Goal: Information Seeking & Learning: Learn about a topic

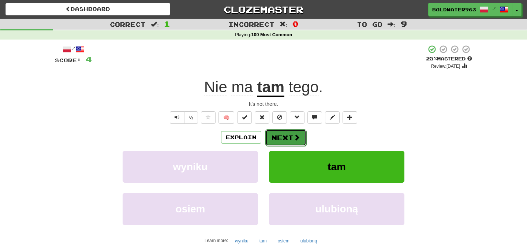
click at [284, 138] on button "Next" at bounding box center [285, 137] width 41 height 17
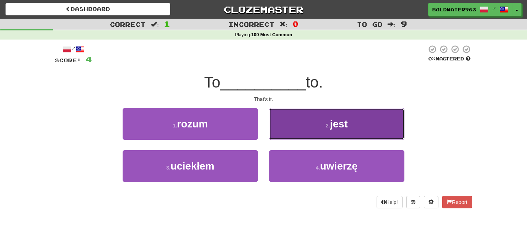
click at [309, 125] on button "2 . jest" at bounding box center [336, 124] width 135 height 32
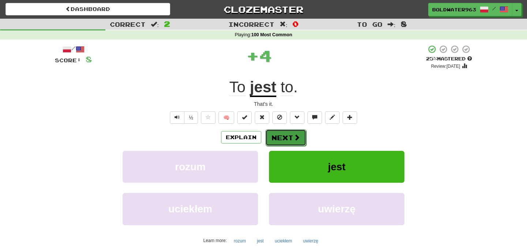
click at [285, 138] on button "Next" at bounding box center [285, 137] width 41 height 17
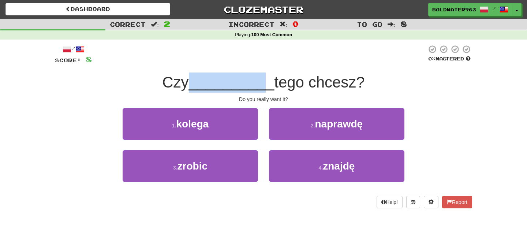
drag, startPoint x: 187, startPoint y: 79, endPoint x: 262, endPoint y: 79, distance: 74.3
click at [262, 79] on div "Czy __________ tego chcesz?" at bounding box center [263, 82] width 417 height 20
click at [262, 79] on span "__________" at bounding box center [232, 82] width 86 height 17
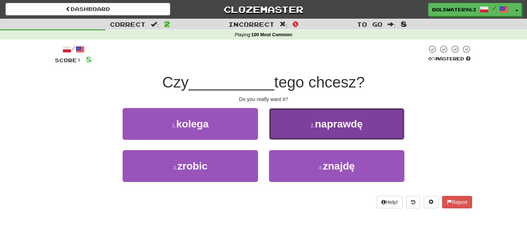
click at [339, 128] on span "naprawdę" at bounding box center [339, 123] width 48 height 11
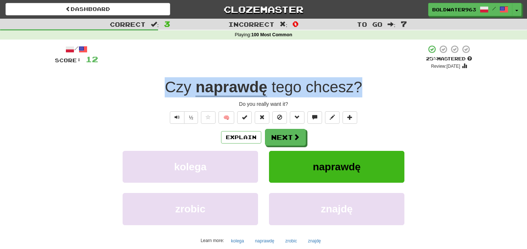
drag, startPoint x: 372, startPoint y: 90, endPoint x: 127, endPoint y: 91, distance: 245.2
click at [127, 91] on div "Czy naprawdę tego chcesz ?" at bounding box center [263, 87] width 417 height 20
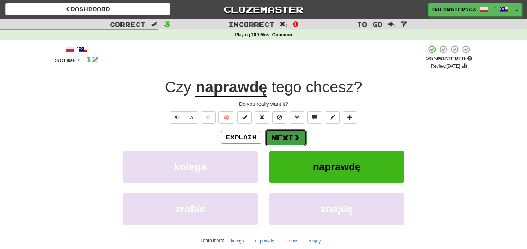
click at [274, 142] on button "Next" at bounding box center [285, 137] width 41 height 17
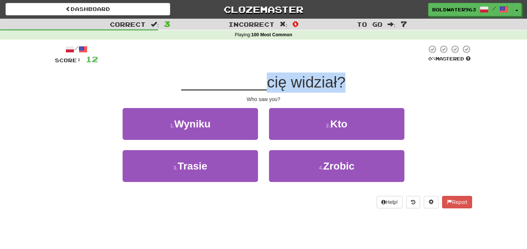
drag, startPoint x: 261, startPoint y: 86, endPoint x: 342, endPoint y: 86, distance: 80.9
click at [342, 86] on span "cię widział?" at bounding box center [306, 82] width 79 height 17
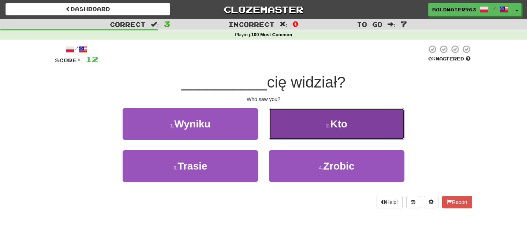
click at [317, 119] on button "2 . Kto" at bounding box center [336, 124] width 135 height 32
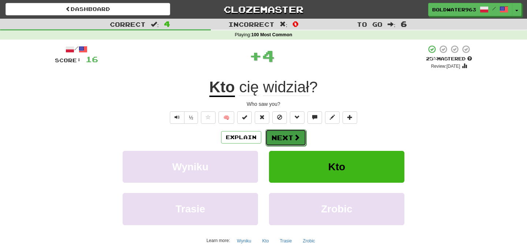
click at [285, 135] on button "Next" at bounding box center [285, 137] width 41 height 17
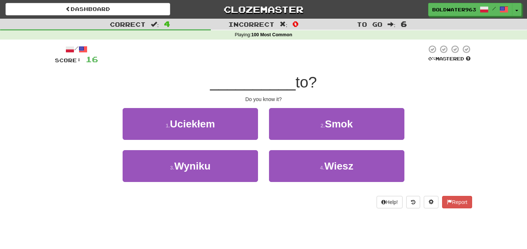
drag, startPoint x: 220, startPoint y: 82, endPoint x: 331, endPoint y: 85, distance: 111.7
click at [331, 85] on div "__________ to?" at bounding box center [263, 82] width 417 height 20
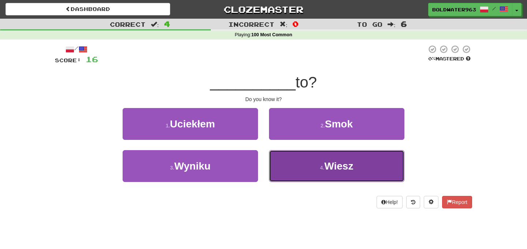
click at [322, 168] on small "4 ." at bounding box center [322, 168] width 4 height 6
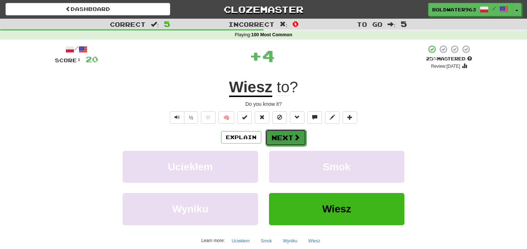
click at [291, 137] on button "Next" at bounding box center [285, 137] width 41 height 17
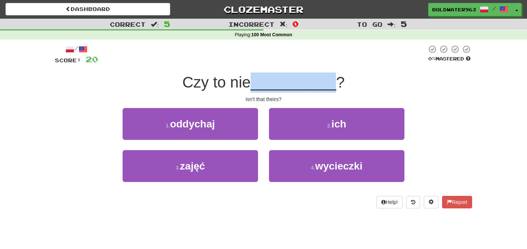
drag, startPoint x: 256, startPoint y: 82, endPoint x: 332, endPoint y: 84, distance: 76.2
click at [332, 84] on div "Czy to nie __________ ?" at bounding box center [263, 82] width 417 height 20
click at [332, 84] on span "__________" at bounding box center [294, 82] width 86 height 17
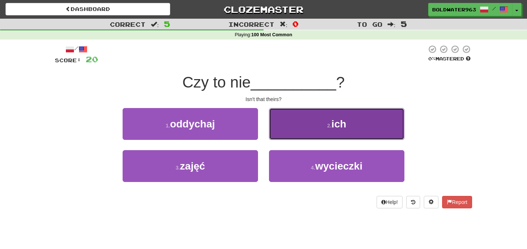
click at [302, 135] on button "2 . ich" at bounding box center [336, 124] width 135 height 32
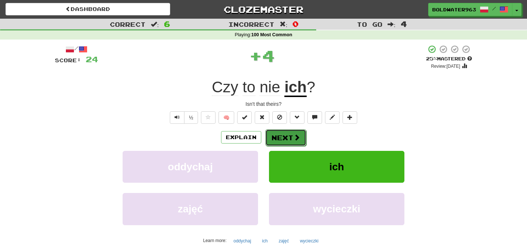
click at [285, 136] on button "Next" at bounding box center [285, 137] width 41 height 17
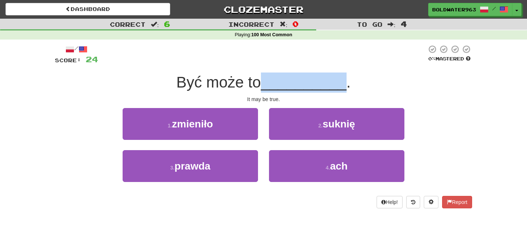
drag, startPoint x: 268, startPoint y: 84, endPoint x: 343, endPoint y: 86, distance: 75.8
click at [343, 86] on div "Być może to __________ ." at bounding box center [263, 82] width 417 height 20
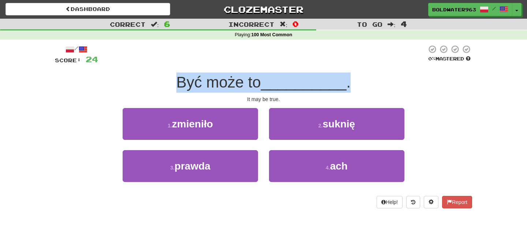
drag, startPoint x: 353, startPoint y: 85, endPoint x: 181, endPoint y: 84, distance: 172.4
click at [181, 84] on div "Być może to __________ ." at bounding box center [263, 82] width 417 height 20
click at [181, 84] on span "Być może to" at bounding box center [218, 82] width 85 height 17
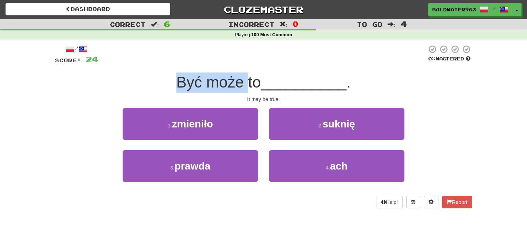
drag, startPoint x: 181, startPoint y: 84, endPoint x: 249, endPoint y: 78, distance: 68.4
click at [249, 78] on span "Być może to" at bounding box center [218, 82] width 85 height 17
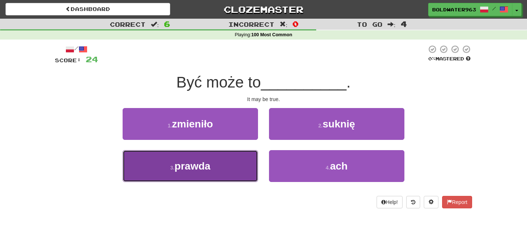
click at [232, 167] on button "3 . prawda" at bounding box center [190, 166] width 135 height 32
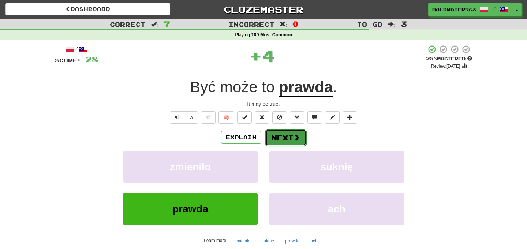
click at [286, 139] on button "Next" at bounding box center [285, 137] width 41 height 17
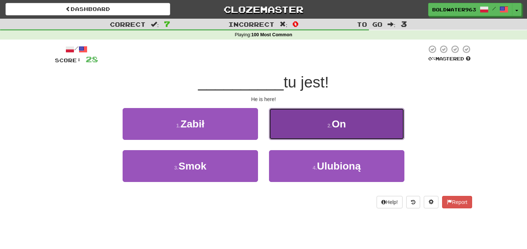
click at [294, 128] on button "2 . On" at bounding box center [336, 124] width 135 height 32
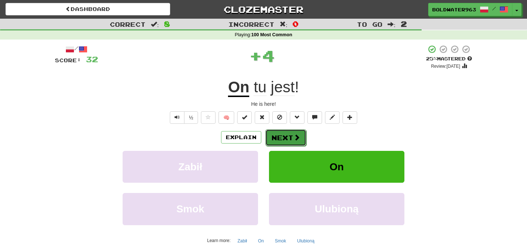
click at [287, 133] on button "Next" at bounding box center [285, 137] width 41 height 17
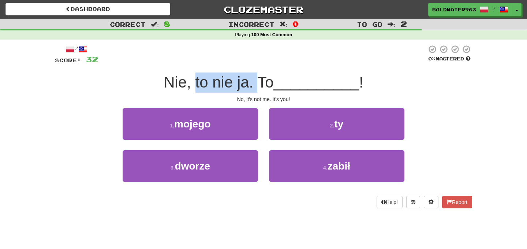
drag, startPoint x: 196, startPoint y: 84, endPoint x: 261, endPoint y: 83, distance: 65.2
click at [261, 83] on span "Nie, to nie ja. To" at bounding box center [219, 82] width 110 height 17
click at [263, 82] on span "Nie, to nie ja. To" at bounding box center [219, 82] width 110 height 17
click at [251, 82] on span "Nie, to nie ja. To" at bounding box center [219, 82] width 110 height 17
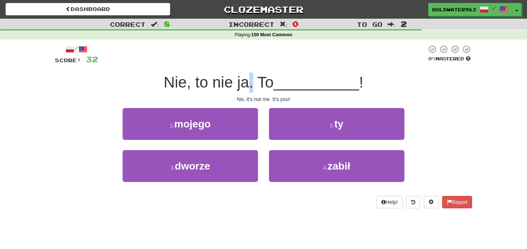
click at [251, 82] on span "Nie, to nie ja. To" at bounding box center [219, 82] width 110 height 17
click at [245, 83] on span "Nie, to nie ja. To" at bounding box center [219, 82] width 110 height 17
click at [225, 84] on span "Nie, to nie ja. To" at bounding box center [219, 82] width 110 height 17
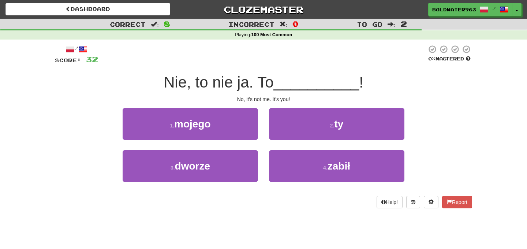
click at [234, 83] on span "Nie, to nie ja. To" at bounding box center [219, 82] width 110 height 17
click at [212, 83] on span "Nie, to nie ja. To" at bounding box center [219, 82] width 110 height 17
click at [192, 83] on span "Nie, to nie ja. To" at bounding box center [219, 82] width 110 height 17
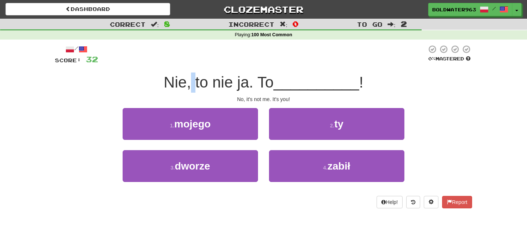
click at [192, 83] on span "Nie, to nie ja. To" at bounding box center [219, 82] width 110 height 17
click at [190, 83] on span "Nie, to nie ja. To" at bounding box center [219, 82] width 110 height 17
click at [194, 83] on span "Nie, to nie ja. To" at bounding box center [219, 82] width 110 height 17
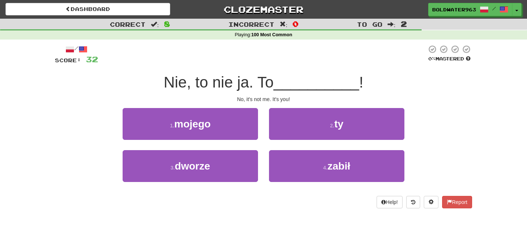
click at [208, 84] on span "Nie, to nie ja. To" at bounding box center [219, 82] width 110 height 17
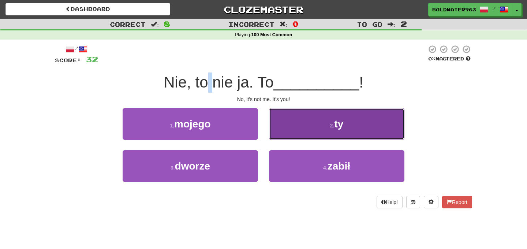
click at [300, 123] on button "2 . ty" at bounding box center [336, 124] width 135 height 32
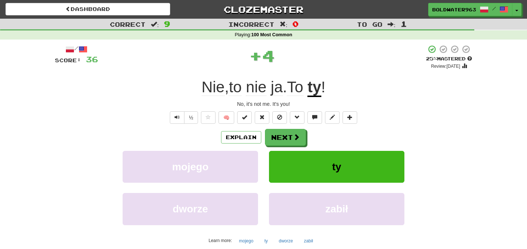
drag, startPoint x: 284, startPoint y: 88, endPoint x: 291, endPoint y: 88, distance: 7.0
click at [291, 88] on span "Nie , to nie ja . To" at bounding box center [255, 86] width 106 height 17
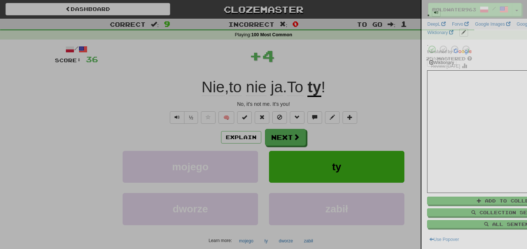
click at [291, 88] on div at bounding box center [263, 124] width 527 height 249
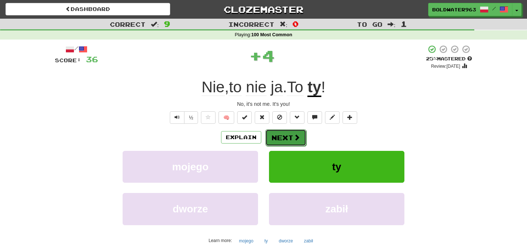
click at [278, 139] on button "Next" at bounding box center [285, 137] width 41 height 17
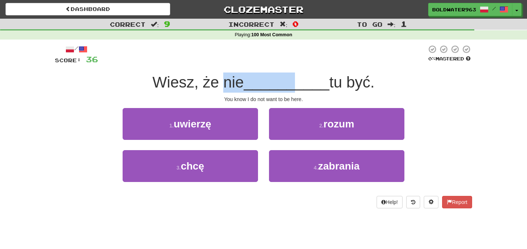
drag, startPoint x: 224, startPoint y: 85, endPoint x: 293, endPoint y: 87, distance: 69.2
click at [293, 87] on div "Wiesz, że nie __________ tu być." at bounding box center [263, 82] width 417 height 20
click at [293, 87] on span "__________" at bounding box center [287, 82] width 86 height 17
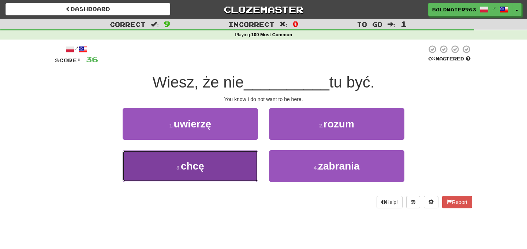
click at [205, 164] on button "3 . chcę" at bounding box center [190, 166] width 135 height 32
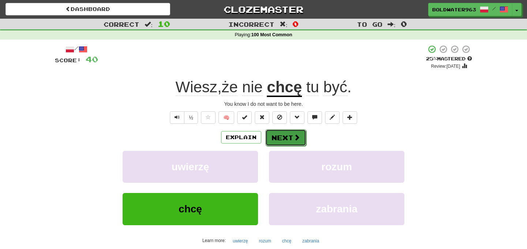
click at [282, 135] on button "Next" at bounding box center [285, 137] width 41 height 17
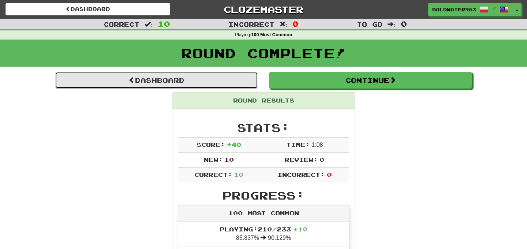
click at [187, 77] on link "Dashboard" at bounding box center [156, 80] width 203 height 17
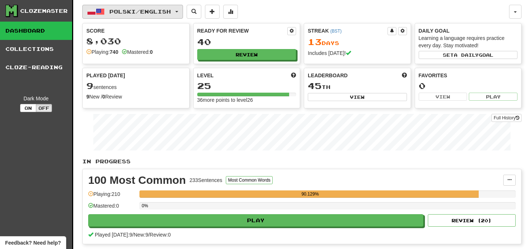
click at [182, 14] on button "Polski / English" at bounding box center [132, 12] width 101 height 14
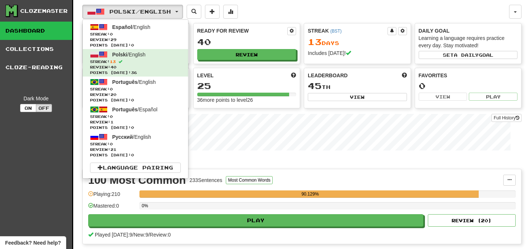
click at [277, 20] on div "Polski / English Español / English Streak: 0 Review: 29 Points today: 0 Polski …" at bounding box center [301, 184] width 439 height 369
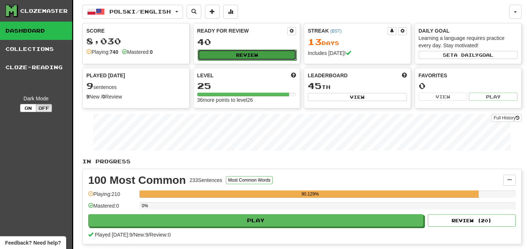
click at [246, 53] on button "Review" at bounding box center [247, 54] width 99 height 11
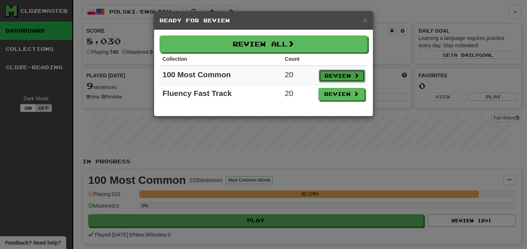
click at [334, 74] on button "Review" at bounding box center [342, 76] width 46 height 12
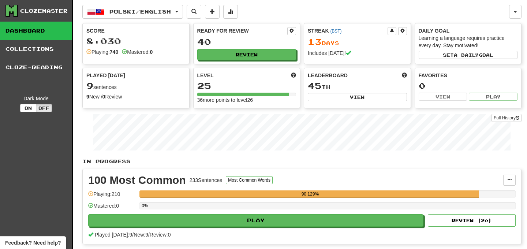
select select "**"
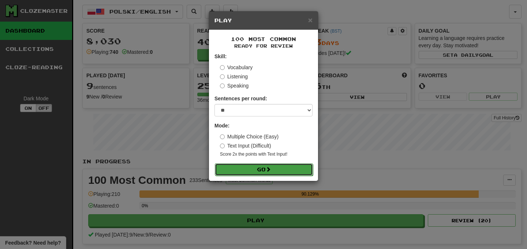
click at [250, 168] on button "Go" at bounding box center [264, 169] width 98 height 12
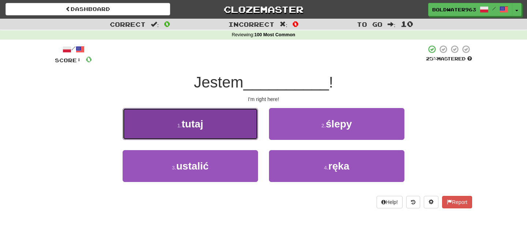
click at [223, 124] on button "1 . tutaj" at bounding box center [190, 124] width 135 height 32
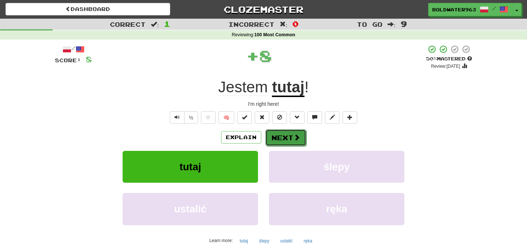
click at [280, 138] on button "Next" at bounding box center [285, 137] width 41 height 17
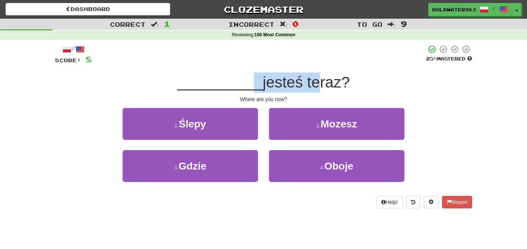
drag, startPoint x: 245, startPoint y: 87, endPoint x: 308, endPoint y: 87, distance: 63.0
click at [308, 87] on div "__________ jesteś teraz?" at bounding box center [263, 82] width 417 height 20
click at [308, 87] on span "jesteś teraz?" at bounding box center [306, 82] width 87 height 17
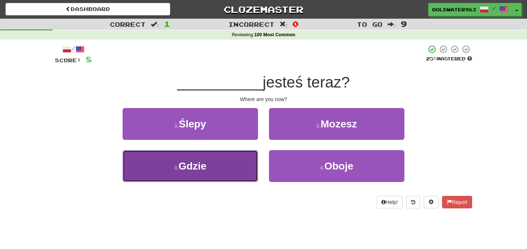
click at [223, 164] on button "3 . Gdzie" at bounding box center [190, 166] width 135 height 32
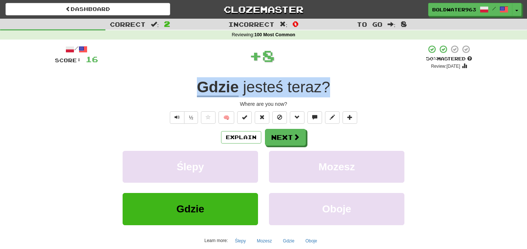
drag, startPoint x: 334, startPoint y: 85, endPoint x: 139, endPoint y: 87, distance: 194.7
click at [139, 87] on div "Gdzie jesteś teraz ?" at bounding box center [263, 87] width 417 height 20
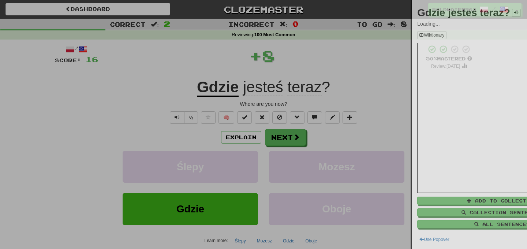
click at [139, 87] on div at bounding box center [263, 124] width 527 height 249
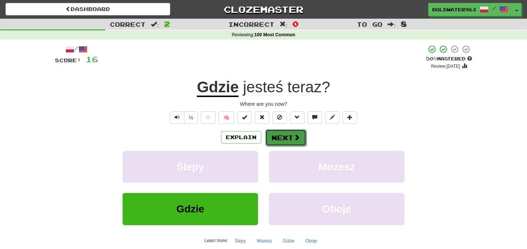
click at [291, 145] on button "Next" at bounding box center [285, 137] width 41 height 17
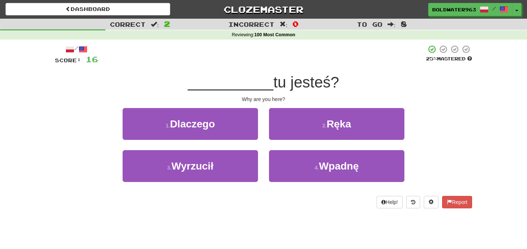
drag, startPoint x: 247, startPoint y: 85, endPoint x: 336, endPoint y: 89, distance: 89.7
click at [336, 89] on div "__________ tu jesteś?" at bounding box center [263, 82] width 417 height 20
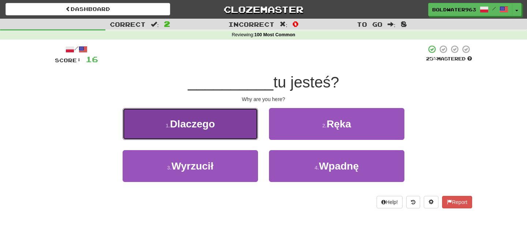
click at [205, 127] on span "Dlaczego" at bounding box center [192, 123] width 45 height 11
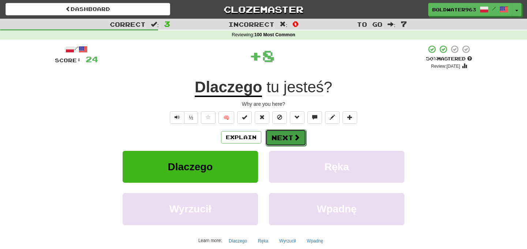
click at [283, 138] on button "Next" at bounding box center [285, 137] width 41 height 17
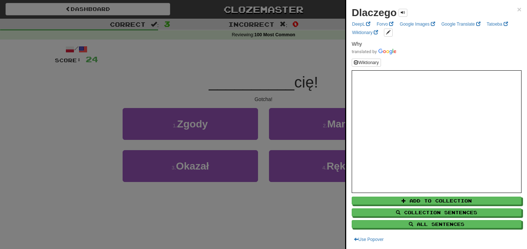
click at [254, 78] on div at bounding box center [263, 124] width 527 height 249
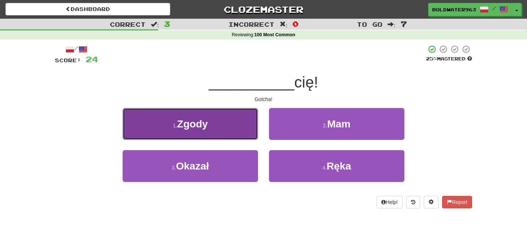
click at [229, 122] on button "1 . Zgody" at bounding box center [190, 124] width 135 height 32
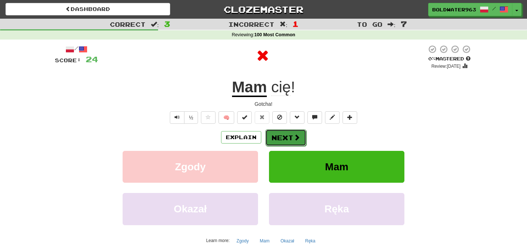
click at [277, 138] on button "Next" at bounding box center [285, 137] width 41 height 17
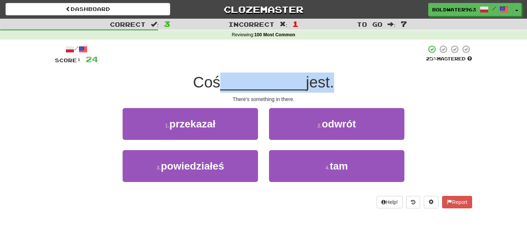
drag, startPoint x: 225, startPoint y: 86, endPoint x: 330, endPoint y: 91, distance: 104.8
click at [330, 91] on div "Coś __________ jest." at bounding box center [263, 82] width 417 height 20
click at [330, 91] on span "jest." at bounding box center [320, 82] width 28 height 17
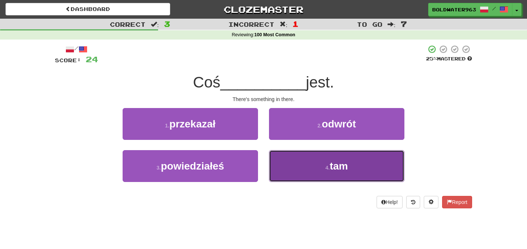
click at [320, 166] on button "4 . tam" at bounding box center [336, 166] width 135 height 32
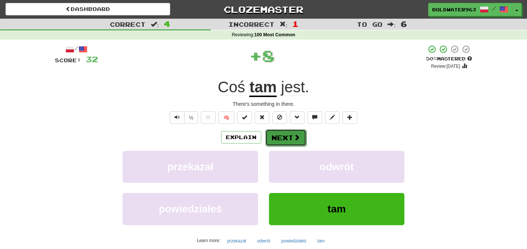
click at [284, 134] on button "Next" at bounding box center [285, 137] width 41 height 17
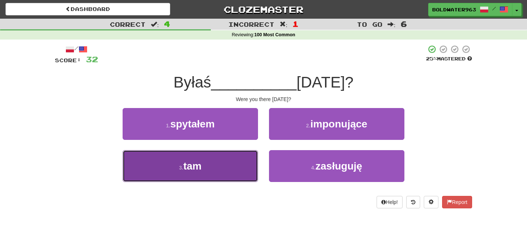
click at [232, 159] on button "3 . tam" at bounding box center [190, 166] width 135 height 32
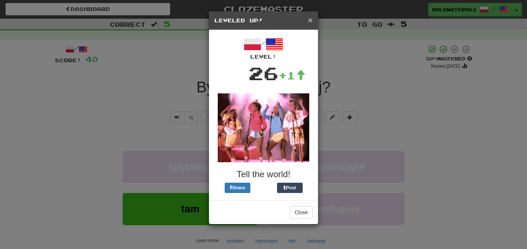
click at [310, 21] on span "×" at bounding box center [310, 20] width 4 height 8
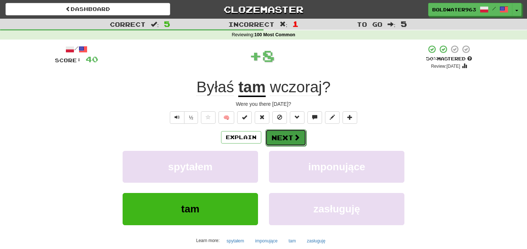
click at [281, 134] on button "Next" at bounding box center [285, 137] width 41 height 17
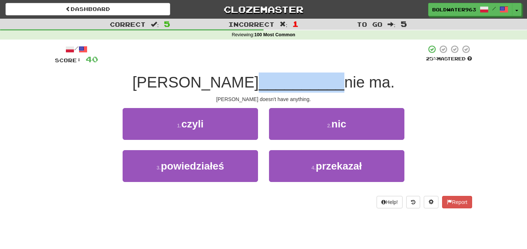
drag, startPoint x: 215, startPoint y: 86, endPoint x: 288, endPoint y: 86, distance: 72.8
click at [288, 86] on span "__________" at bounding box center [302, 82] width 86 height 17
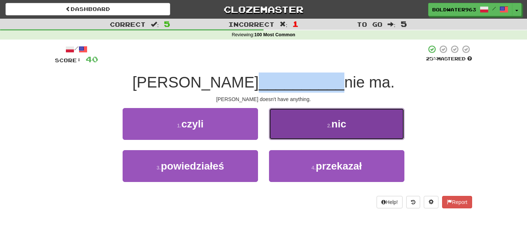
click at [307, 125] on button "2 . nic" at bounding box center [336, 124] width 135 height 32
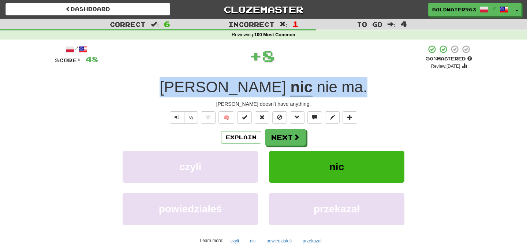
drag, startPoint x: 333, startPoint y: 90, endPoint x: 173, endPoint y: 83, distance: 159.7
click at [173, 83] on div "Tom nic nie ma ." at bounding box center [263, 87] width 417 height 20
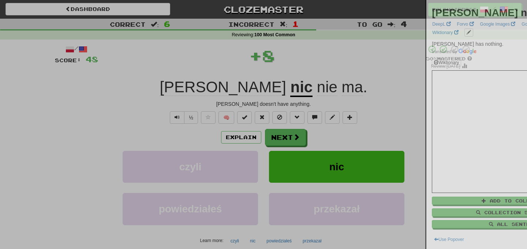
click at [173, 83] on div at bounding box center [263, 124] width 527 height 249
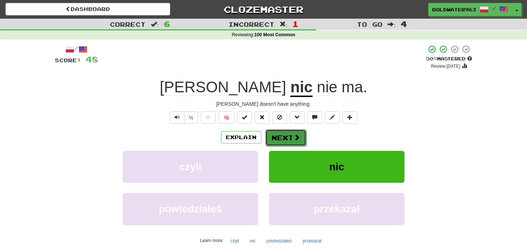
click at [284, 135] on button "Next" at bounding box center [285, 137] width 41 height 17
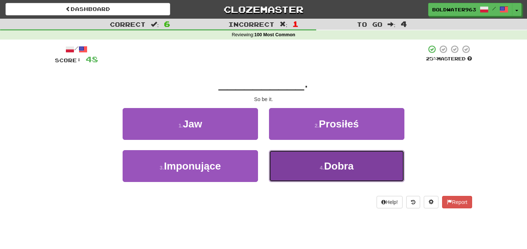
click at [338, 169] on span "Dobra" at bounding box center [339, 165] width 30 height 11
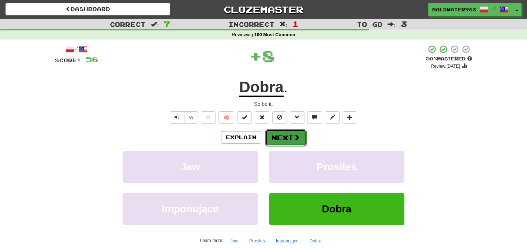
click at [296, 139] on span at bounding box center [297, 137] width 7 height 7
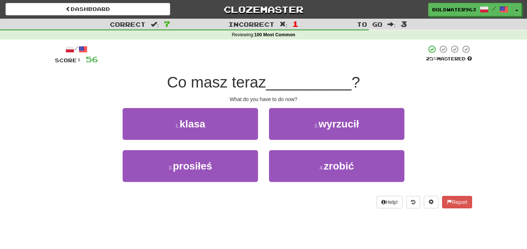
drag, startPoint x: 208, startPoint y: 81, endPoint x: 276, endPoint y: 81, distance: 67.3
click at [276, 81] on div "Co masz teraz __________ ?" at bounding box center [263, 82] width 417 height 20
click at [412, 70] on div "/ Score: 56 25 % Mastered Co masz teraz __________ ? What do you have to do now…" at bounding box center [263, 127] width 417 height 164
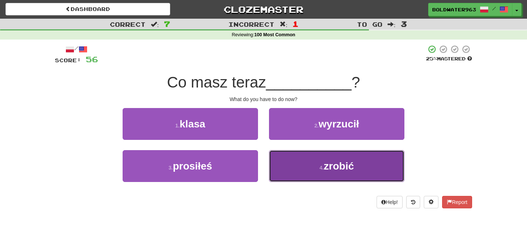
click at [307, 164] on button "4 . zrobić" at bounding box center [336, 166] width 135 height 32
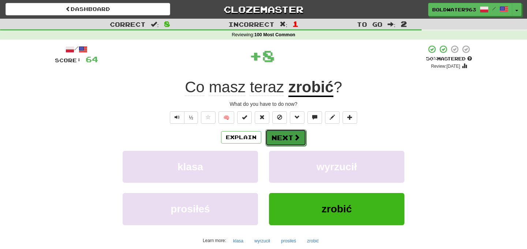
click at [291, 136] on button "Next" at bounding box center [285, 137] width 41 height 17
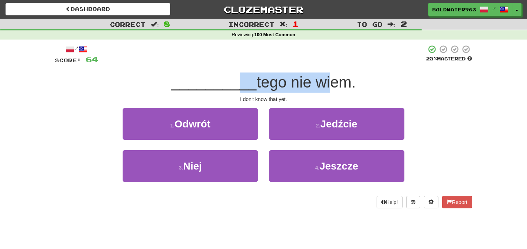
drag, startPoint x: 233, startPoint y: 82, endPoint x: 324, endPoint y: 86, distance: 91.2
click at [324, 86] on div "__________ tego nie wiem." at bounding box center [263, 82] width 417 height 20
click at [324, 86] on span "tego nie wiem." at bounding box center [306, 82] width 99 height 17
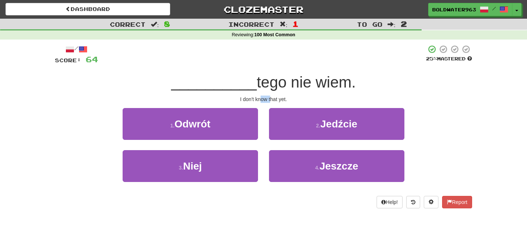
drag, startPoint x: 260, startPoint y: 99, endPoint x: 270, endPoint y: 99, distance: 10.2
click at [270, 99] on div "I don't know that yet." at bounding box center [263, 99] width 417 height 7
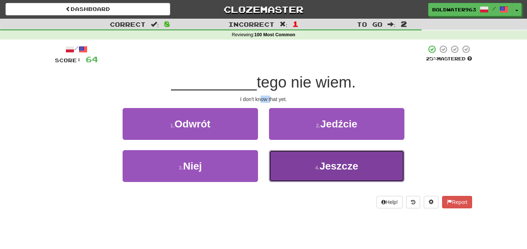
click at [300, 167] on button "4 . Jeszcze" at bounding box center [336, 166] width 135 height 32
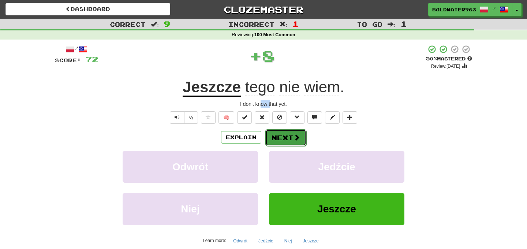
click at [278, 135] on button "Next" at bounding box center [285, 137] width 41 height 17
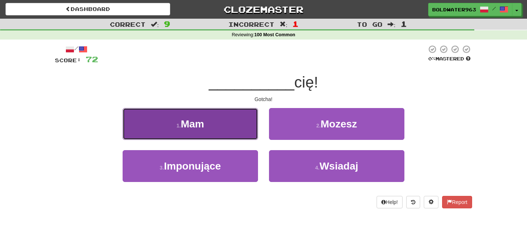
click at [214, 127] on button "1 . Mam" at bounding box center [190, 124] width 135 height 32
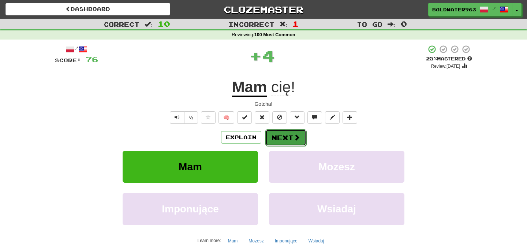
click at [285, 135] on button "Next" at bounding box center [285, 137] width 41 height 17
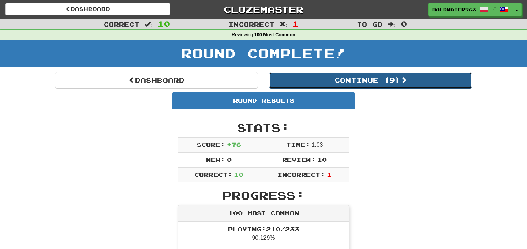
click at [298, 78] on button "Continue ( 9 )" at bounding box center [370, 80] width 203 height 17
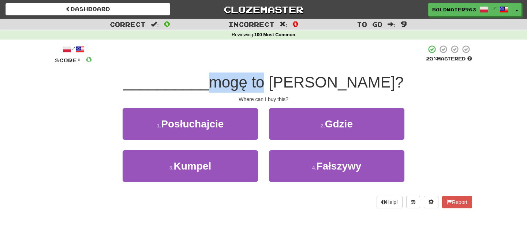
drag, startPoint x: 243, startPoint y: 84, endPoint x: 301, endPoint y: 86, distance: 57.9
click at [301, 86] on div "__________ mogę to kupić?" at bounding box center [263, 82] width 417 height 20
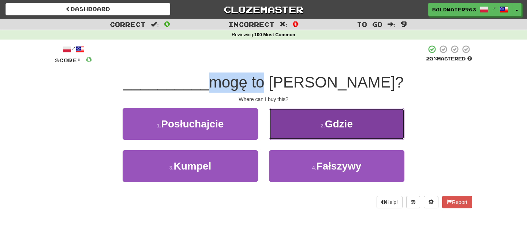
click at [294, 119] on button "2 . Gdzie" at bounding box center [336, 124] width 135 height 32
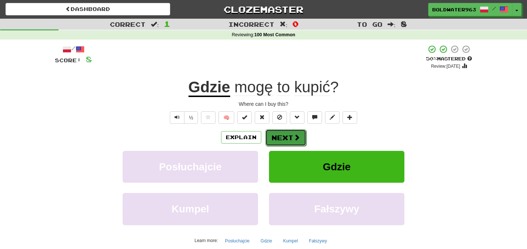
click at [291, 136] on button "Next" at bounding box center [285, 137] width 41 height 17
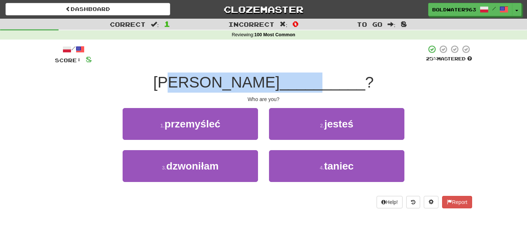
drag, startPoint x: 223, startPoint y: 83, endPoint x: 273, endPoint y: 84, distance: 50.2
click at [273, 84] on div "Kim __________ ?" at bounding box center [263, 82] width 417 height 20
click at [280, 84] on span "__________" at bounding box center [323, 82] width 86 height 17
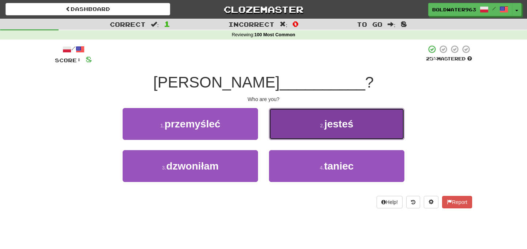
click at [311, 117] on button "2 . jesteś" at bounding box center [336, 124] width 135 height 32
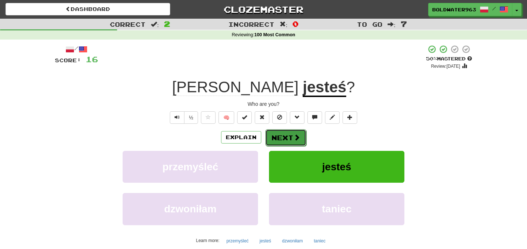
click at [291, 134] on button "Next" at bounding box center [285, 137] width 41 height 17
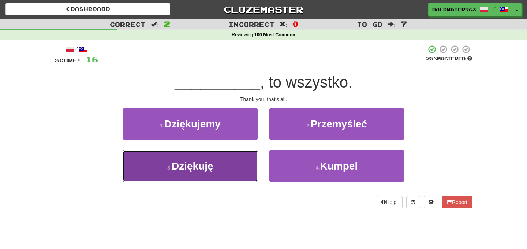
click at [221, 164] on button "3 . Dziękuję" at bounding box center [190, 166] width 135 height 32
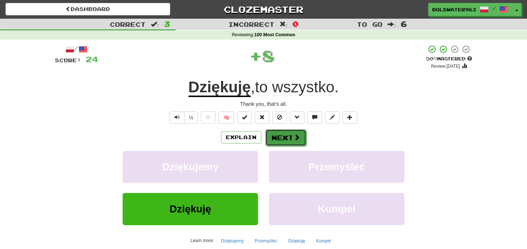
click at [279, 138] on button "Next" at bounding box center [285, 137] width 41 height 17
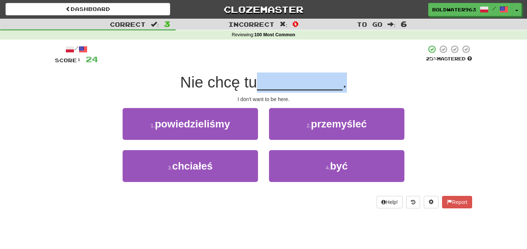
drag, startPoint x: 263, startPoint y: 85, endPoint x: 346, endPoint y: 83, distance: 83.5
click at [346, 83] on div "Nie chcę tu __________ ." at bounding box center [263, 82] width 417 height 20
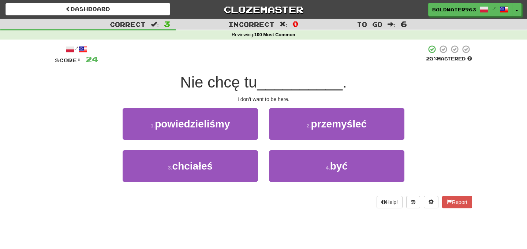
click at [343, 83] on span "." at bounding box center [345, 82] width 4 height 17
click at [253, 83] on span "Nie chcę tu" at bounding box center [218, 82] width 77 height 17
click at [229, 82] on span "Nie chcę tu" at bounding box center [218, 82] width 77 height 17
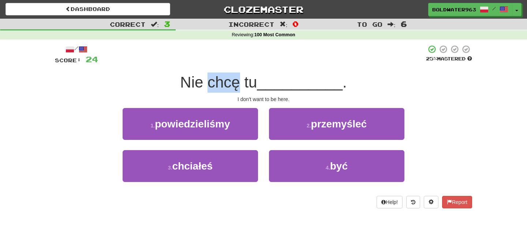
click at [229, 82] on span "Nie chcę tu" at bounding box center [218, 82] width 77 height 17
click at [204, 83] on span "Nie chcę tu" at bounding box center [218, 82] width 77 height 17
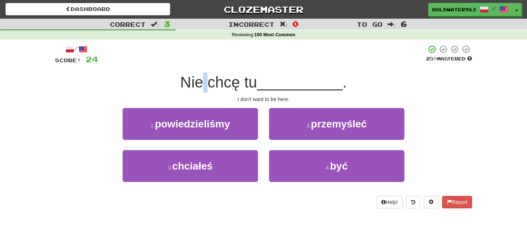
click at [204, 83] on span "Nie chcę tu" at bounding box center [218, 82] width 77 height 17
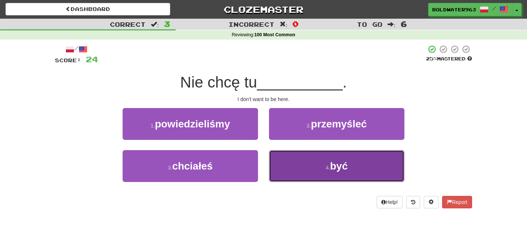
click at [273, 163] on button "4 . być" at bounding box center [336, 166] width 135 height 32
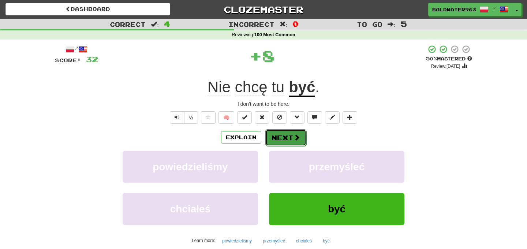
click at [286, 139] on button "Next" at bounding box center [285, 137] width 41 height 17
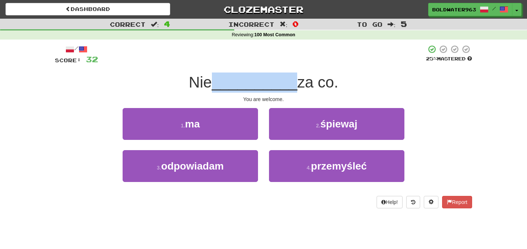
drag, startPoint x: 214, startPoint y: 84, endPoint x: 290, endPoint y: 87, distance: 76.6
click at [290, 87] on div "Nie __________ za co." at bounding box center [263, 82] width 417 height 20
click at [267, 89] on span "__________" at bounding box center [255, 82] width 86 height 17
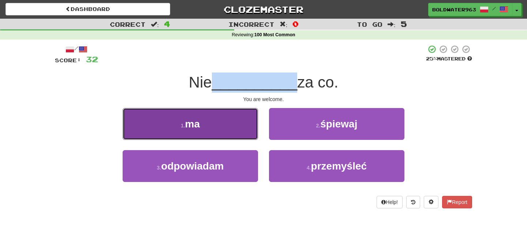
click at [235, 114] on button "1 . ma" at bounding box center [190, 124] width 135 height 32
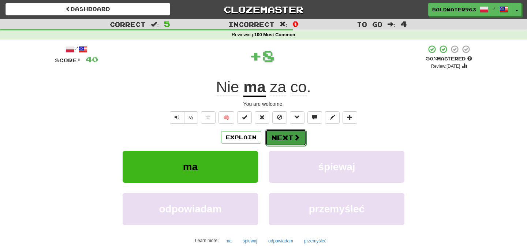
click at [285, 141] on button "Next" at bounding box center [285, 137] width 41 height 17
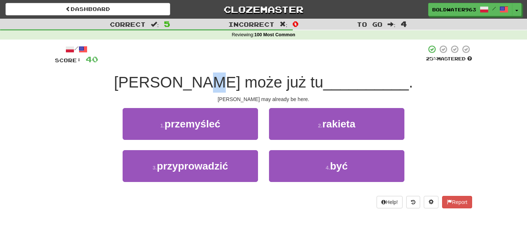
drag, startPoint x: 248, startPoint y: 84, endPoint x: 243, endPoint y: 81, distance: 5.8
click at [243, 81] on span "Tom może już tu" at bounding box center [218, 82] width 209 height 17
drag, startPoint x: 255, startPoint y: 83, endPoint x: 246, endPoint y: 85, distance: 8.6
click at [246, 85] on span "Tom może już tu" at bounding box center [218, 82] width 209 height 17
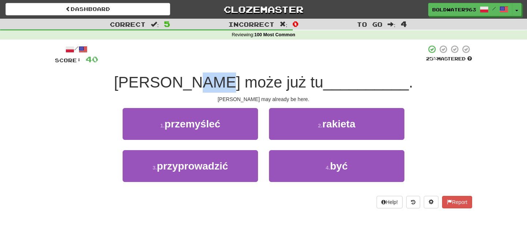
click at [247, 85] on span "Tom może już tu" at bounding box center [218, 82] width 209 height 17
click at [249, 85] on span "Tom może już tu" at bounding box center [218, 82] width 209 height 17
click at [247, 85] on span "Tom może już tu" at bounding box center [218, 82] width 209 height 17
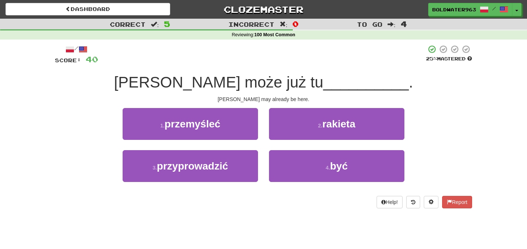
click at [234, 82] on span "Tom może już tu" at bounding box center [218, 82] width 209 height 17
drag, startPoint x: 244, startPoint y: 83, endPoint x: 250, endPoint y: 83, distance: 5.9
click at [250, 83] on span "Tom może już tu" at bounding box center [218, 82] width 209 height 17
drag, startPoint x: 247, startPoint y: 83, endPoint x: 240, endPoint y: 85, distance: 7.5
click at [240, 85] on span "Tom może już tu" at bounding box center [218, 82] width 209 height 17
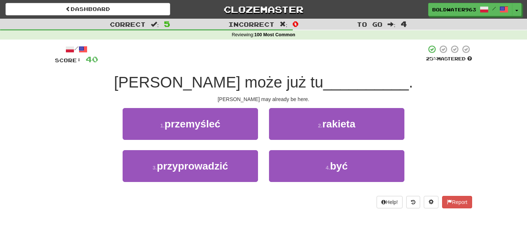
click at [261, 83] on span "Tom może już tu" at bounding box center [218, 82] width 209 height 17
click at [257, 98] on div "Tom may already be here." at bounding box center [263, 99] width 417 height 7
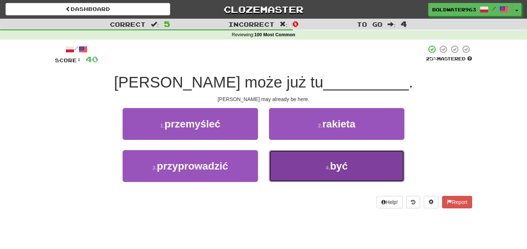
click at [292, 165] on button "4 . być" at bounding box center [336, 166] width 135 height 32
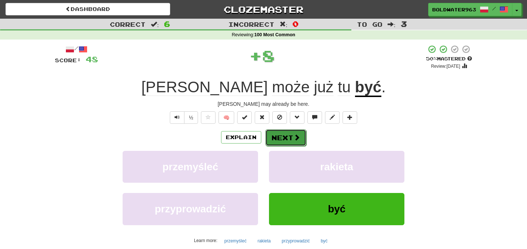
click at [277, 137] on button "Next" at bounding box center [285, 137] width 41 height 17
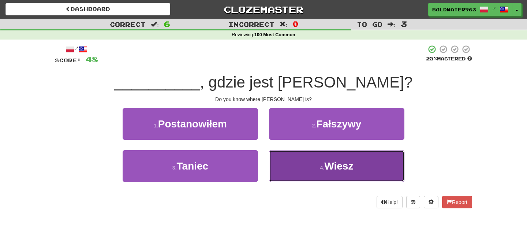
click at [288, 163] on button "4 . Wiesz" at bounding box center [336, 166] width 135 height 32
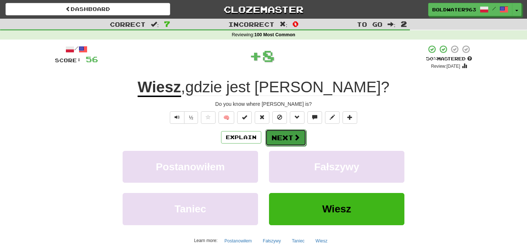
click at [273, 136] on button "Next" at bounding box center [285, 137] width 41 height 17
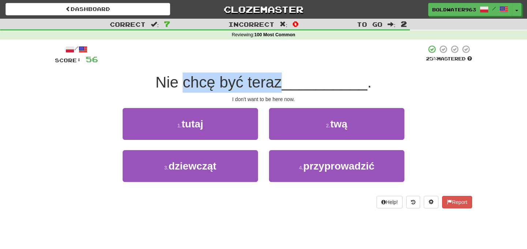
drag, startPoint x: 184, startPoint y: 84, endPoint x: 286, endPoint y: 87, distance: 102.2
click at [282, 87] on span "Nie chcę być teraz" at bounding box center [219, 82] width 126 height 17
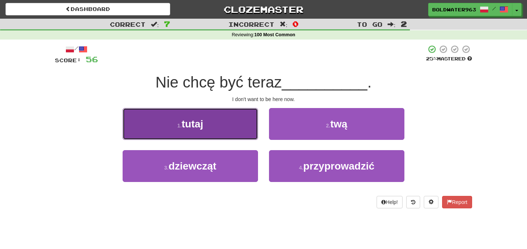
click at [234, 124] on button "1 . tutaj" at bounding box center [190, 124] width 135 height 32
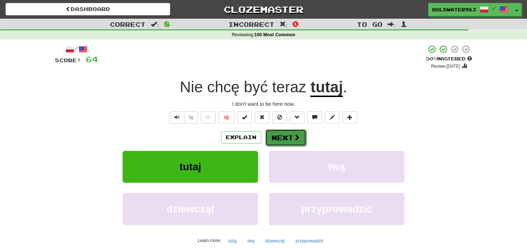
click at [286, 138] on button "Next" at bounding box center [285, 137] width 41 height 17
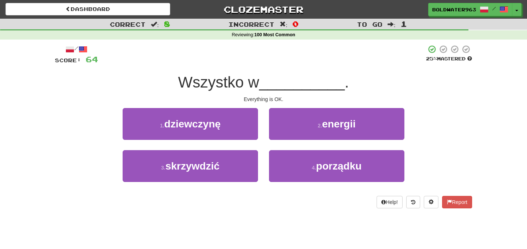
drag, startPoint x: 180, startPoint y: 82, endPoint x: 258, endPoint y: 72, distance: 79.4
click at [258, 72] on div "/ Score: 64 25 % Mastered Wszystko w __________ . Everything is OK. 1 . dziewcz…" at bounding box center [263, 127] width 417 height 164
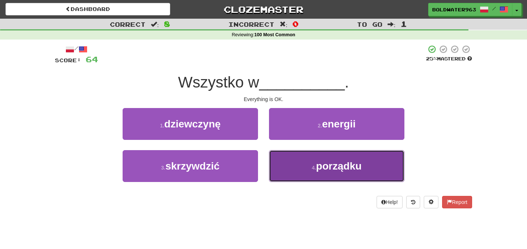
click at [315, 158] on button "4 . porządku" at bounding box center [336, 166] width 135 height 32
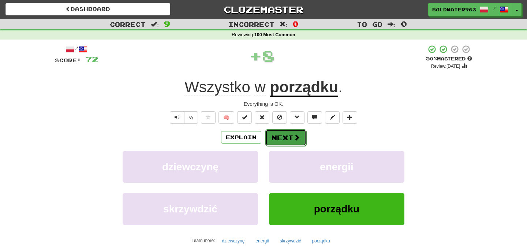
click at [285, 136] on button "Next" at bounding box center [285, 137] width 41 height 17
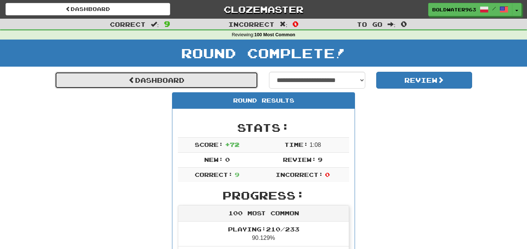
click at [225, 81] on link "Dashboard" at bounding box center [156, 80] width 203 height 17
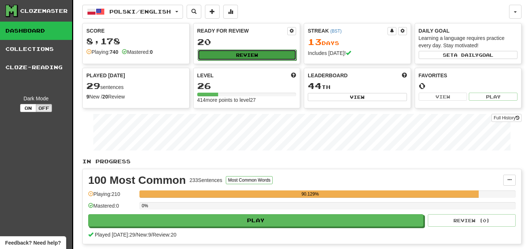
click at [232, 55] on button "Review" at bounding box center [247, 54] width 99 height 11
select select "**"
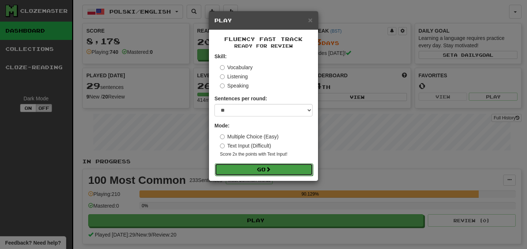
click at [260, 168] on button "Go" at bounding box center [264, 169] width 98 height 12
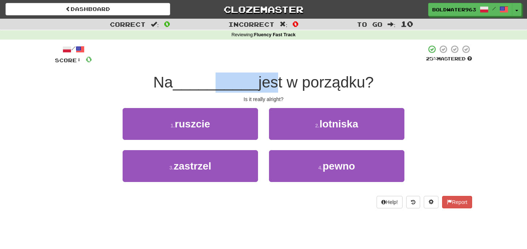
drag, startPoint x: 214, startPoint y: 80, endPoint x: 270, endPoint y: 81, distance: 56.7
click at [270, 81] on div "Na __________ jest w porządku?" at bounding box center [263, 82] width 417 height 20
drag, startPoint x: 260, startPoint y: 99, endPoint x: 273, endPoint y: 99, distance: 13.5
click at [273, 99] on div "Is it really alright?" at bounding box center [263, 99] width 417 height 7
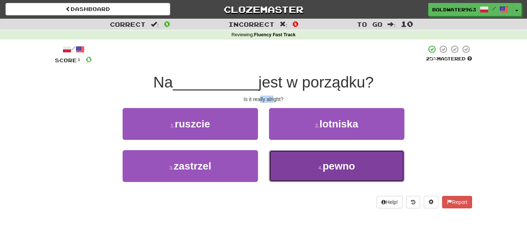
click at [298, 163] on button "4 . pewno" at bounding box center [336, 166] width 135 height 32
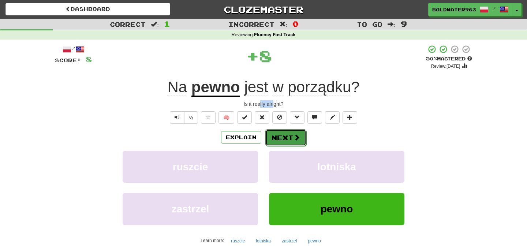
click at [284, 138] on button "Next" at bounding box center [285, 137] width 41 height 17
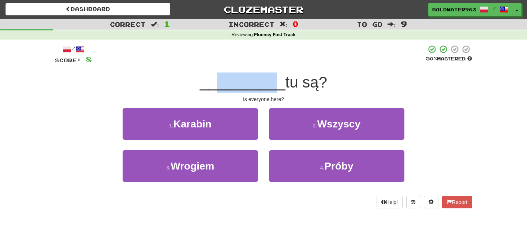
drag, startPoint x: 219, startPoint y: 87, endPoint x: 276, endPoint y: 83, distance: 57.2
click at [276, 83] on span "__________" at bounding box center [243, 82] width 86 height 17
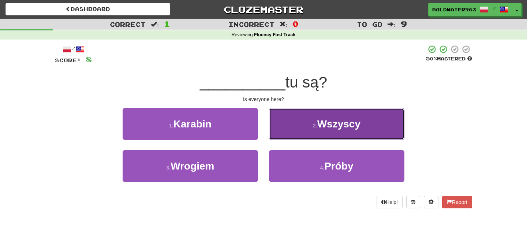
click at [314, 119] on button "2 . Wszyscy" at bounding box center [336, 124] width 135 height 32
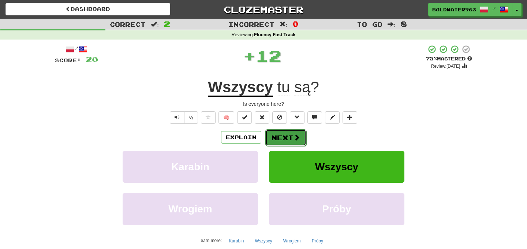
click at [288, 137] on button "Next" at bounding box center [285, 137] width 41 height 17
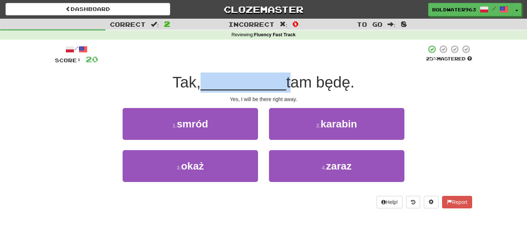
drag, startPoint x: 203, startPoint y: 85, endPoint x: 287, endPoint y: 85, distance: 84.2
click at [287, 85] on div "Tak, __________ tam będę." at bounding box center [263, 82] width 417 height 20
click at [287, 85] on span "tam będę." at bounding box center [320, 82] width 68 height 17
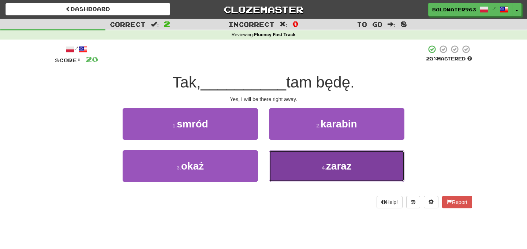
click at [318, 165] on button "4 . zaraz" at bounding box center [336, 166] width 135 height 32
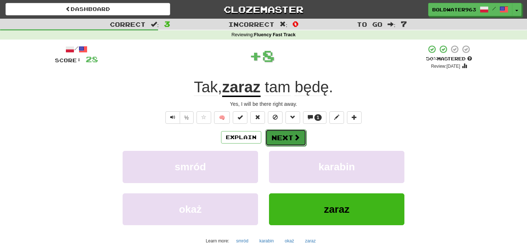
click at [286, 135] on button "Next" at bounding box center [285, 137] width 41 height 17
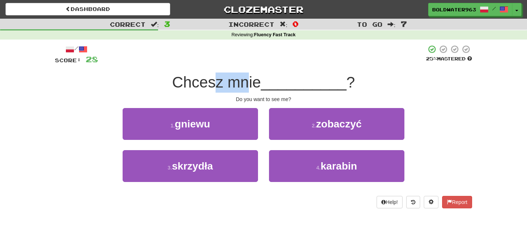
drag, startPoint x: 217, startPoint y: 84, endPoint x: 249, endPoint y: 84, distance: 32.2
click at [249, 84] on span "Chcesz mnie" at bounding box center [216, 82] width 89 height 17
click at [251, 82] on span "Chcesz mnie" at bounding box center [216, 82] width 89 height 17
drag, startPoint x: 251, startPoint y: 82, endPoint x: 261, endPoint y: 82, distance: 10.2
click at [261, 82] on span "Chcesz mnie" at bounding box center [216, 82] width 89 height 17
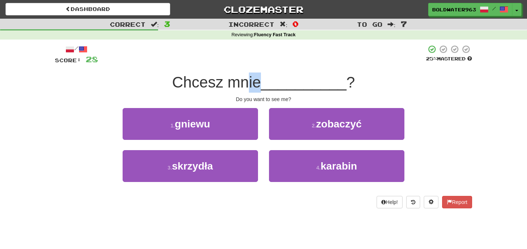
click at [261, 82] on span "Chcesz mnie" at bounding box center [216, 82] width 89 height 17
click at [261, 83] on span "Chcesz mnie" at bounding box center [216, 82] width 89 height 17
click at [277, 82] on span "__________" at bounding box center [304, 82] width 86 height 17
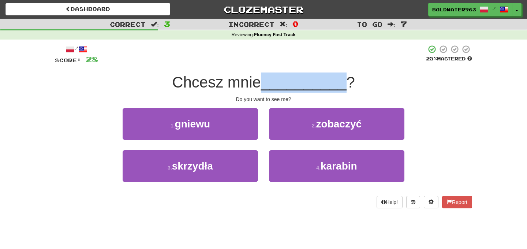
click at [277, 82] on span "__________" at bounding box center [304, 82] width 86 height 17
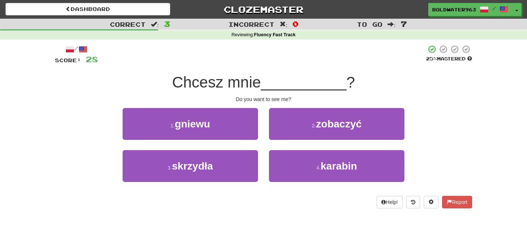
click at [291, 82] on span "__________" at bounding box center [304, 82] width 86 height 17
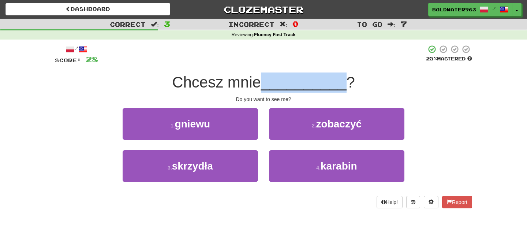
click at [291, 82] on span "__________" at bounding box center [304, 82] width 86 height 17
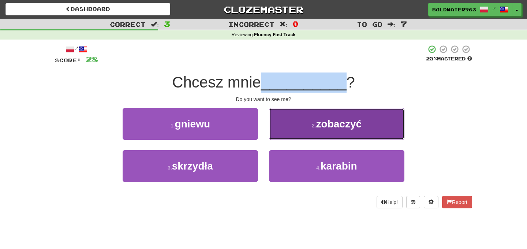
click at [294, 130] on button "2 . zobaczyć" at bounding box center [336, 124] width 135 height 32
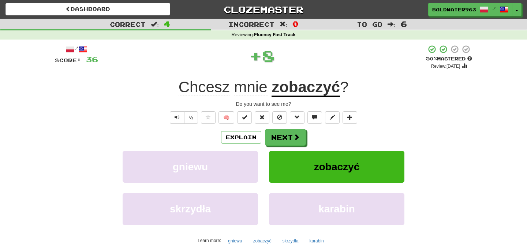
click at [359, 92] on div "Chcesz mnie zobaczyć ?" at bounding box center [263, 87] width 417 height 20
click at [284, 135] on button "Next" at bounding box center [285, 137] width 41 height 17
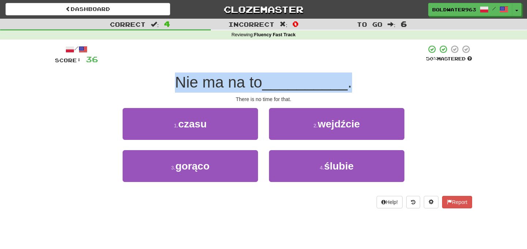
drag, startPoint x: 177, startPoint y: 82, endPoint x: 360, endPoint y: 75, distance: 183.5
click at [360, 75] on div "Nie ma na to __________ ." at bounding box center [263, 82] width 417 height 20
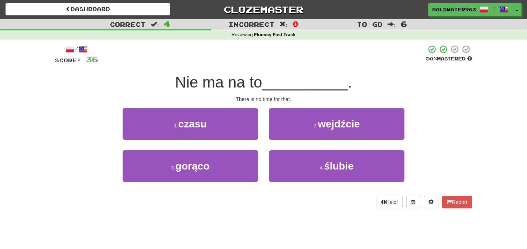
click at [359, 80] on div "Nie ma na to __________ ." at bounding box center [263, 82] width 417 height 20
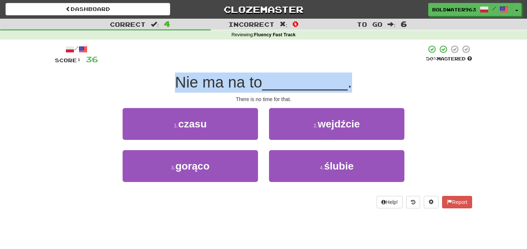
drag, startPoint x: 361, startPoint y: 82, endPoint x: 167, endPoint y: 76, distance: 193.7
click at [167, 76] on div "Nie ma na to __________ ." at bounding box center [263, 82] width 417 height 20
drag, startPoint x: 167, startPoint y: 76, endPoint x: 356, endPoint y: 89, distance: 188.9
click at [356, 89] on div "Nie ma na to __________ ." at bounding box center [263, 82] width 417 height 20
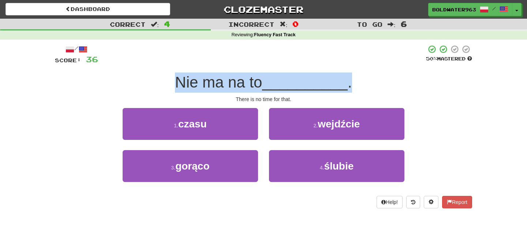
click at [356, 89] on div "Nie ma na to __________ ." at bounding box center [263, 82] width 417 height 20
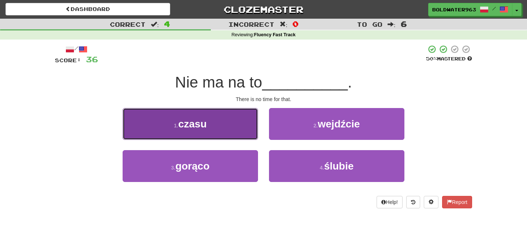
click at [193, 119] on span "czasu" at bounding box center [192, 123] width 29 height 11
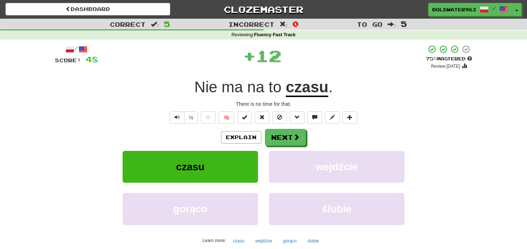
click at [269, 89] on span "na" at bounding box center [275, 87] width 13 height 18
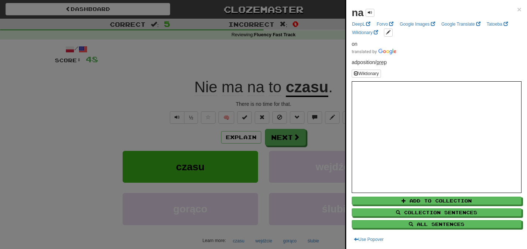
click at [274, 94] on div at bounding box center [263, 124] width 527 height 249
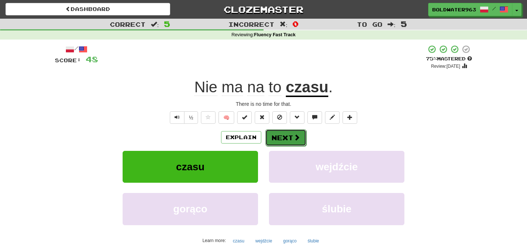
click at [287, 137] on button "Next" at bounding box center [285, 137] width 41 height 17
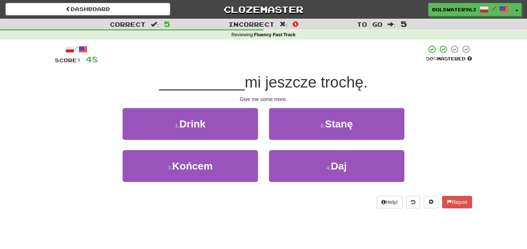
drag, startPoint x: 244, startPoint y: 81, endPoint x: 365, endPoint y: 83, distance: 120.1
click at [365, 83] on span "mi jeszcze trochę." at bounding box center [306, 82] width 123 height 17
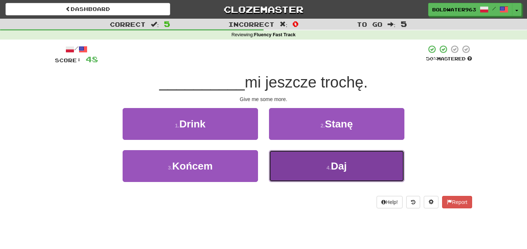
click at [322, 168] on button "4 . Daj" at bounding box center [336, 166] width 135 height 32
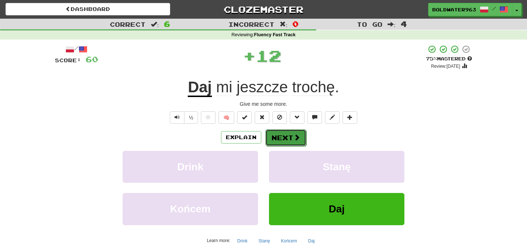
click at [290, 138] on button "Next" at bounding box center [285, 137] width 41 height 17
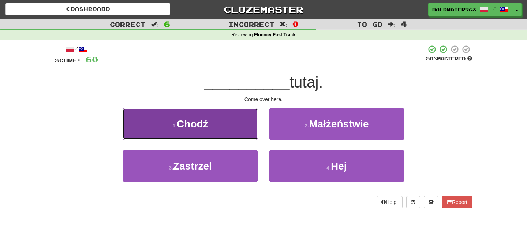
click at [241, 117] on button "1 . Chodź" at bounding box center [190, 124] width 135 height 32
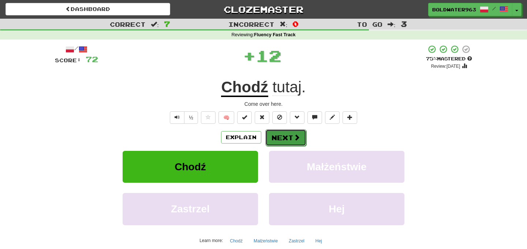
click at [285, 139] on button "Next" at bounding box center [285, 137] width 41 height 17
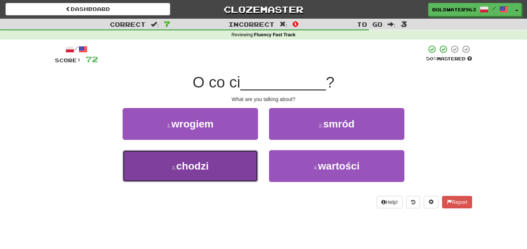
click at [209, 171] on button "3 . chodzi" at bounding box center [190, 166] width 135 height 32
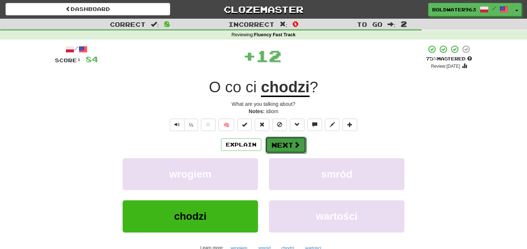
click at [288, 145] on button "Next" at bounding box center [285, 145] width 41 height 17
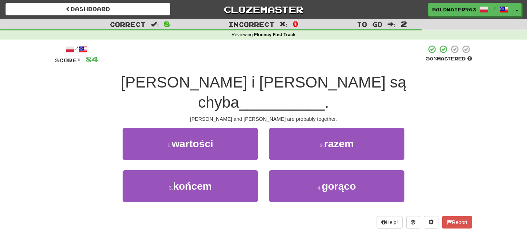
click at [204, 81] on span "Tom i Mary są chyba" at bounding box center [263, 92] width 285 height 37
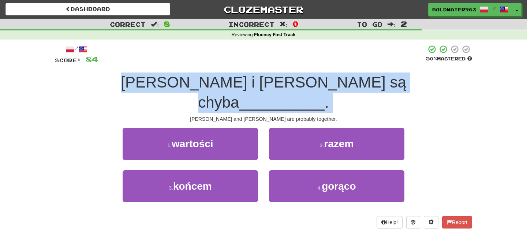
click at [204, 81] on span "Tom i Mary są chyba" at bounding box center [263, 92] width 285 height 37
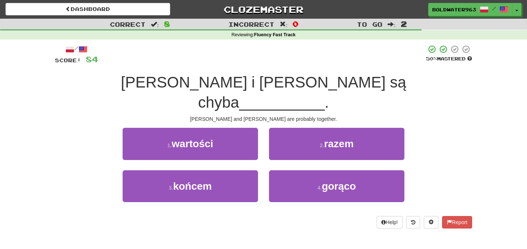
click at [167, 82] on span "Tom i Mary są chyba" at bounding box center [263, 92] width 285 height 37
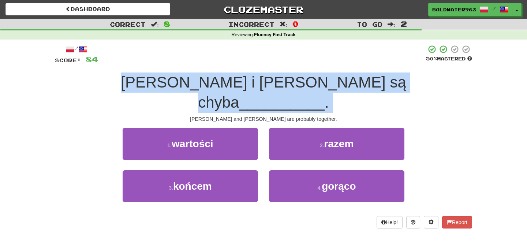
click at [167, 82] on span "Tom i Mary są chyba" at bounding box center [263, 92] width 285 height 37
click at [184, 83] on span "Tom i Mary są chyba" at bounding box center [263, 92] width 285 height 37
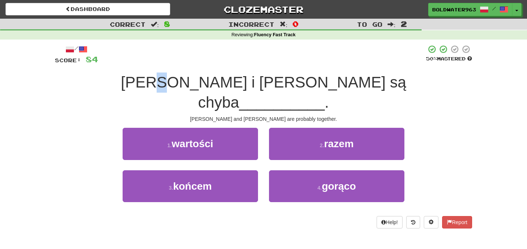
click at [184, 83] on span "Tom i Mary są chyba" at bounding box center [263, 92] width 285 height 37
click at [208, 85] on span "Tom i Mary są chyba" at bounding box center [263, 92] width 285 height 37
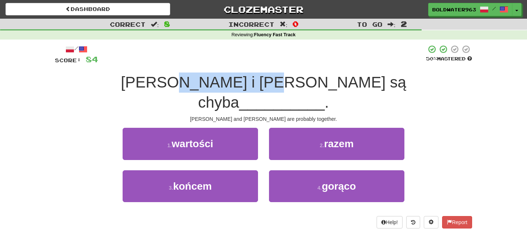
drag, startPoint x: 208, startPoint y: 85, endPoint x: 273, endPoint y: 79, distance: 65.7
click at [273, 79] on span "Tom i Mary są chyba" at bounding box center [263, 92] width 285 height 37
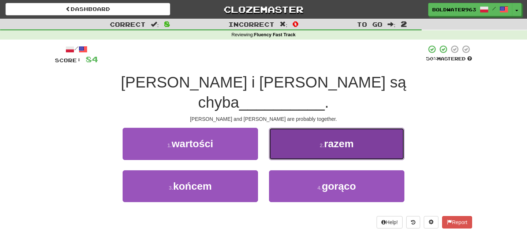
click at [290, 128] on button "2 . razem" at bounding box center [336, 144] width 135 height 32
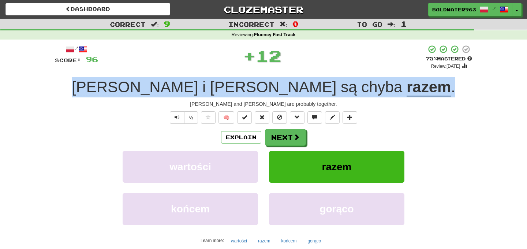
drag, startPoint x: 146, startPoint y: 86, endPoint x: 361, endPoint y: 87, distance: 214.8
click at [361, 87] on div "Tom i Mary są chyba razem ." at bounding box center [263, 87] width 417 height 20
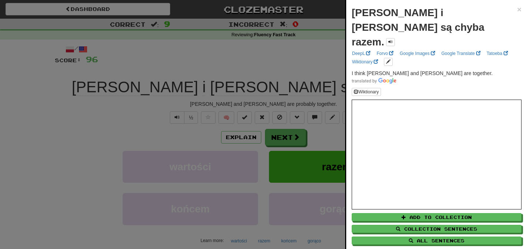
click at [316, 59] on div at bounding box center [263, 124] width 527 height 249
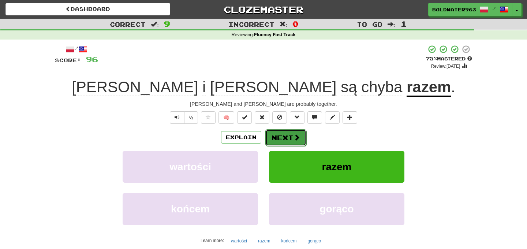
click at [282, 138] on button "Next" at bounding box center [285, 137] width 41 height 17
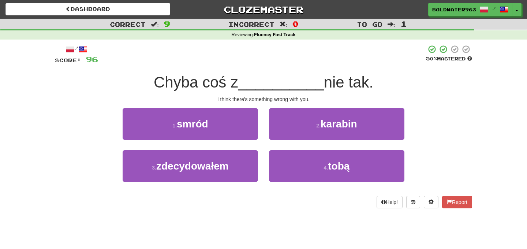
click at [244, 84] on span "__________" at bounding box center [281, 82] width 86 height 17
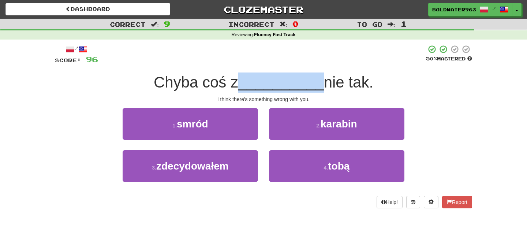
click at [244, 84] on span "__________" at bounding box center [281, 82] width 86 height 17
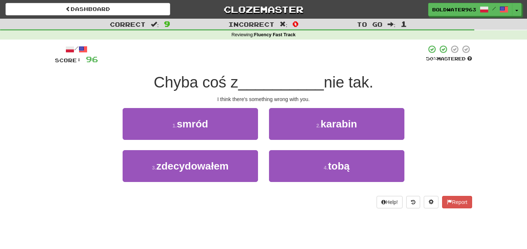
click at [234, 84] on span "Chyba coś z" at bounding box center [196, 82] width 85 height 17
click at [218, 85] on span "Chyba coś z" at bounding box center [196, 82] width 85 height 17
click at [186, 83] on span "Chyba coś z" at bounding box center [196, 82] width 85 height 17
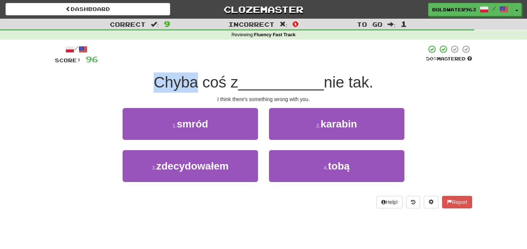
click at [186, 83] on span "Chyba coś z" at bounding box center [196, 82] width 85 height 17
click at [205, 86] on span "Chyba coś z" at bounding box center [196, 82] width 85 height 17
click at [191, 82] on span "Chyba coś z" at bounding box center [196, 82] width 85 height 17
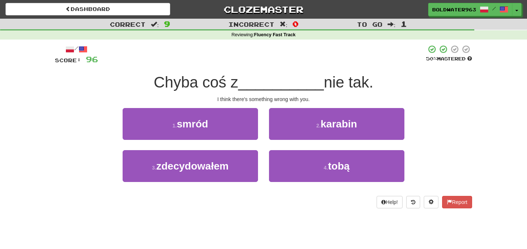
click at [199, 81] on span "Chyba coś z" at bounding box center [196, 82] width 85 height 17
click at [179, 86] on span "Chyba coś z" at bounding box center [196, 82] width 85 height 17
click at [214, 82] on span "Chyba coś z" at bounding box center [196, 82] width 85 height 17
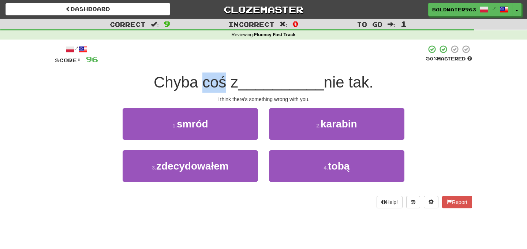
click at [214, 82] on span "Chyba coś z" at bounding box center [196, 82] width 85 height 17
click at [234, 82] on span "Chyba coś z" at bounding box center [196, 82] width 85 height 17
click at [262, 87] on span "__________" at bounding box center [281, 82] width 86 height 17
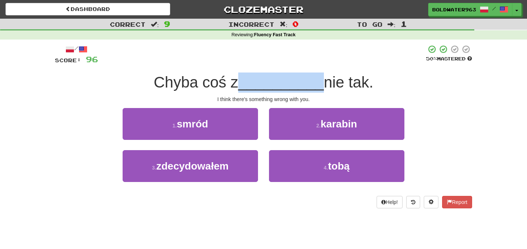
click at [262, 87] on span "__________" at bounding box center [281, 82] width 86 height 17
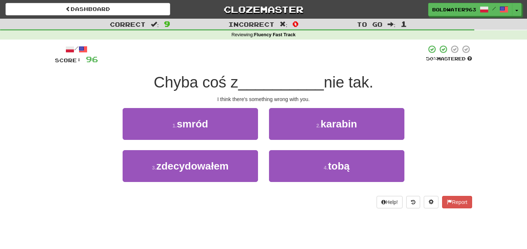
click at [238, 82] on span "Chyba coś z" at bounding box center [196, 82] width 85 height 17
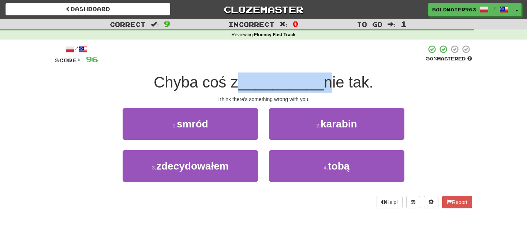
drag, startPoint x: 239, startPoint y: 82, endPoint x: 321, endPoint y: 82, distance: 82.0
click at [321, 82] on div "Chyba coś z __________ nie tak." at bounding box center [263, 82] width 417 height 20
click at [324, 82] on span "nie tak." at bounding box center [348, 82] width 49 height 17
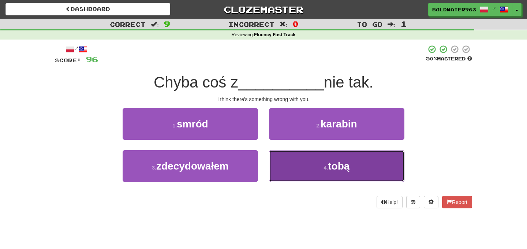
click at [338, 167] on span "tobą" at bounding box center [339, 165] width 22 height 11
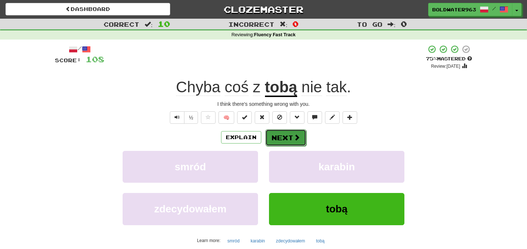
click at [284, 139] on button "Next" at bounding box center [285, 137] width 41 height 17
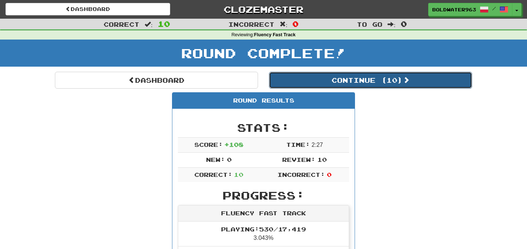
click at [325, 79] on button "Continue ( 10 )" at bounding box center [370, 80] width 203 height 17
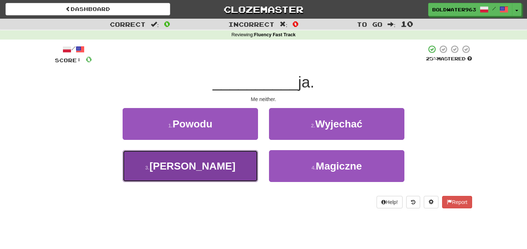
click at [213, 163] on button "3 . Ani" at bounding box center [190, 166] width 135 height 32
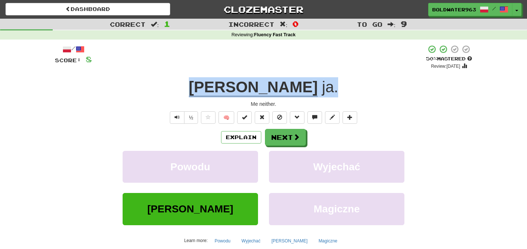
drag, startPoint x: 288, startPoint y: 83, endPoint x: 235, endPoint y: 82, distance: 52.7
click at [235, 82] on div "Ani ja ." at bounding box center [263, 87] width 417 height 20
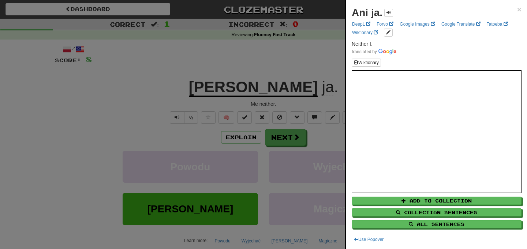
click at [228, 85] on div at bounding box center [263, 124] width 527 height 249
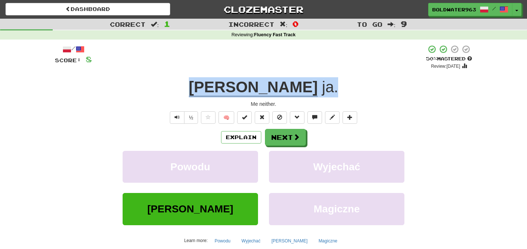
drag, startPoint x: 226, startPoint y: 85, endPoint x: 348, endPoint y: 86, distance: 121.5
click at [348, 86] on div "Ani ja ." at bounding box center [263, 87] width 417 height 20
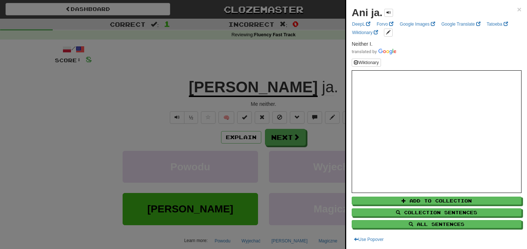
click at [299, 84] on div at bounding box center [263, 124] width 527 height 249
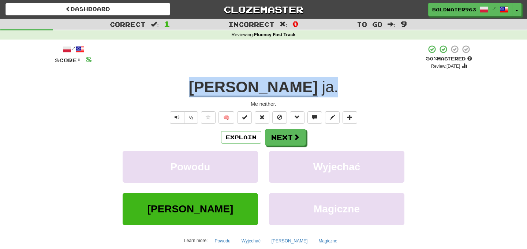
drag, startPoint x: 296, startPoint y: 92, endPoint x: 197, endPoint y: 86, distance: 99.7
click at [197, 86] on div "Ani ja ." at bounding box center [263, 87] width 417 height 20
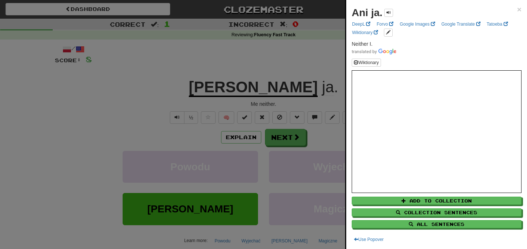
click at [214, 87] on div at bounding box center [263, 124] width 527 height 249
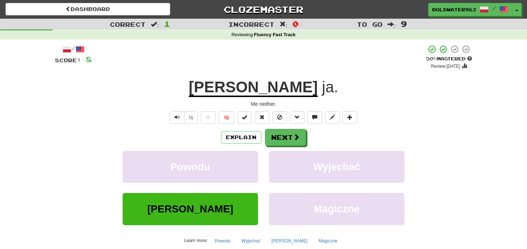
click at [322, 90] on span "ja" at bounding box center [328, 87] width 12 height 18
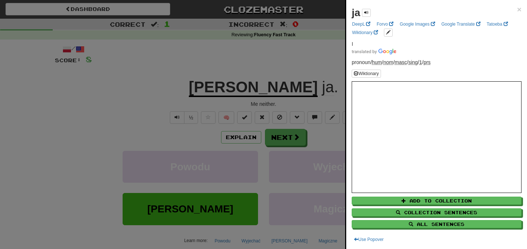
click at [313, 84] on div at bounding box center [263, 124] width 527 height 249
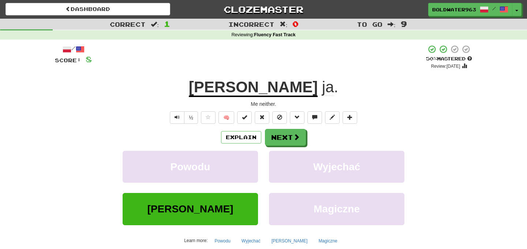
click at [255, 90] on u "Ani" at bounding box center [253, 87] width 129 height 19
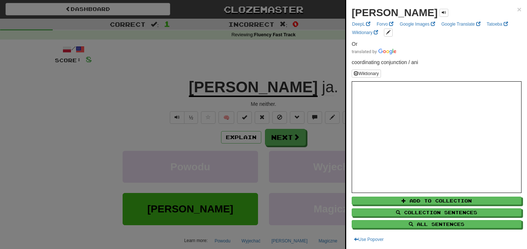
click at [298, 71] on div at bounding box center [263, 124] width 527 height 249
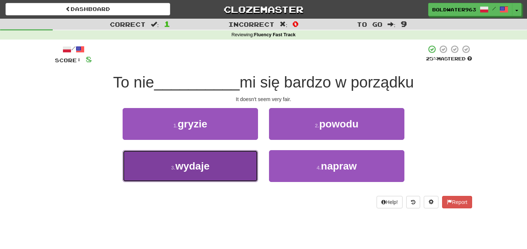
click at [209, 160] on span "wydaje" at bounding box center [192, 165] width 34 height 11
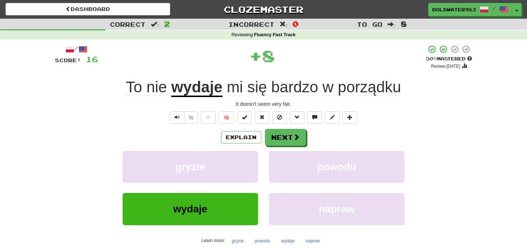
click at [358, 91] on span "porządku" at bounding box center [369, 87] width 63 height 18
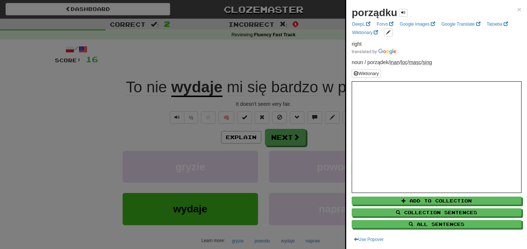
click at [261, 56] on div at bounding box center [263, 124] width 527 height 249
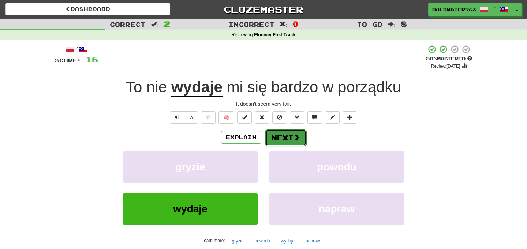
click at [286, 137] on button "Next" at bounding box center [285, 137] width 41 height 17
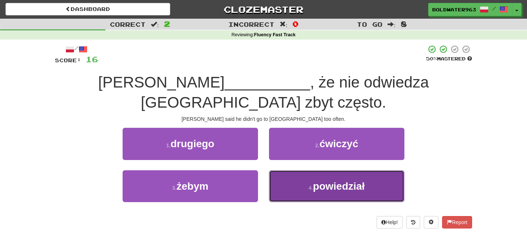
click at [295, 170] on button "4 . powiedział" at bounding box center [336, 186] width 135 height 32
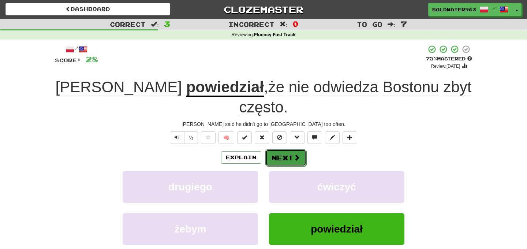
click at [276, 149] on button "Next" at bounding box center [285, 157] width 41 height 17
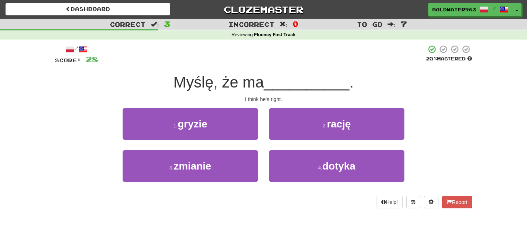
drag, startPoint x: 176, startPoint y: 81, endPoint x: 270, endPoint y: 82, distance: 94.1
click at [270, 82] on div "Myślę, że ma __________ ." at bounding box center [263, 82] width 417 height 20
click at [270, 82] on span "__________" at bounding box center [307, 82] width 86 height 17
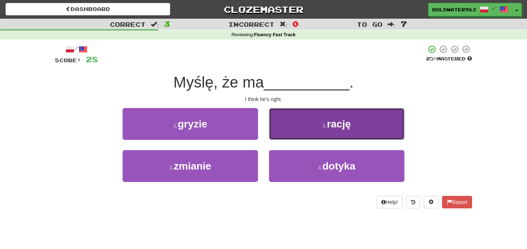
click at [290, 127] on button "2 . rację" at bounding box center [336, 124] width 135 height 32
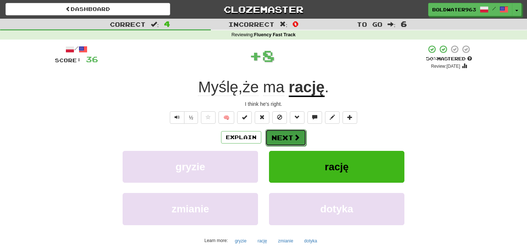
click at [283, 138] on button "Next" at bounding box center [285, 137] width 41 height 17
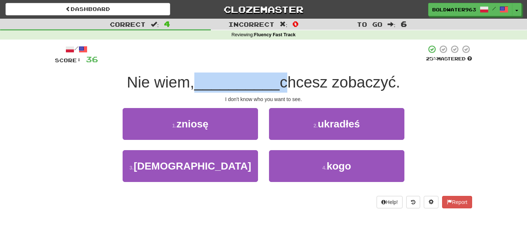
drag, startPoint x: 197, startPoint y: 84, endPoint x: 281, endPoint y: 87, distance: 84.2
click at [281, 87] on div "Nie wiem, __________ chcesz zobaczyć." at bounding box center [263, 82] width 417 height 20
click at [281, 87] on span "chcesz zobaczyć." at bounding box center [340, 82] width 120 height 17
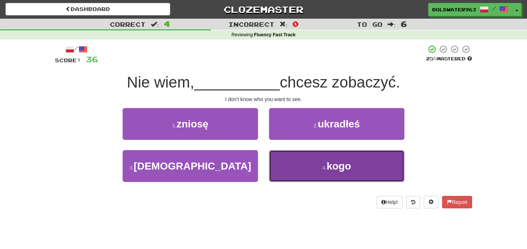
click at [311, 171] on button "4 . kogo" at bounding box center [336, 166] width 135 height 32
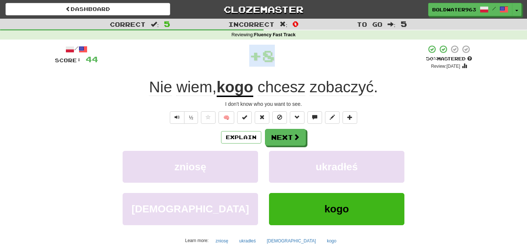
drag, startPoint x: 246, startPoint y: 57, endPoint x: 290, endPoint y: 58, distance: 43.9
click at [290, 58] on div "+ 8" at bounding box center [262, 56] width 328 height 22
click at [290, 58] on div "+ 8" at bounding box center [262, 57] width 328 height 25
drag, startPoint x: 97, startPoint y: 59, endPoint x: 44, endPoint y: 59, distance: 52.3
click at [44, 59] on div "Correct : 5 Incorrect : 0 To go : 5 Reviewing : Fluency Fast Track / Score: 44 …" at bounding box center [263, 152] width 527 height 266
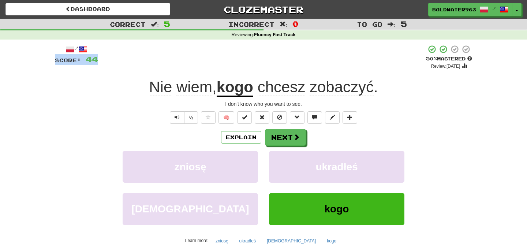
click at [61, 60] on span "Score:" at bounding box center [68, 60] width 26 height 6
click at [76, 60] on span "Score:" at bounding box center [68, 60] width 26 height 6
click at [81, 61] on div "Score: 44" at bounding box center [76, 59] width 43 height 11
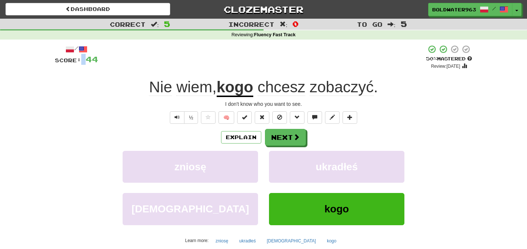
click at [81, 61] on div "Score: 44" at bounding box center [76, 59] width 43 height 11
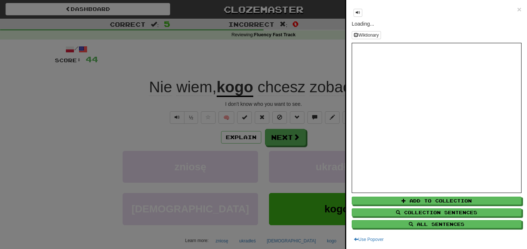
click at [89, 60] on div at bounding box center [263, 124] width 527 height 249
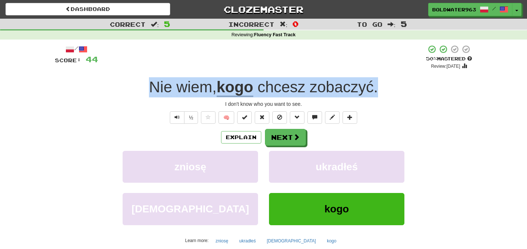
drag, startPoint x: 129, startPoint y: 87, endPoint x: 388, endPoint y: 81, distance: 259.6
click at [388, 81] on div "Nie wiem , kogo chcesz zobaczyć ." at bounding box center [263, 87] width 417 height 20
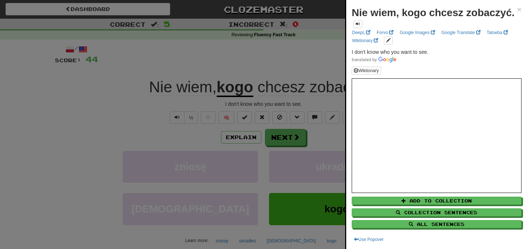
click at [309, 68] on div at bounding box center [263, 124] width 527 height 249
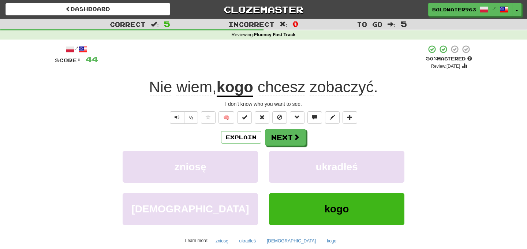
click at [376, 109] on div "/ Score: 44 + 8 50 % Mastered Review: 2025-08-26 Nie wiem , kogo chcesz zobaczy…" at bounding box center [263, 159] width 417 height 229
click at [282, 136] on button "Next" at bounding box center [285, 137] width 41 height 17
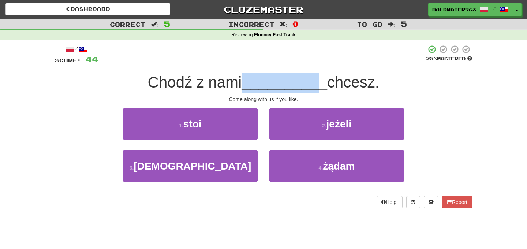
drag, startPoint x: 244, startPoint y: 87, endPoint x: 314, endPoint y: 81, distance: 70.2
click at [314, 81] on div "Chodź z nami __________ chcesz." at bounding box center [263, 82] width 417 height 20
click at [314, 81] on span "__________" at bounding box center [285, 82] width 86 height 17
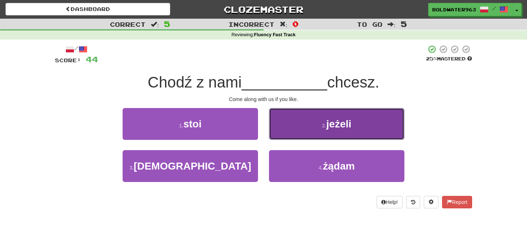
click at [309, 127] on button "2 . jeżeli" at bounding box center [336, 124] width 135 height 32
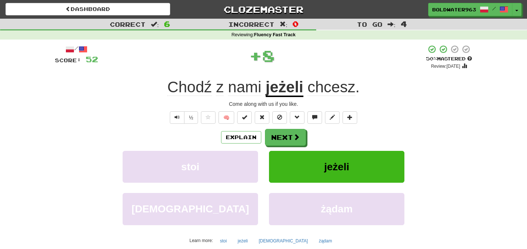
click at [287, 91] on u "jeżeli" at bounding box center [285, 87] width 38 height 19
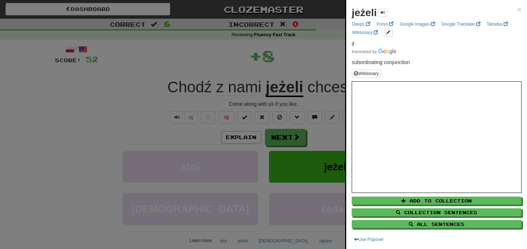
click at [254, 65] on div at bounding box center [263, 124] width 527 height 249
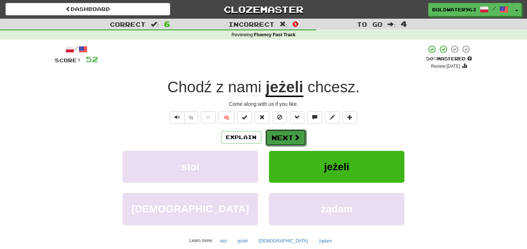
click at [289, 137] on button "Next" at bounding box center [285, 137] width 41 height 17
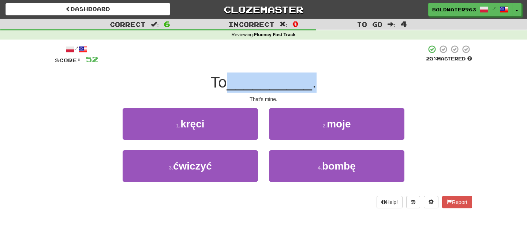
drag, startPoint x: 231, startPoint y: 85, endPoint x: 317, endPoint y: 89, distance: 86.1
click at [317, 89] on div "To __________ ." at bounding box center [263, 82] width 417 height 20
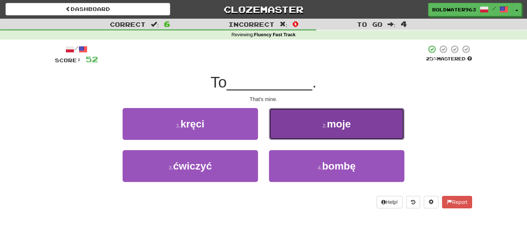
click at [314, 126] on button "2 . moje" at bounding box center [336, 124] width 135 height 32
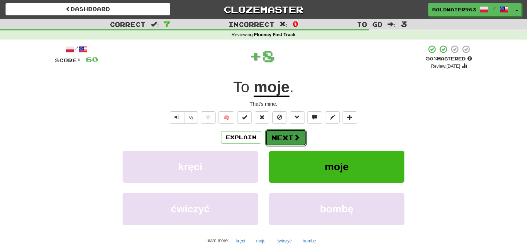
click at [290, 139] on button "Next" at bounding box center [285, 137] width 41 height 17
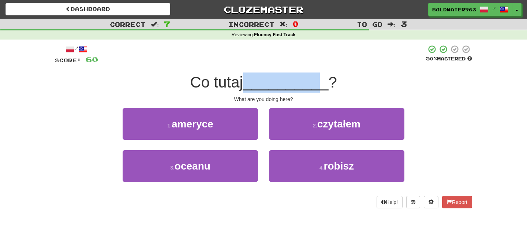
drag, startPoint x: 249, startPoint y: 87, endPoint x: 319, endPoint y: 80, distance: 70.6
click at [319, 80] on div "Co tutaj __________ ?" at bounding box center [263, 82] width 417 height 20
click at [319, 80] on span "__________" at bounding box center [286, 82] width 86 height 17
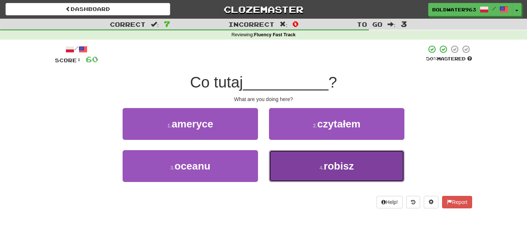
click at [326, 167] on span "robisz" at bounding box center [339, 165] width 30 height 11
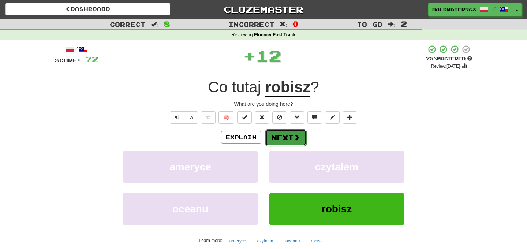
click at [288, 137] on button "Next" at bounding box center [285, 137] width 41 height 17
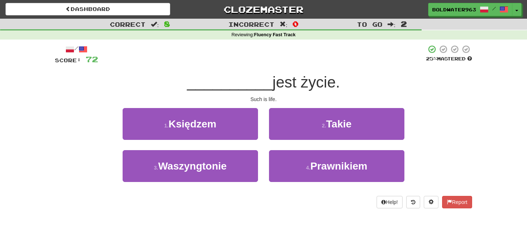
drag, startPoint x: 270, startPoint y: 81, endPoint x: 347, endPoint y: 80, distance: 77.2
click at [347, 80] on div "__________ jest życie." at bounding box center [263, 82] width 417 height 20
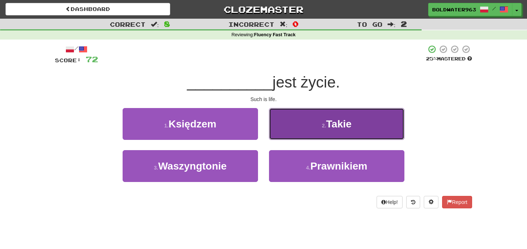
click at [317, 127] on button "2 . Takie" at bounding box center [336, 124] width 135 height 32
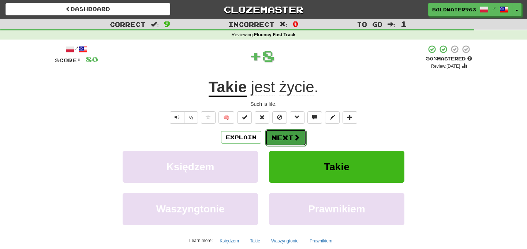
click at [283, 139] on button "Next" at bounding box center [285, 137] width 41 height 17
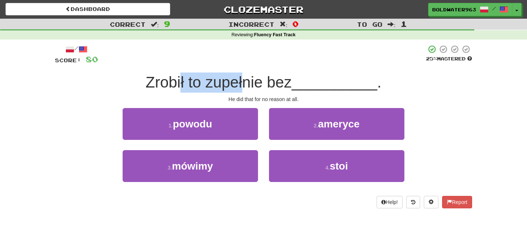
drag, startPoint x: 183, startPoint y: 80, endPoint x: 246, endPoint y: 82, distance: 63.0
click at [246, 82] on span "Zrobił to zupełnie bez" at bounding box center [219, 82] width 146 height 17
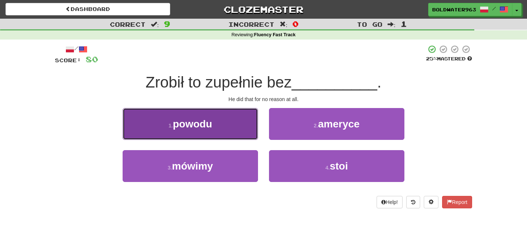
click at [208, 124] on span "powodu" at bounding box center [192, 123] width 39 height 11
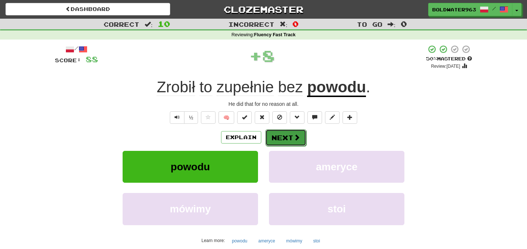
click at [282, 137] on button "Next" at bounding box center [285, 137] width 41 height 17
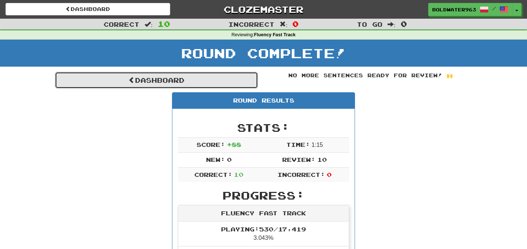
click at [239, 80] on link "Dashboard" at bounding box center [156, 80] width 203 height 17
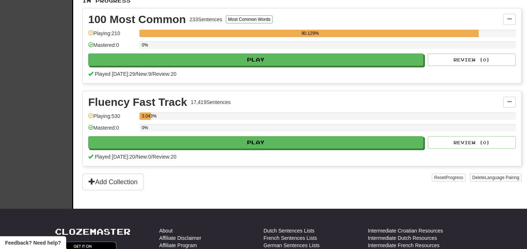
scroll to position [163, 0]
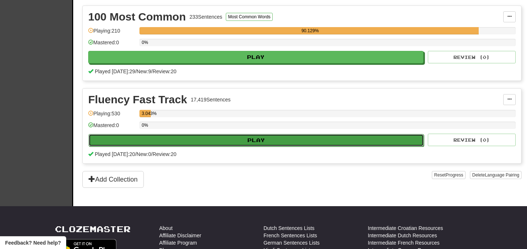
click at [295, 138] on button "Play" at bounding box center [256, 140] width 335 height 12
select select "**"
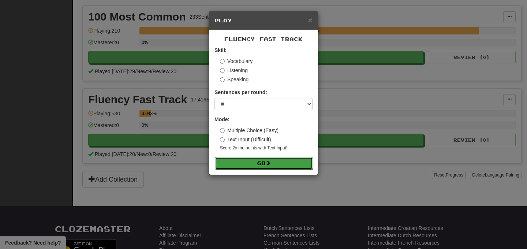
click at [277, 164] on button "Go" at bounding box center [264, 163] width 98 height 12
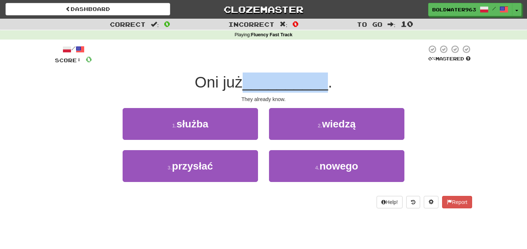
drag, startPoint x: 249, startPoint y: 85, endPoint x: 325, endPoint y: 87, distance: 76.9
click at [325, 87] on div "Oni już __________ ." at bounding box center [263, 82] width 417 height 20
click at [314, 86] on span "__________" at bounding box center [286, 82] width 86 height 17
click at [328, 84] on span "." at bounding box center [330, 82] width 4 height 17
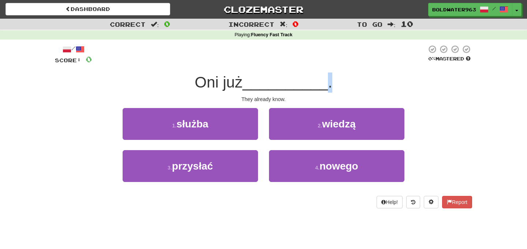
click at [328, 84] on span "." at bounding box center [330, 82] width 4 height 17
click at [229, 82] on span "Oni już" at bounding box center [219, 82] width 48 height 17
click at [210, 84] on span "Oni już" at bounding box center [219, 82] width 48 height 17
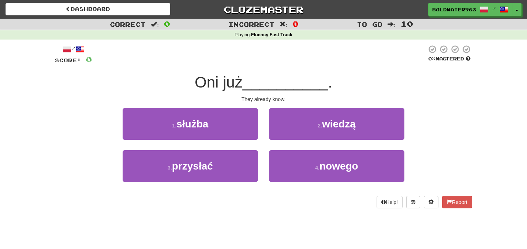
click at [276, 82] on span "__________" at bounding box center [286, 82] width 86 height 17
drag, startPoint x: 221, startPoint y: 81, endPoint x: 249, endPoint y: 81, distance: 27.8
click at [249, 81] on div "Oni już __________ ." at bounding box center [263, 82] width 417 height 20
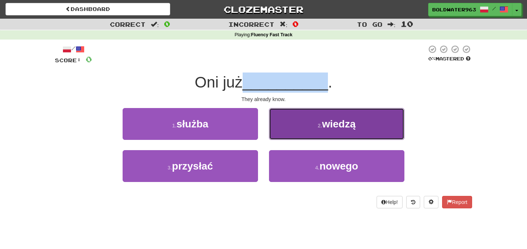
click at [338, 123] on span "wiedzą" at bounding box center [339, 123] width 34 height 11
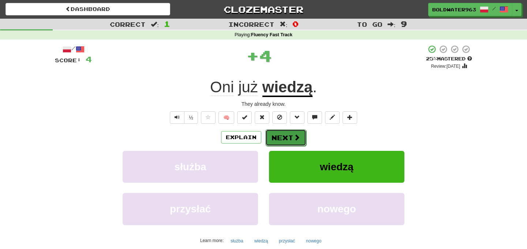
click at [291, 139] on button "Next" at bounding box center [285, 137] width 41 height 17
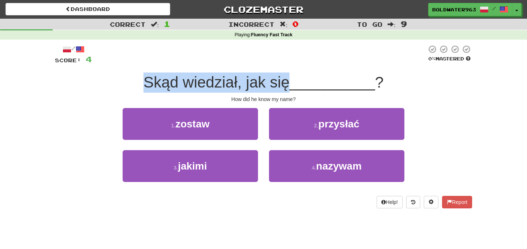
drag, startPoint x: 137, startPoint y: 91, endPoint x: 292, endPoint y: 77, distance: 155.8
click at [292, 77] on div "Skąd wiedział, jak się __________ ?" at bounding box center [263, 82] width 417 height 20
click at [290, 77] on span "Skąd wiedział, jak się" at bounding box center [216, 82] width 146 height 17
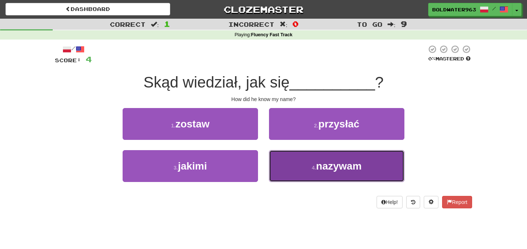
click at [328, 163] on span "nazywam" at bounding box center [339, 165] width 46 height 11
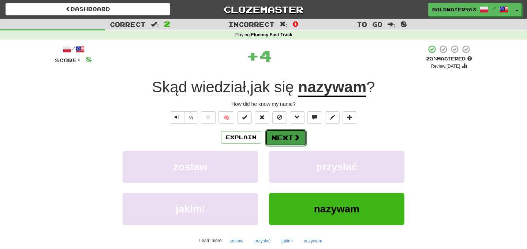
click at [285, 137] on button "Next" at bounding box center [285, 137] width 41 height 17
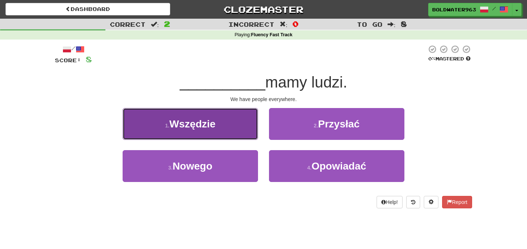
click at [232, 125] on button "1 . Wszędzie" at bounding box center [190, 124] width 135 height 32
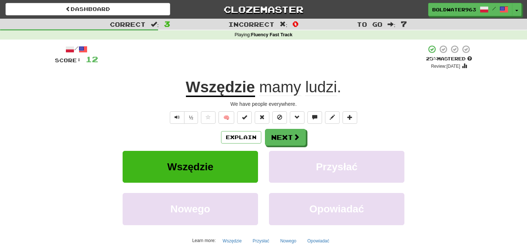
click at [231, 89] on u "Wszędzie" at bounding box center [220, 87] width 69 height 19
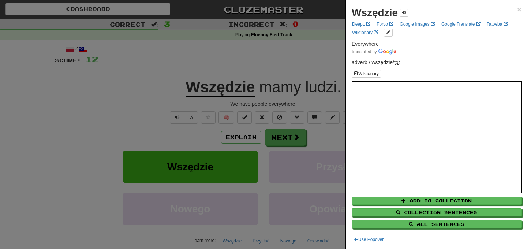
click at [233, 73] on div at bounding box center [263, 124] width 527 height 249
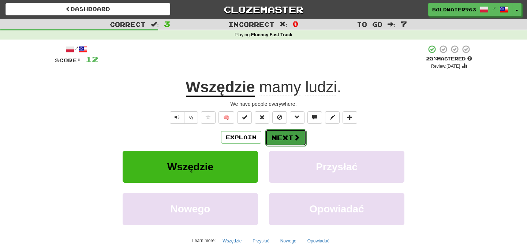
click at [283, 134] on button "Next" at bounding box center [285, 137] width 41 height 17
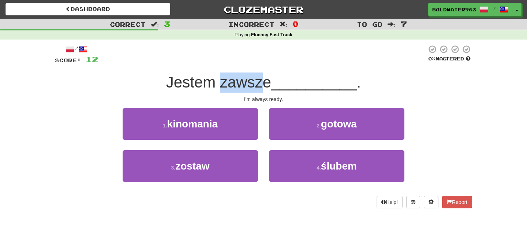
drag, startPoint x: 223, startPoint y: 81, endPoint x: 267, endPoint y: 82, distance: 44.3
click at [267, 82] on span "Jestem zawsze" at bounding box center [218, 82] width 105 height 17
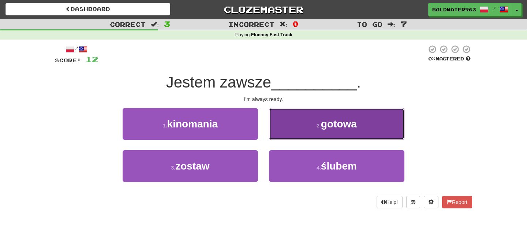
click at [311, 111] on button "2 . gotowa" at bounding box center [336, 124] width 135 height 32
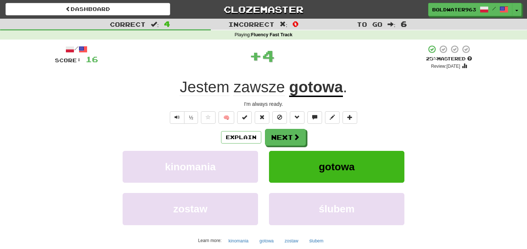
click at [217, 70] on div "/ Score: 16 + 4 25 % Mastered Review: [DATE] Jestem zawsze gotowa . I'm always …" at bounding box center [263, 159] width 417 height 229
drag, startPoint x: 276, startPoint y: 54, endPoint x: 220, endPoint y: 54, distance: 56.4
click at [220, 54] on div "+ 4" at bounding box center [262, 56] width 328 height 22
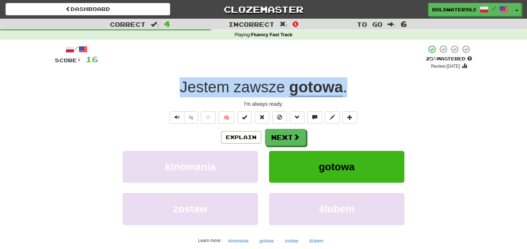
drag, startPoint x: 167, startPoint y: 86, endPoint x: 373, endPoint y: 93, distance: 205.8
click at [373, 93] on div "Jestem zawsze gotowa ." at bounding box center [263, 87] width 417 height 20
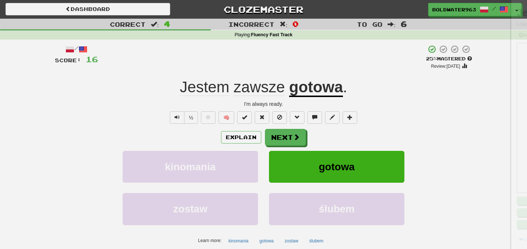
click at [373, 93] on div at bounding box center [263, 124] width 527 height 249
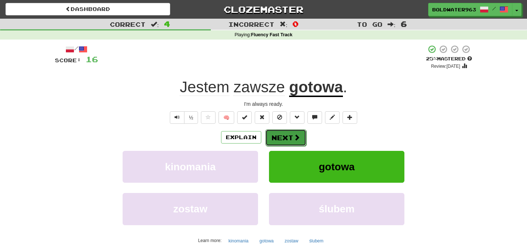
click at [287, 138] on button "Next" at bounding box center [285, 137] width 41 height 17
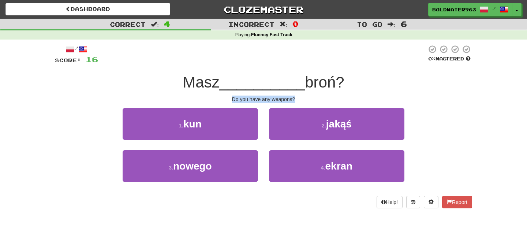
drag, startPoint x: 228, startPoint y: 98, endPoint x: 322, endPoint y: 98, distance: 94.1
click at [322, 98] on div "Do you have any weapons?" at bounding box center [263, 99] width 417 height 7
drag, startPoint x: 352, startPoint y: 81, endPoint x: 170, endPoint y: 80, distance: 182.6
click at [170, 80] on div "Masz __________ broń?" at bounding box center [263, 82] width 417 height 20
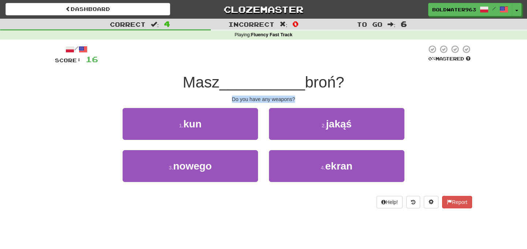
drag, startPoint x: 170, startPoint y: 80, endPoint x: 351, endPoint y: 83, distance: 181.2
click at [351, 83] on div "Masz __________ broń?" at bounding box center [263, 82] width 417 height 20
click at [261, 92] on div "Masz __________ broń?" at bounding box center [263, 82] width 417 height 20
click at [260, 86] on span "__________" at bounding box center [263, 82] width 86 height 17
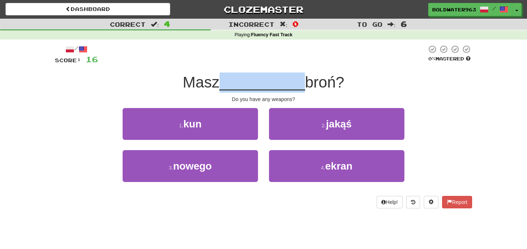
click at [260, 86] on span "__________" at bounding box center [263, 82] width 86 height 17
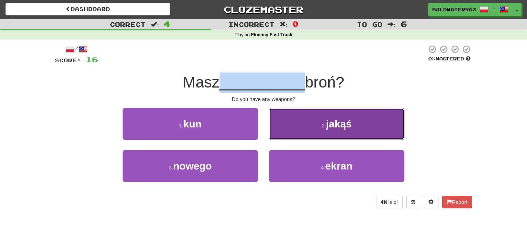
click at [317, 120] on button "2 . jakąś" at bounding box center [336, 124] width 135 height 32
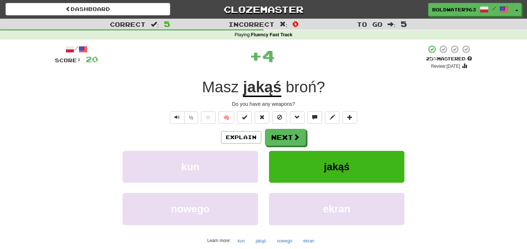
click at [269, 92] on u "jakąś" at bounding box center [262, 87] width 38 height 19
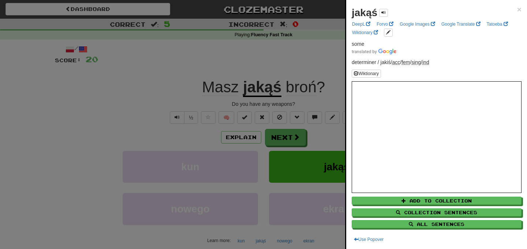
click at [208, 64] on div at bounding box center [263, 124] width 527 height 249
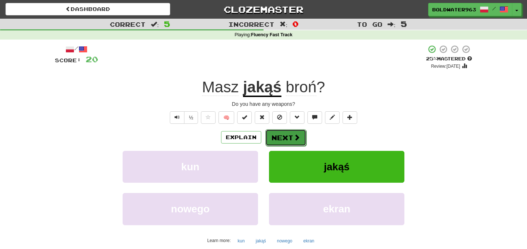
click at [281, 139] on button "Next" at bounding box center [285, 137] width 41 height 17
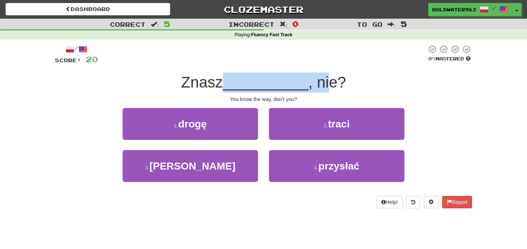
drag, startPoint x: 229, startPoint y: 85, endPoint x: 326, endPoint y: 82, distance: 97.0
click at [326, 82] on div "Znasz __________ , nie?" at bounding box center [263, 82] width 417 height 20
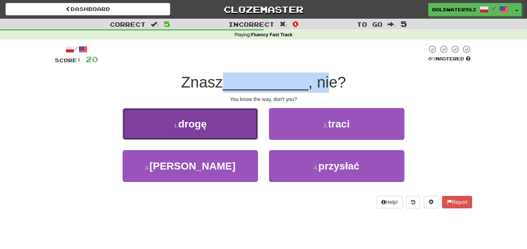
click at [236, 126] on button "1 . drogę" at bounding box center [190, 124] width 135 height 32
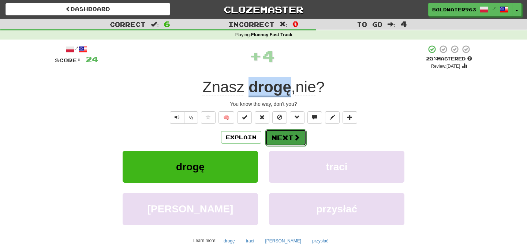
click at [284, 138] on button "Next" at bounding box center [285, 137] width 41 height 17
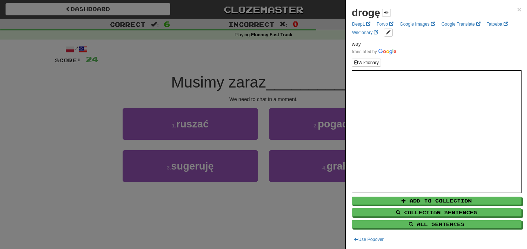
click at [254, 83] on div at bounding box center [263, 124] width 527 height 249
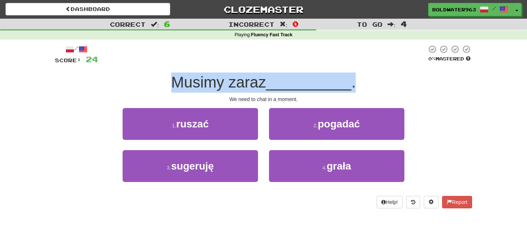
drag, startPoint x: 173, startPoint y: 81, endPoint x: 369, endPoint y: 83, distance: 195.5
click at [369, 83] on div "Musimy zaraz __________ ." at bounding box center [263, 82] width 417 height 20
drag, startPoint x: 374, startPoint y: 85, endPoint x: 111, endPoint y: 77, distance: 263.7
click at [111, 77] on div "Musimy zaraz __________ ." at bounding box center [263, 82] width 417 height 20
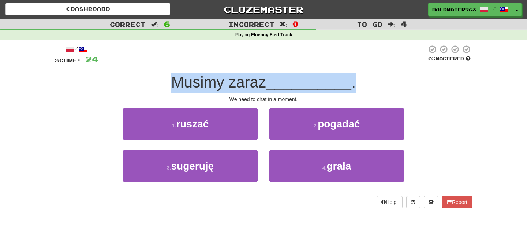
click at [111, 77] on div "Musimy zaraz __________ ." at bounding box center [263, 82] width 417 height 20
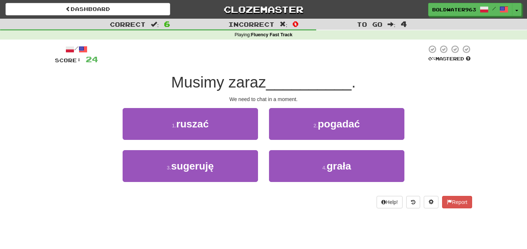
click at [314, 86] on span "__________" at bounding box center [309, 82] width 86 height 17
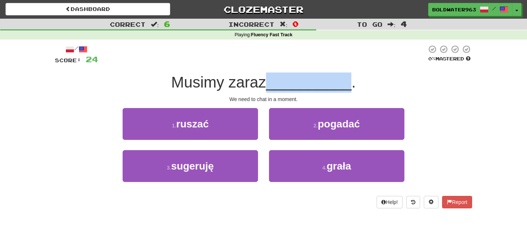
click at [314, 86] on span "__________" at bounding box center [309, 82] width 86 height 17
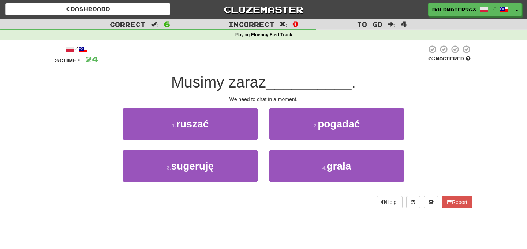
click at [247, 84] on span "Musimy zaraz" at bounding box center [218, 82] width 95 height 17
click at [211, 83] on span "Musimy zaraz" at bounding box center [218, 82] width 95 height 17
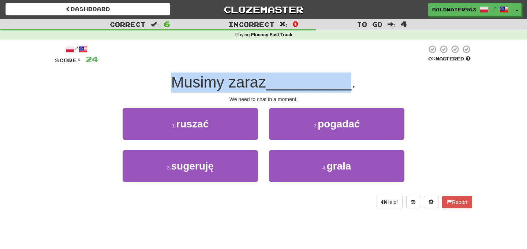
drag, startPoint x: 211, startPoint y: 83, endPoint x: 302, endPoint y: 89, distance: 91.7
click at [302, 89] on div "Musimy zaraz __________ ." at bounding box center [263, 82] width 417 height 20
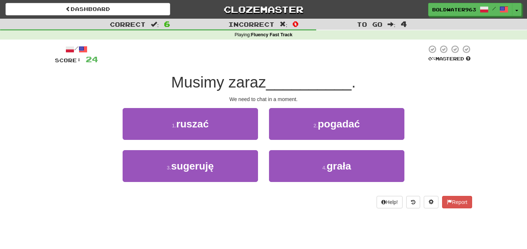
click at [351, 84] on span "." at bounding box center [353, 82] width 4 height 17
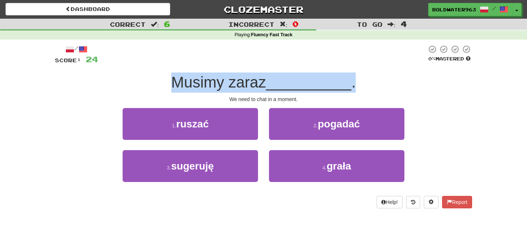
drag, startPoint x: 351, startPoint y: 84, endPoint x: 173, endPoint y: 81, distance: 177.5
click at [173, 81] on div "Musimy zaraz __________ ." at bounding box center [263, 82] width 417 height 20
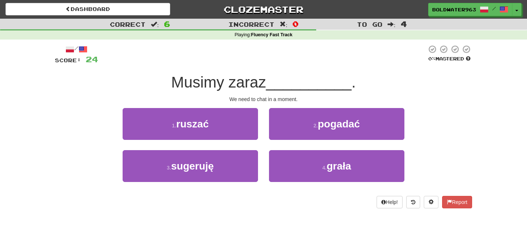
click at [191, 81] on span "Musimy zaraz" at bounding box center [218, 82] width 95 height 17
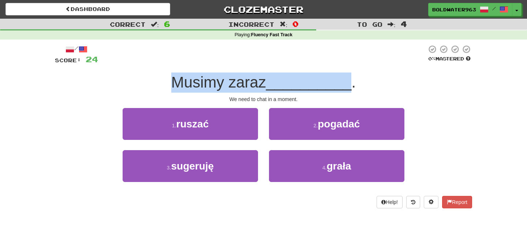
drag, startPoint x: 191, startPoint y: 81, endPoint x: 292, endPoint y: 81, distance: 101.0
click at [292, 81] on div "Musimy zaraz __________ ." at bounding box center [263, 82] width 417 height 20
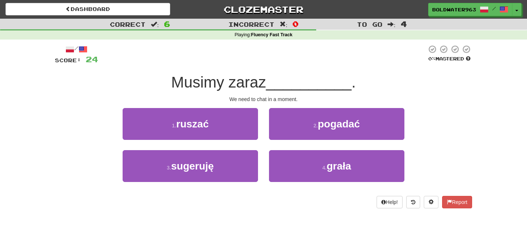
click at [292, 81] on span "__________" at bounding box center [309, 82] width 86 height 17
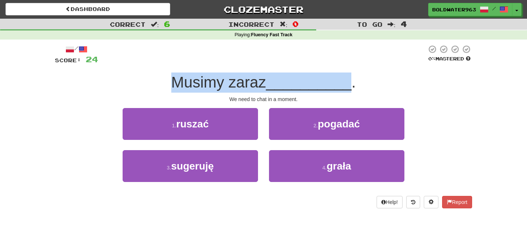
drag, startPoint x: 292, startPoint y: 81, endPoint x: 208, endPoint y: 80, distance: 84.6
click at [208, 80] on div "Musimy zaraz __________ ." at bounding box center [263, 82] width 417 height 20
click at [208, 80] on span "Musimy zaraz" at bounding box center [218, 82] width 95 height 17
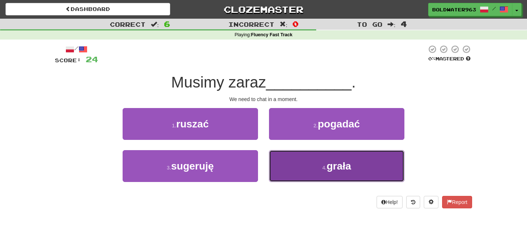
click at [313, 171] on button "4 . grała" at bounding box center [336, 166] width 135 height 32
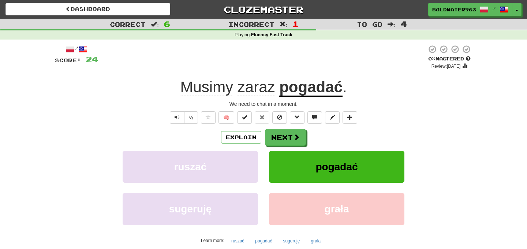
click at [307, 92] on u "pogadać" at bounding box center [310, 87] width 63 height 19
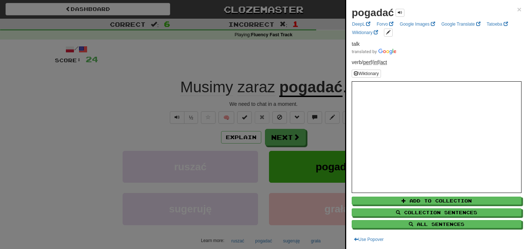
click at [296, 62] on div at bounding box center [263, 124] width 527 height 249
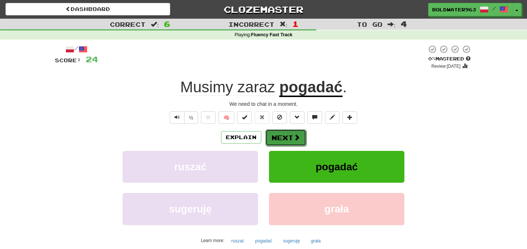
click at [284, 137] on button "Next" at bounding box center [285, 137] width 41 height 17
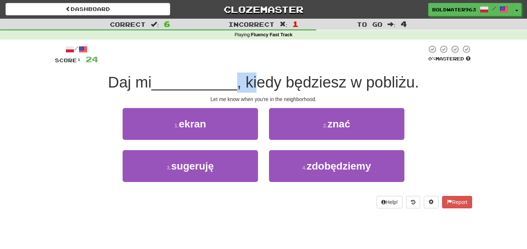
drag, startPoint x: 235, startPoint y: 84, endPoint x: 257, endPoint y: 85, distance: 22.3
click at [257, 85] on span ", kiedy będziesz w pobliżu." at bounding box center [328, 82] width 182 height 17
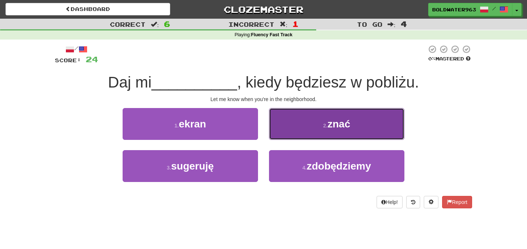
click at [301, 127] on button "2 . znać" at bounding box center [336, 124] width 135 height 32
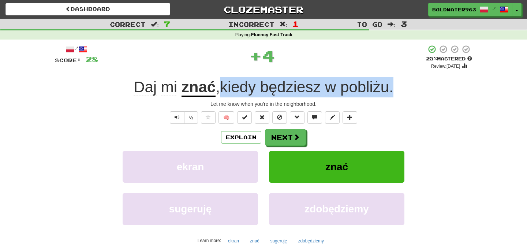
drag, startPoint x: 218, startPoint y: 87, endPoint x: 432, endPoint y: 81, distance: 214.2
click at [432, 81] on div "Daj mi znać , kiedy będziesz w pobliżu ." at bounding box center [263, 87] width 417 height 20
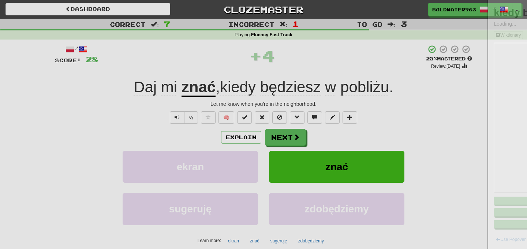
click at [432, 81] on div at bounding box center [263, 124] width 527 height 249
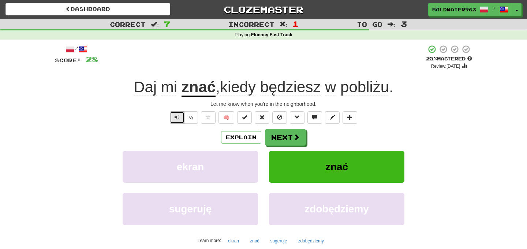
click at [173, 117] on button "Text-to-speech controls" at bounding box center [177, 117] width 15 height 12
click at [281, 138] on button "Next" at bounding box center [285, 137] width 41 height 17
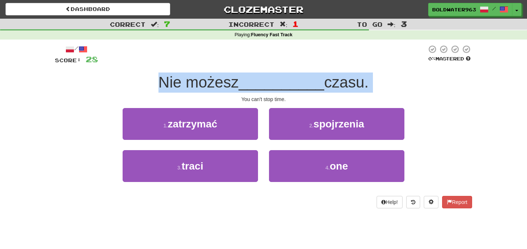
drag, startPoint x: 161, startPoint y: 84, endPoint x: 405, endPoint y: 93, distance: 243.9
click at [405, 93] on div "/ Score: 28 0 % Mastered Nie możesz __________ czasu. You can't stop time. 1 . …" at bounding box center [263, 127] width 417 height 164
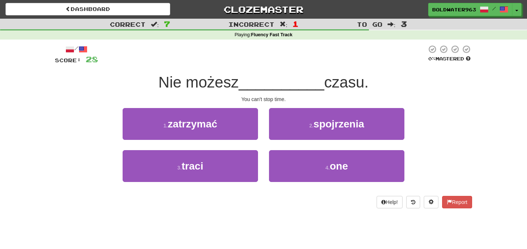
click at [282, 83] on span "__________" at bounding box center [282, 82] width 86 height 17
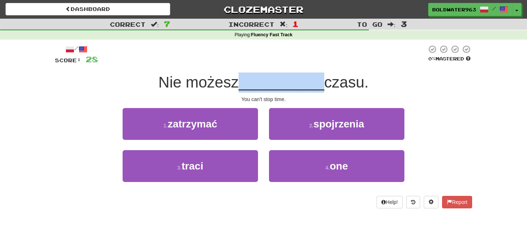
click at [282, 83] on span "__________" at bounding box center [282, 82] width 86 height 17
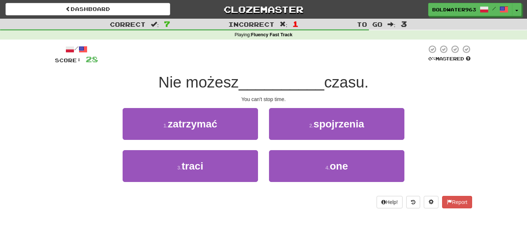
click at [213, 82] on span "Nie możesz" at bounding box center [198, 82] width 80 height 17
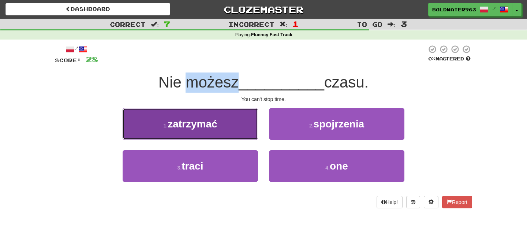
click at [227, 126] on button "1 . zatrzymać" at bounding box center [190, 124] width 135 height 32
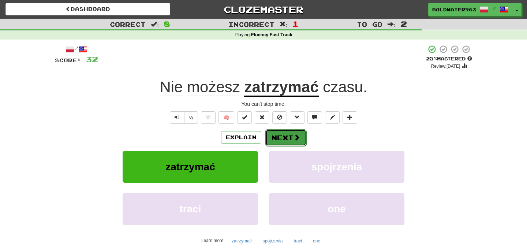
click at [282, 138] on button "Next" at bounding box center [285, 137] width 41 height 17
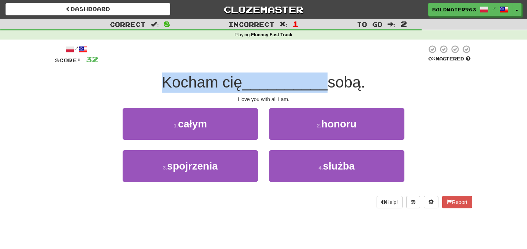
drag, startPoint x: 161, startPoint y: 83, endPoint x: 299, endPoint y: 82, distance: 138.0
click at [299, 82] on div "Kocham cię __________ sobą." at bounding box center [263, 82] width 417 height 20
click at [299, 82] on span "__________" at bounding box center [285, 82] width 86 height 17
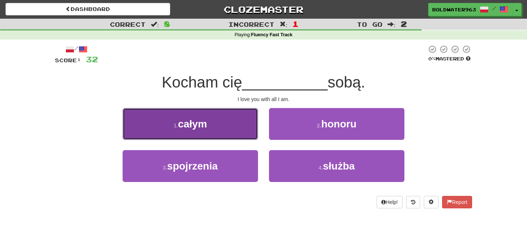
click at [243, 117] on button "1 . całym" at bounding box center [190, 124] width 135 height 32
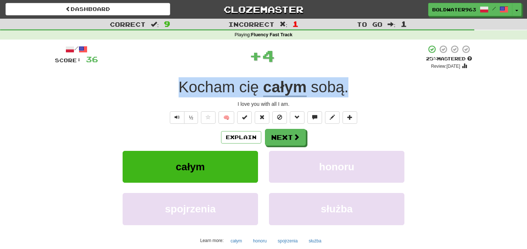
drag, startPoint x: 376, startPoint y: 93, endPoint x: 137, endPoint y: 94, distance: 238.6
click at [137, 94] on div "Kocham cię całym sobą ." at bounding box center [263, 87] width 417 height 20
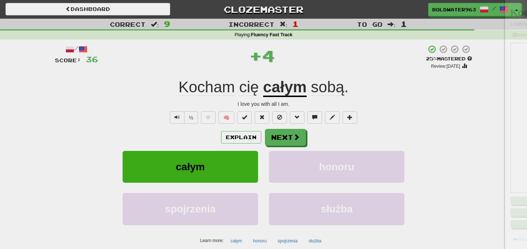
click at [137, 94] on div at bounding box center [263, 124] width 527 height 249
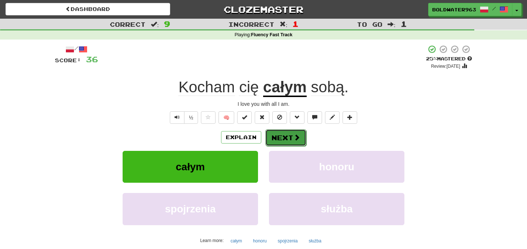
click at [290, 138] on button "Next" at bounding box center [285, 137] width 41 height 17
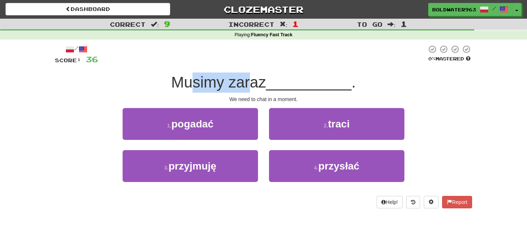
drag, startPoint x: 194, startPoint y: 81, endPoint x: 253, endPoint y: 80, distance: 58.9
click at [253, 80] on span "Musimy zaraz" at bounding box center [218, 82] width 95 height 17
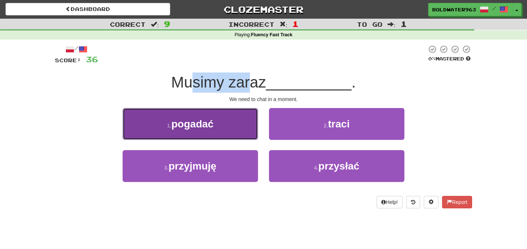
click at [236, 123] on button "1 . pogadać" at bounding box center [190, 124] width 135 height 32
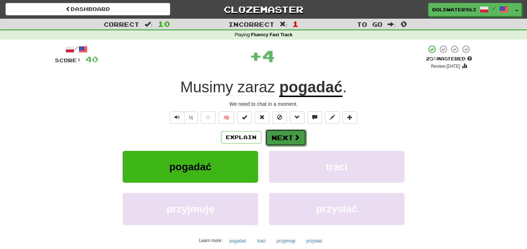
click at [284, 137] on button "Next" at bounding box center [285, 137] width 41 height 17
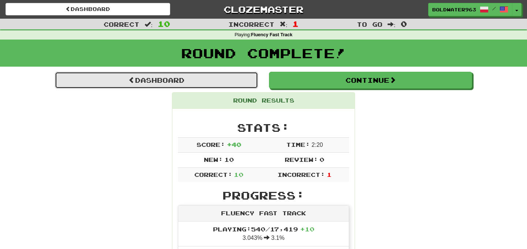
click at [223, 83] on link "Dashboard" at bounding box center [156, 80] width 203 height 17
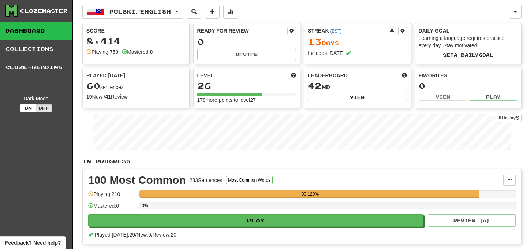
click at [302, 22] on div "Polski / English Español / English Streak: 0 Review: 29 Points [DATE]: 0 Polski…" at bounding box center [301, 184] width 439 height 369
click at [329, 97] on button "View" at bounding box center [357, 97] width 99 height 8
select select "**********"
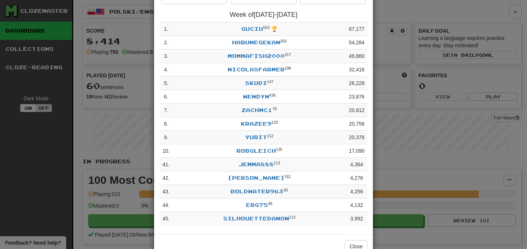
scroll to position [69, 0]
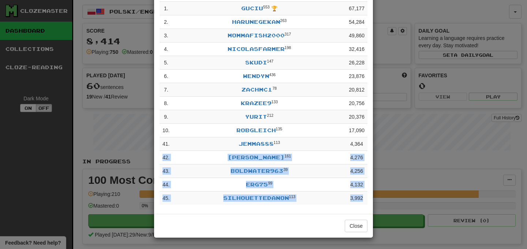
drag, startPoint x: 366, startPoint y: 198, endPoint x: 162, endPoint y: 156, distance: 207.8
click at [162, 156] on tbody "1 . Guciu 553 🏆 67,177 2 . harunegekan 263 54,284 3 . mommafish2000 317 49,860 …" at bounding box center [264, 103] width 208 height 203
click at [162, 156] on td "42 ." at bounding box center [166, 158] width 13 height 14
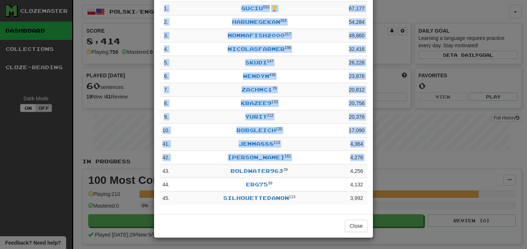
drag, startPoint x: 163, startPoint y: 170, endPoint x: 316, endPoint y: 205, distance: 157.1
click at [316, 205] on div "**********" at bounding box center [263, 90] width 219 height 249
drag, startPoint x: 351, startPoint y: 171, endPoint x: 370, endPoint y: 201, distance: 35.3
click at [370, 201] on div "**********" at bounding box center [263, 90] width 219 height 249
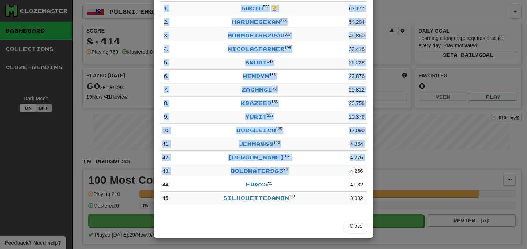
click at [367, 197] on td "3,992" at bounding box center [357, 198] width 22 height 14
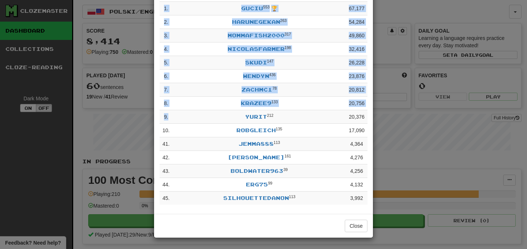
drag, startPoint x: 372, startPoint y: 200, endPoint x: 162, endPoint y: 120, distance: 224.5
click at [162, 120] on div "**********" at bounding box center [263, 90] width 219 height 249
drag, startPoint x: 164, startPoint y: 100, endPoint x: 351, endPoint y: 207, distance: 215.7
click at [351, 207] on div "**********" at bounding box center [263, 90] width 219 height 249
click at [366, 199] on td "3,992" at bounding box center [357, 198] width 22 height 14
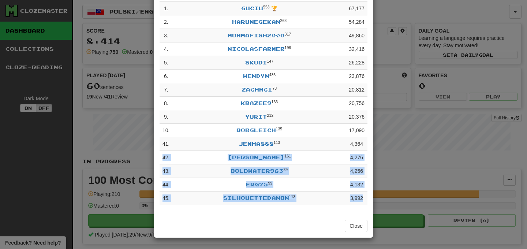
drag, startPoint x: 366, startPoint y: 199, endPoint x: 163, endPoint y: 151, distance: 209.3
click at [163, 151] on tbody "1 . Guciu 553 🏆 67,177 2 . harunegekan 263 54,284 3 . mommafish2000 317 49,860 …" at bounding box center [264, 103] width 208 height 203
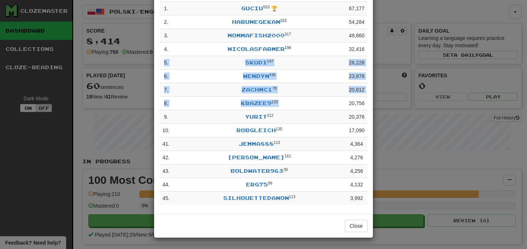
drag, startPoint x: 164, startPoint y: 60, endPoint x: 364, endPoint y: 95, distance: 203.3
click at [364, 95] on tbody "1 . Guciu 553 🏆 67,177 2 . harunegekan 263 54,284 3 . mommafish2000 317 49,860 …" at bounding box center [264, 103] width 208 height 203
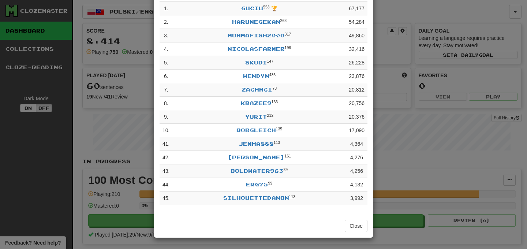
drag, startPoint x: 369, startPoint y: 103, endPoint x: 158, endPoint y: 57, distance: 216.1
click at [158, 57] on div "**********" at bounding box center [263, 90] width 219 height 249
click at [161, 59] on td "5 ." at bounding box center [166, 63] width 13 height 14
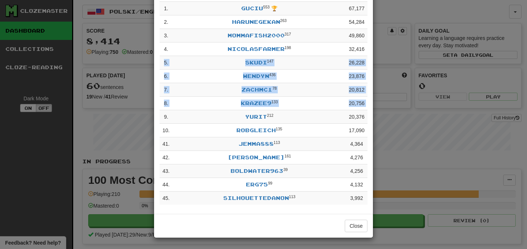
drag, startPoint x: 161, startPoint y: 59, endPoint x: 160, endPoint y: 114, distance: 55.3
click at [160, 114] on tbody "1 . Guciu 553 🏆 67,177 2 . harunegekan 263 54,284 3 . mommafish2000 317 49,860 …" at bounding box center [264, 103] width 208 height 203
click at [162, 59] on td "5 ." at bounding box center [166, 63] width 13 height 14
drag, startPoint x: 162, startPoint y: 46, endPoint x: 163, endPoint y: 114, distance: 68.1
click at [163, 114] on tbody "1 . Guciu 553 🏆 67,177 2 . harunegekan 263 54,284 3 . mommafish2000 317 49,860 …" at bounding box center [264, 103] width 208 height 203
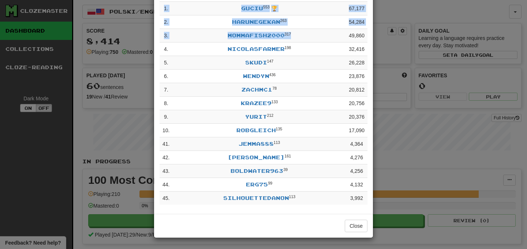
drag, startPoint x: 311, startPoint y: 33, endPoint x: 153, endPoint y: 33, distance: 157.8
click at [153, 33] on div "**********" at bounding box center [263, 124] width 527 height 249
click at [163, 33] on td "3 ." at bounding box center [166, 36] width 13 height 14
drag, startPoint x: 163, startPoint y: 33, endPoint x: 379, endPoint y: 81, distance: 221.0
click at [379, 81] on div "**********" at bounding box center [263, 124] width 527 height 249
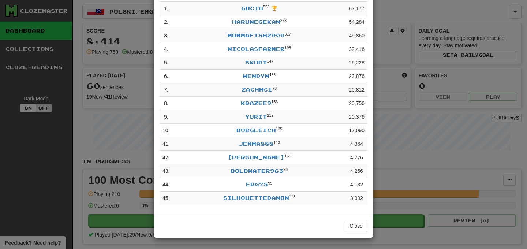
click at [164, 33] on td "3 ." at bounding box center [166, 36] width 13 height 14
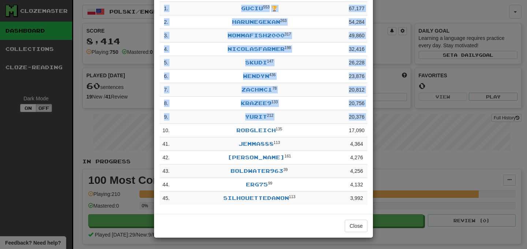
drag, startPoint x: 164, startPoint y: 5, endPoint x: 163, endPoint y: 130, distance: 125.2
click at [163, 130] on tbody "1 . Guciu 553 🏆 67,177 2 . harunegekan 263 54,284 3 . mommafish2000 317 49,860 …" at bounding box center [264, 103] width 208 height 203
click at [163, 130] on td "10 ." at bounding box center [166, 131] width 13 height 14
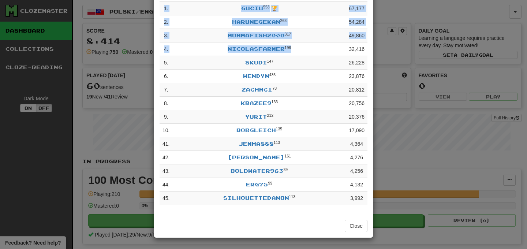
drag, startPoint x: 369, startPoint y: 130, endPoint x: 297, endPoint y: 49, distance: 107.8
click at [297, 49] on div "**********" at bounding box center [263, 90] width 219 height 249
click at [162, 128] on td "10 ." at bounding box center [166, 131] width 13 height 14
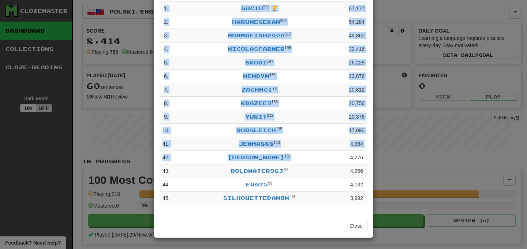
drag, startPoint x: 159, startPoint y: 7, endPoint x: 311, endPoint y: 160, distance: 216.4
click at [312, 160] on div "**********" at bounding box center [263, 90] width 219 height 249
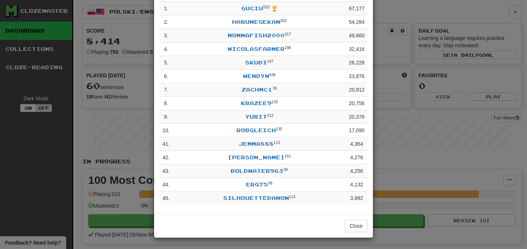
click at [163, 157] on td "42 ." at bounding box center [166, 158] width 13 height 14
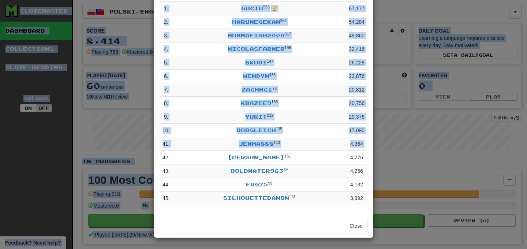
scroll to position [0, 0]
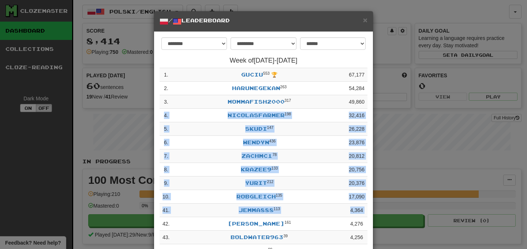
drag, startPoint x: 163, startPoint y: 157, endPoint x: 164, endPoint y: 114, distance: 42.5
click at [164, 114] on tbody "1 . Guciu 553 🏆 67,177 2 . harunegekan 263 54,284 3 . mommafish2000 317 49,860 …" at bounding box center [264, 169] width 208 height 203
drag, startPoint x: 240, startPoint y: 21, endPoint x: 155, endPoint y: 24, distance: 85.3
click at [155, 24] on div "× / Leaderboard" at bounding box center [263, 21] width 219 height 20
click at [157, 23] on div "× / Leaderboard" at bounding box center [263, 21] width 219 height 20
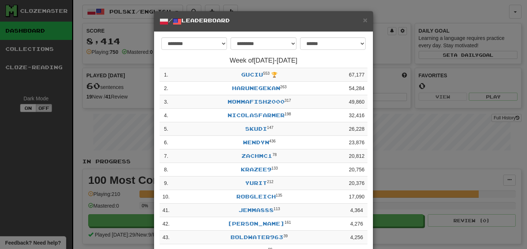
drag, startPoint x: 157, startPoint y: 23, endPoint x: 317, endPoint y: 23, distance: 159.6
click at [317, 23] on div "× / Leaderboard" at bounding box center [263, 21] width 219 height 20
click at [352, 21] on h5 "/ Leaderboard" at bounding box center [264, 21] width 208 height 9
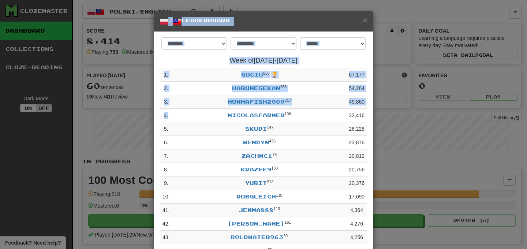
drag, startPoint x: 157, startPoint y: 20, endPoint x: 294, endPoint y: 109, distance: 162.2
click at [294, 109] on div "**********" at bounding box center [264, 157] width 220 height 293
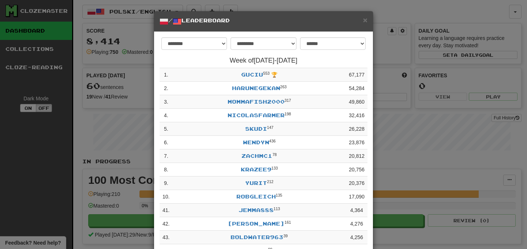
click at [156, 21] on div "× / Leaderboard" at bounding box center [263, 21] width 219 height 20
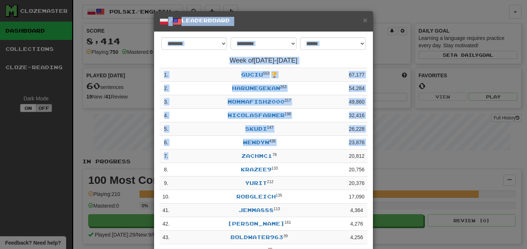
drag, startPoint x: 156, startPoint y: 21, endPoint x: 164, endPoint y: 163, distance: 141.9
click at [164, 163] on div "**********" at bounding box center [264, 157] width 220 height 293
click at [163, 156] on td "7 ." at bounding box center [166, 156] width 13 height 14
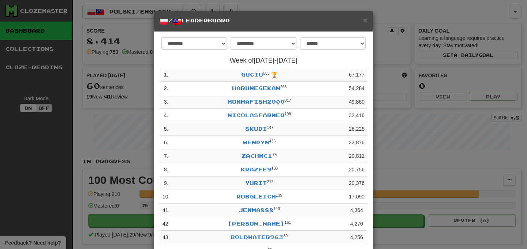
drag, startPoint x: 164, startPoint y: 156, endPoint x: 158, endPoint y: 29, distance: 127.1
click at [158, 29] on div "**********" at bounding box center [264, 157] width 220 height 293
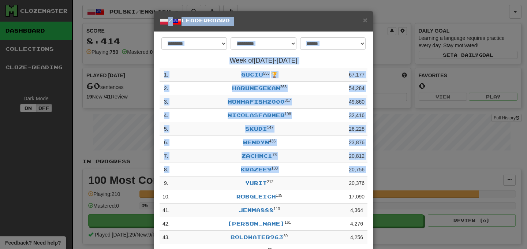
drag, startPoint x: 158, startPoint y: 22, endPoint x: 165, endPoint y: 182, distance: 160.4
click at [165, 182] on div "**********" at bounding box center [264, 157] width 220 height 293
click at [164, 186] on td "9 ." at bounding box center [166, 183] width 13 height 14
drag, startPoint x: 164, startPoint y: 186, endPoint x: 158, endPoint y: 25, distance: 161.5
click at [158, 25] on div "**********" at bounding box center [264, 157] width 220 height 293
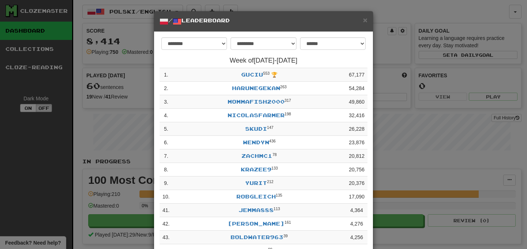
click at [158, 23] on div "× / Leaderboard" at bounding box center [263, 21] width 219 height 20
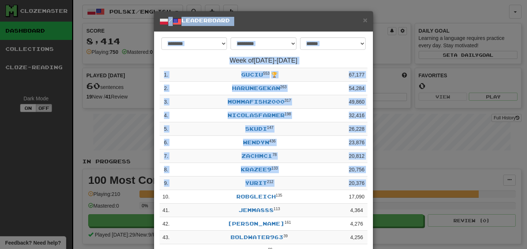
drag, startPoint x: 158, startPoint y: 21, endPoint x: 164, endPoint y: 192, distance: 171.4
click at [164, 192] on div "**********" at bounding box center [264, 157] width 220 height 293
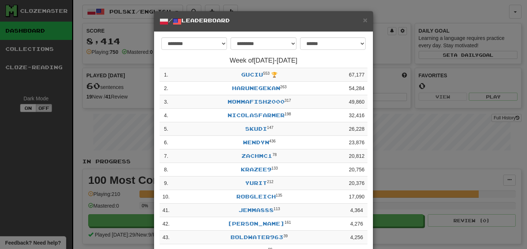
click at [160, 41] on form "**********" at bounding box center [264, 45] width 208 height 16
drag, startPoint x: 160, startPoint y: 41, endPoint x: 341, endPoint y: 64, distance: 183.3
click at [341, 64] on div "**********" at bounding box center [264, 154] width 208 height 234
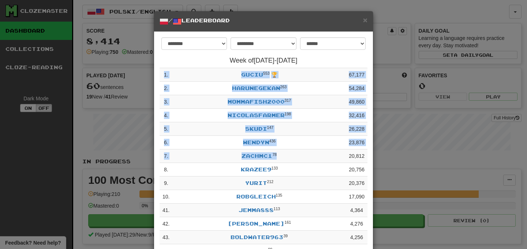
drag, startPoint x: 164, startPoint y: 75, endPoint x: 340, endPoint y: 159, distance: 195.3
click at [340, 159] on tbody "1 . Guciu 553 🏆 67,177 2 . harunegekan 263 54,284 3 . mommafish2000 317 49,860 …" at bounding box center [264, 169] width 208 height 203
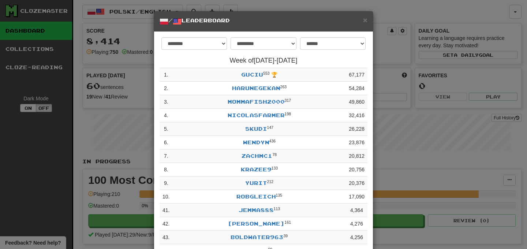
click at [345, 131] on td "skudi 147" at bounding box center [258, 129] width 173 height 14
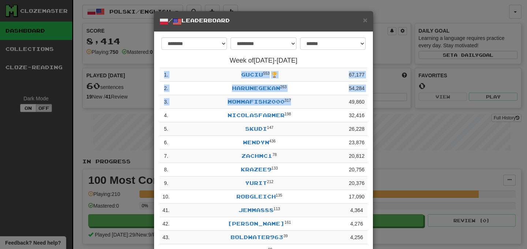
drag, startPoint x: 164, startPoint y: 74, endPoint x: 314, endPoint y: 107, distance: 153.3
click at [314, 107] on tbody "1 . Guciu 553 🏆 67,177 2 . harunegekan 263 54,284 3 . mommafish2000 317 49,860 …" at bounding box center [264, 169] width 208 height 203
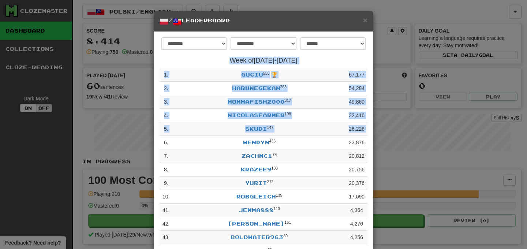
drag, startPoint x: 212, startPoint y: 59, endPoint x: 161, endPoint y: 145, distance: 100.1
click at [161, 145] on div "Week of Aug 11 - Aug 17 1 . Guciu 553 🏆 67,177 2 . harunegekan 263 54,284 3 . m…" at bounding box center [264, 164] width 208 height 214
click at [165, 143] on td "6 ." at bounding box center [166, 143] width 13 height 14
drag, startPoint x: 165, startPoint y: 143, endPoint x: 163, endPoint y: 63, distance: 80.2
click at [163, 63] on div "Week of Aug 11 - Aug 17 1 . Guciu 553 🏆 67,177 2 . harunegekan 263 54,284 3 . m…" at bounding box center [264, 164] width 208 height 214
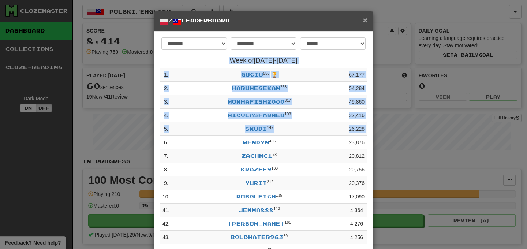
click at [365, 20] on span "×" at bounding box center [365, 20] width 4 height 8
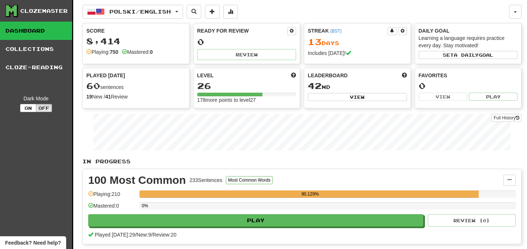
drag, startPoint x: 302, startPoint y: 21, endPoint x: 302, endPoint y: 66, distance: 44.3
click at [302, 66] on div "Polski / English Español / English Streak: 0 Review: 29 Points today: 0 Polski …" at bounding box center [301, 184] width 439 height 369
click at [302, 66] on div "Score 8,414 Playing: 750 Mastered: 0 Ready for Review 0 Review Streak ( BST ) 1…" at bounding box center [301, 65] width 439 height 85
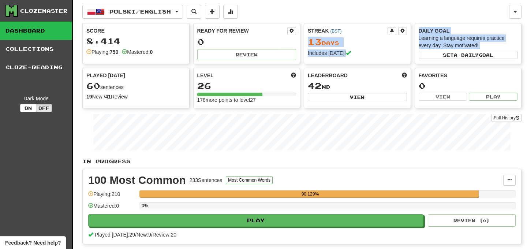
drag, startPoint x: 412, startPoint y: 22, endPoint x: 414, endPoint y: 64, distance: 42.5
click at [414, 64] on div "Polski / English Español / English Streak: 0 Review: 29 Points today: 0 Polski …" at bounding box center [301, 184] width 439 height 369
click at [414, 64] on div "Score 8,414 Playing: 750 Mastered: 0 Ready for Review 0 Review Streak ( BST ) 1…" at bounding box center [301, 65] width 439 height 85
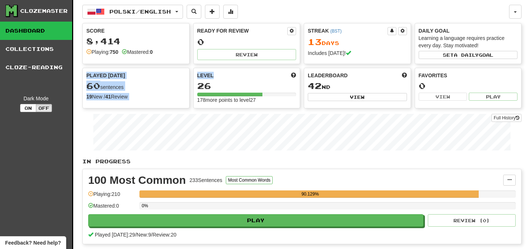
drag, startPoint x: 190, startPoint y: 66, endPoint x: 302, endPoint y: 66, distance: 111.6
click at [302, 66] on div "Score 8,414 Playing: 750 Mastered: 0 Ready for Review 0 Review Streak ( BST ) 1…" at bounding box center [301, 65] width 439 height 85
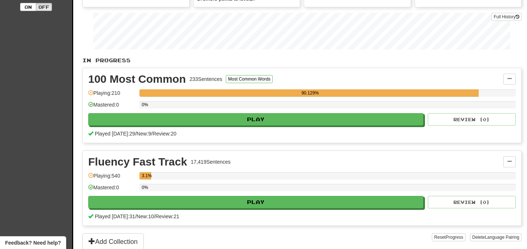
scroll to position [104, 0]
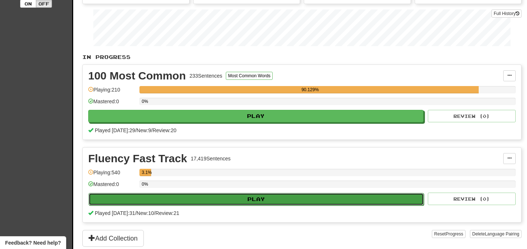
click at [251, 197] on button "Play" at bounding box center [256, 199] width 335 height 12
select select "**"
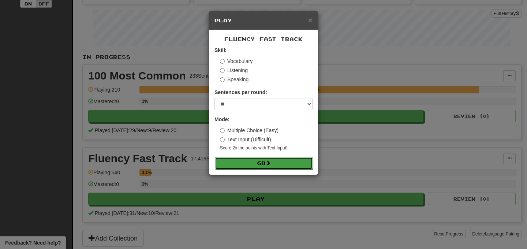
click at [257, 161] on button "Go" at bounding box center [264, 163] width 98 height 12
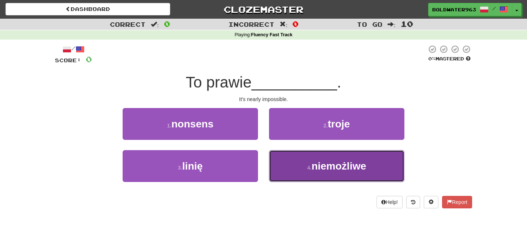
click at [311, 169] on small "4 ." at bounding box center [309, 168] width 4 height 6
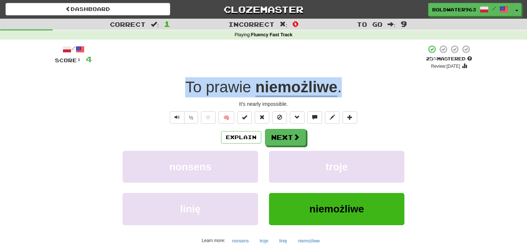
drag, startPoint x: 172, startPoint y: 86, endPoint x: 377, endPoint y: 85, distance: 204.2
click at [377, 85] on div "To prawie niemożliwe ." at bounding box center [263, 87] width 417 height 20
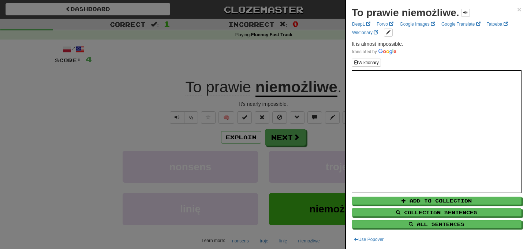
click at [300, 62] on div at bounding box center [263, 124] width 527 height 249
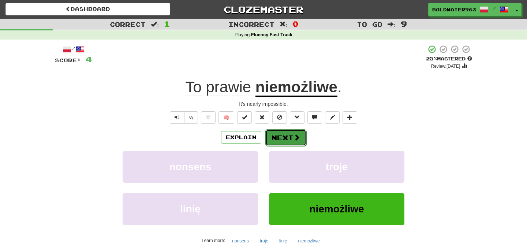
click at [288, 138] on button "Next" at bounding box center [285, 137] width 41 height 17
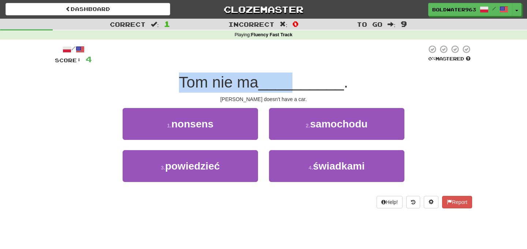
drag, startPoint x: 182, startPoint y: 79, endPoint x: 293, endPoint y: 82, distance: 110.9
click at [293, 82] on div "Tom nie ma __________ ." at bounding box center [263, 82] width 417 height 20
click at [293, 82] on span "__________" at bounding box center [301, 82] width 86 height 17
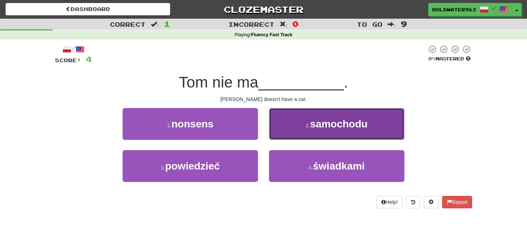
click at [321, 134] on button "2 . samochodu" at bounding box center [336, 124] width 135 height 32
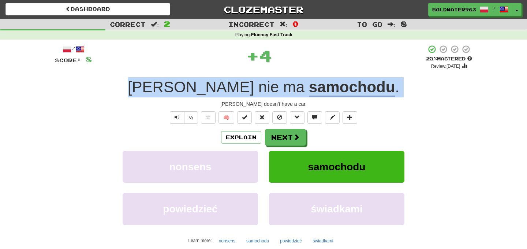
drag, startPoint x: 169, startPoint y: 88, endPoint x: 431, endPoint y: 99, distance: 262.3
click at [431, 99] on div "/ Score: 8 + 4 25 % Mastered Review: 2025-08-17 Tom nie ma samochodu . Tom does…" at bounding box center [263, 159] width 417 height 229
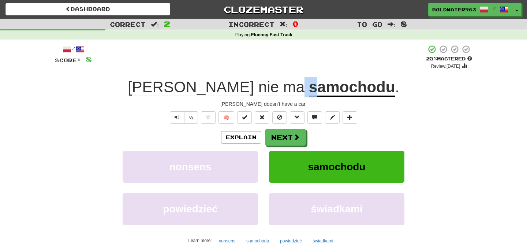
drag, startPoint x: 255, startPoint y: 89, endPoint x: 265, endPoint y: 89, distance: 9.2
click at [265, 89] on div "Tom nie ma samochodu ." at bounding box center [263, 87] width 417 height 20
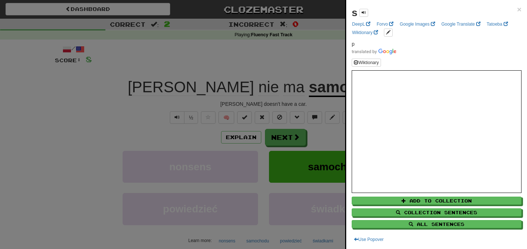
click at [241, 70] on div at bounding box center [263, 124] width 527 height 249
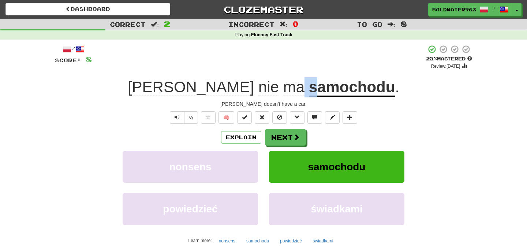
drag, startPoint x: 257, startPoint y: 88, endPoint x: 268, endPoint y: 93, distance: 12.4
click at [268, 93] on div "Tom nie ma samochodu ." at bounding box center [263, 87] width 417 height 20
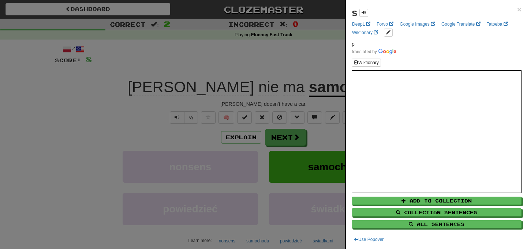
click at [266, 126] on div at bounding box center [263, 124] width 527 height 249
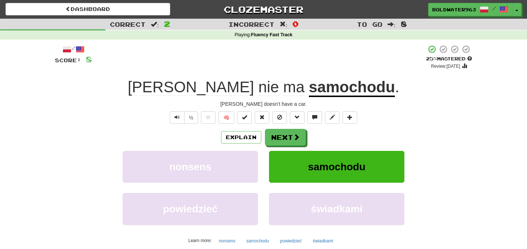
click at [260, 126] on div "/ Score: 8 + 4 25 % Mastered Review: 2025-08-17 Tom nie ma samochodu . Tom does…" at bounding box center [263, 159] width 417 height 229
click at [282, 139] on button "Next" at bounding box center [285, 137] width 41 height 17
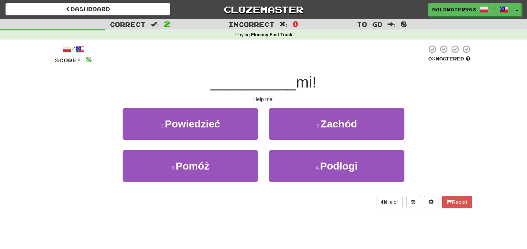
drag, startPoint x: 214, startPoint y: 82, endPoint x: 343, endPoint y: 86, distance: 128.5
click at [343, 86] on div "__________ mi!" at bounding box center [263, 82] width 417 height 20
drag, startPoint x: 362, startPoint y: 86, endPoint x: 149, endPoint y: 75, distance: 212.6
click at [149, 75] on div "__________ mi!" at bounding box center [263, 82] width 417 height 20
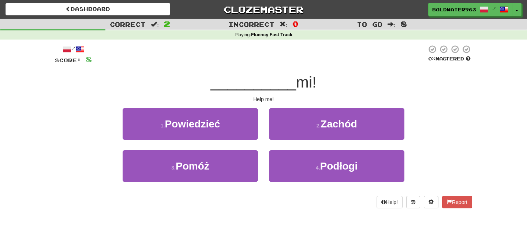
click at [149, 75] on div "__________ mi!" at bounding box center [263, 82] width 417 height 20
drag, startPoint x: 149, startPoint y: 81, endPoint x: 366, endPoint y: 89, distance: 217.2
click at [366, 89] on div "__________ mi!" at bounding box center [263, 82] width 417 height 20
drag, startPoint x: 377, startPoint y: 87, endPoint x: 179, endPoint y: 89, distance: 198.4
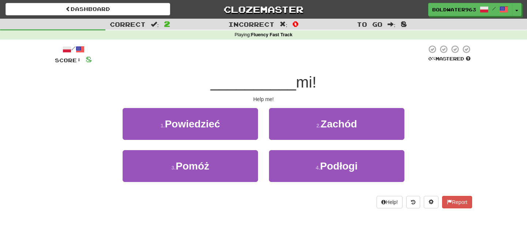
click at [179, 89] on div "__________ mi!" at bounding box center [263, 82] width 417 height 20
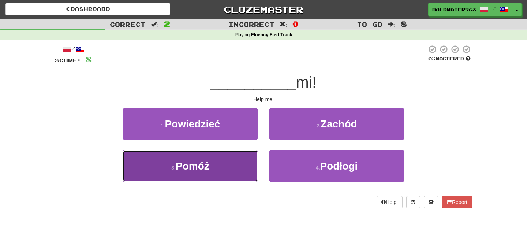
click at [214, 168] on button "3 . Pomóż" at bounding box center [190, 166] width 135 height 32
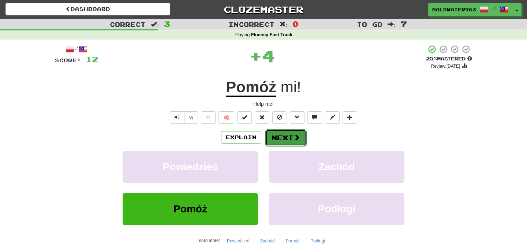
click at [284, 134] on button "Next" at bounding box center [285, 137] width 41 height 17
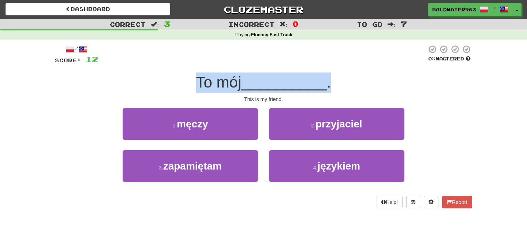
drag, startPoint x: 201, startPoint y: 81, endPoint x: 361, endPoint y: 76, distance: 160.4
click at [361, 76] on div "To mój __________ ." at bounding box center [263, 82] width 417 height 20
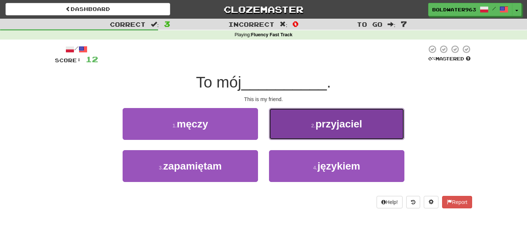
click at [341, 120] on span "przyjaciel" at bounding box center [339, 123] width 47 height 11
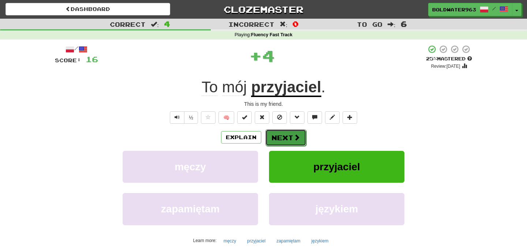
click at [284, 138] on button "Next" at bounding box center [285, 137] width 41 height 17
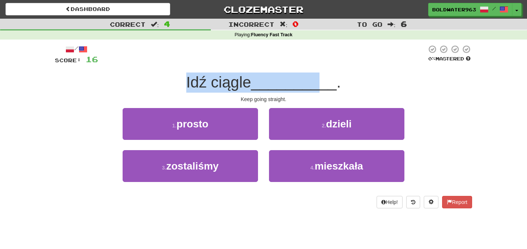
drag, startPoint x: 175, startPoint y: 79, endPoint x: 317, endPoint y: 87, distance: 141.9
click at [317, 87] on div "Idź ciągle __________ ." at bounding box center [263, 82] width 417 height 20
click at [317, 87] on span "__________" at bounding box center [294, 82] width 86 height 17
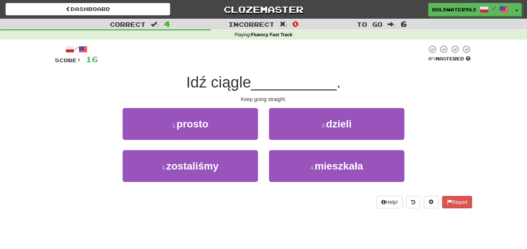
click at [229, 87] on span "Idź ciągle" at bounding box center [218, 82] width 65 height 17
click at [246, 63] on div at bounding box center [262, 55] width 329 height 20
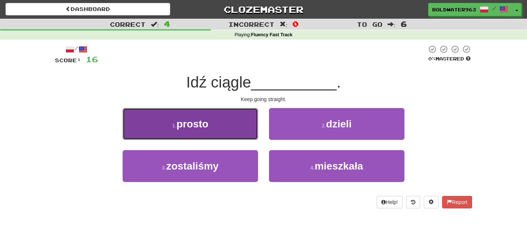
click at [232, 122] on button "1 . prosto" at bounding box center [190, 124] width 135 height 32
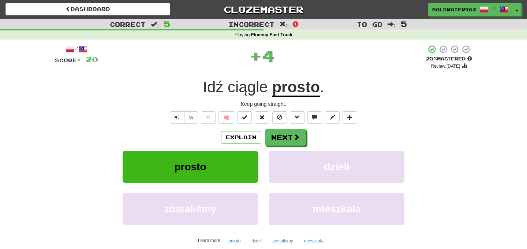
click at [249, 89] on span "ciągle" at bounding box center [248, 87] width 40 height 18
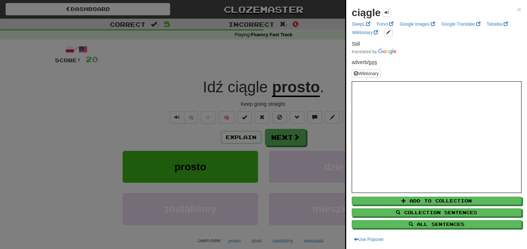
click at [303, 55] on div at bounding box center [263, 124] width 527 height 249
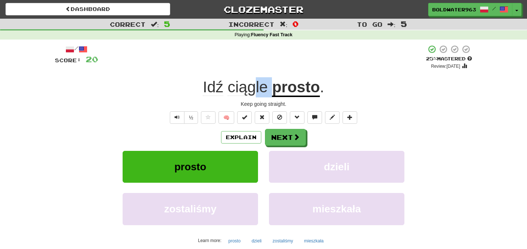
drag, startPoint x: 272, startPoint y: 90, endPoint x: 252, endPoint y: 93, distance: 19.6
click at [252, 93] on span "Idź ciągle" at bounding box center [237, 86] width 69 height 17
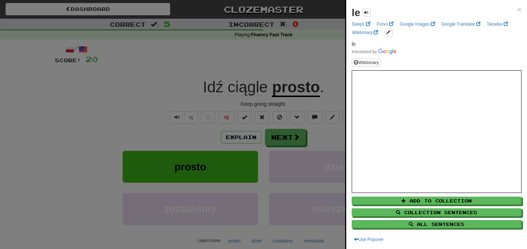
click at [321, 77] on div at bounding box center [263, 124] width 527 height 249
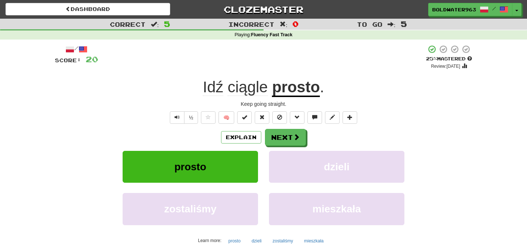
click at [334, 89] on div "Idź ciągle prosto ." at bounding box center [263, 87] width 417 height 20
drag, startPoint x: 255, startPoint y: 87, endPoint x: 271, endPoint y: 87, distance: 16.1
click at [271, 87] on span "Idź ciągle" at bounding box center [237, 86] width 69 height 17
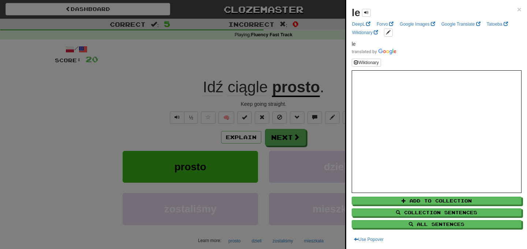
click at [287, 48] on div at bounding box center [263, 124] width 527 height 249
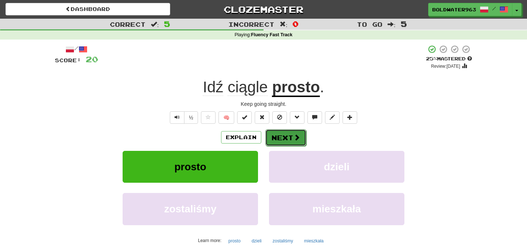
click at [286, 133] on button "Next" at bounding box center [285, 137] width 41 height 17
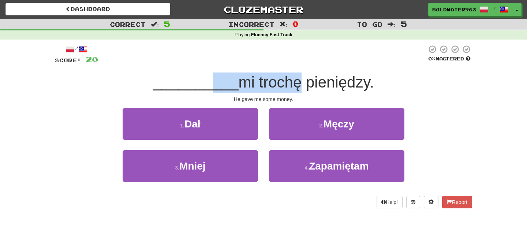
drag, startPoint x: 209, startPoint y: 82, endPoint x: 296, endPoint y: 82, distance: 87.8
click at [296, 82] on div "__________ mi trochę pieniędzy." at bounding box center [263, 82] width 417 height 20
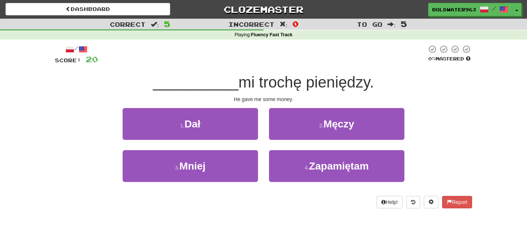
click at [221, 74] on span "__________" at bounding box center [196, 82] width 86 height 17
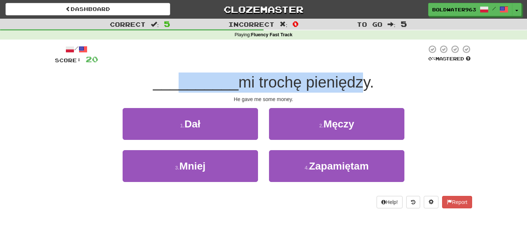
drag, startPoint x: 178, startPoint y: 85, endPoint x: 356, endPoint y: 84, distance: 178.2
click at [356, 84] on div "__________ mi trochę pieniędzy." at bounding box center [263, 82] width 417 height 20
click at [356, 84] on span "mi trochę pieniędzy." at bounding box center [306, 82] width 135 height 17
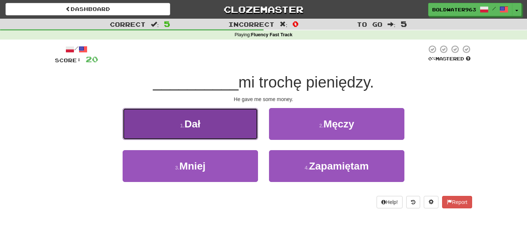
click at [228, 121] on button "1 . Dał" at bounding box center [190, 124] width 135 height 32
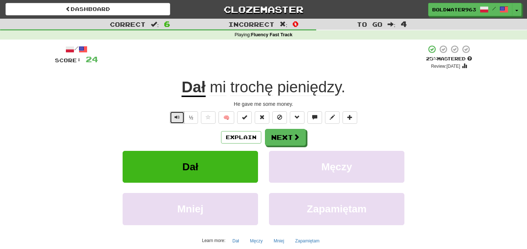
click at [182, 118] on button "Text-to-speech controls" at bounding box center [177, 117] width 15 height 12
click at [284, 139] on button "Next" at bounding box center [285, 137] width 41 height 17
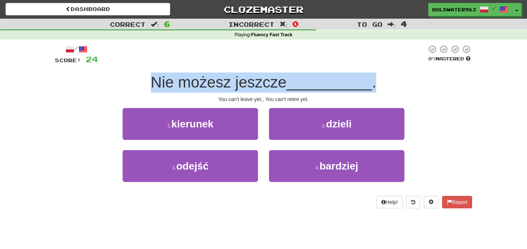
drag, startPoint x: 150, startPoint y: 84, endPoint x: 413, endPoint y: 81, distance: 262.5
click at [413, 81] on div "Nie możesz jeszcze __________ ." at bounding box center [263, 82] width 417 height 20
drag, startPoint x: 413, startPoint y: 81, endPoint x: 167, endPoint y: 74, distance: 246.4
click at [167, 74] on div "Nie możesz jeszcze __________ ." at bounding box center [263, 82] width 417 height 20
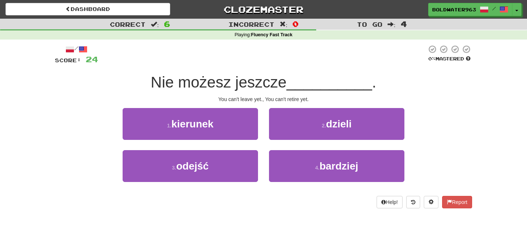
click at [300, 66] on div "/ Score: 24 0 % Mastered Nie możesz jeszcze __________ . You can't leave yet., …" at bounding box center [263, 127] width 417 height 164
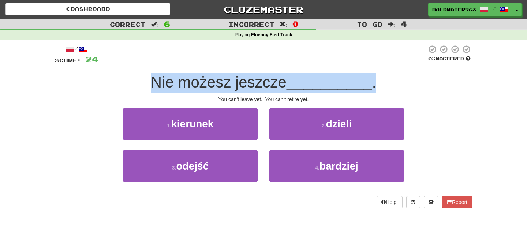
drag, startPoint x: 381, startPoint y: 86, endPoint x: 108, endPoint y: 84, distance: 272.7
click at [108, 84] on div "Nie możesz jeszcze __________ ." at bounding box center [263, 82] width 417 height 20
drag, startPoint x: 120, startPoint y: 82, endPoint x: 405, endPoint y: 74, distance: 284.9
click at [405, 74] on div "Nie możesz jeszcze __________ ." at bounding box center [263, 82] width 417 height 20
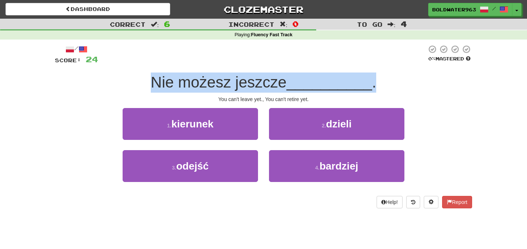
click at [405, 74] on div "Nie możesz jeszcze __________ ." at bounding box center [263, 82] width 417 height 20
drag, startPoint x: 405, startPoint y: 78, endPoint x: 129, endPoint y: 82, distance: 276.0
click at [129, 82] on div "Nie możesz jeszcze __________ ." at bounding box center [263, 82] width 417 height 20
drag, startPoint x: 129, startPoint y: 82, endPoint x: 448, endPoint y: 83, distance: 318.8
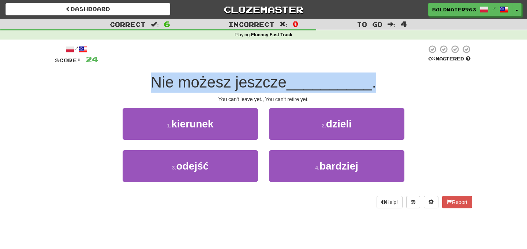
click at [448, 83] on div "Nie możesz jeszcze __________ ." at bounding box center [263, 82] width 417 height 20
drag, startPoint x: 448, startPoint y: 83, endPoint x: 113, endPoint y: 89, distance: 335.0
click at [113, 89] on div "Nie możesz jeszcze __________ ." at bounding box center [263, 82] width 417 height 20
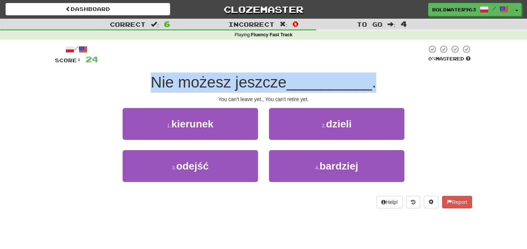
drag, startPoint x: 112, startPoint y: 85, endPoint x: 422, endPoint y: 82, distance: 310.0
click at [422, 82] on div "Nie możesz jeszcze __________ ." at bounding box center [263, 82] width 417 height 20
drag, startPoint x: 416, startPoint y: 83, endPoint x: 121, endPoint y: 71, distance: 295.6
click at [121, 71] on div "/ Score: 24 0 % Mastered Nie możesz jeszcze __________ . You can't leave yet., …" at bounding box center [263, 127] width 417 height 164
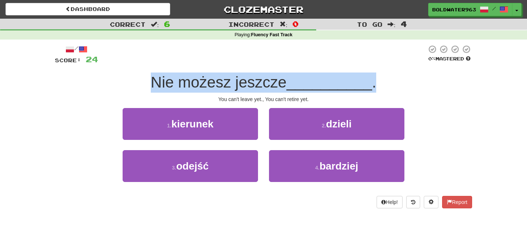
click at [121, 71] on div "/ Score: 24 0 % Mastered Nie możesz jeszcze __________ . You can't leave yet., …" at bounding box center [263, 127] width 417 height 164
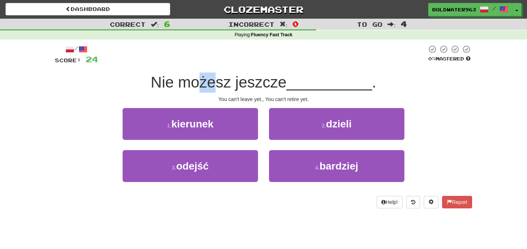
drag, startPoint x: 203, startPoint y: 83, endPoint x: 218, endPoint y: 84, distance: 15.0
click at [218, 84] on span "Nie możesz jeszcze" at bounding box center [219, 82] width 136 height 17
drag, startPoint x: 195, startPoint y: 82, endPoint x: 220, endPoint y: 83, distance: 25.3
click at [220, 83] on span "Nie możesz jeszcze" at bounding box center [219, 82] width 136 height 17
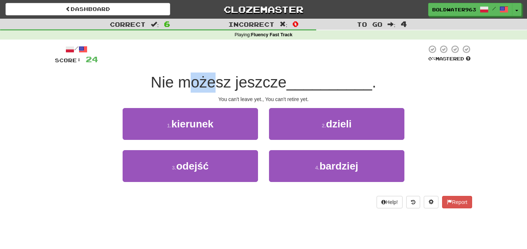
click at [220, 83] on span "Nie możesz jeszcze" at bounding box center [219, 82] width 136 height 17
drag, startPoint x: 232, startPoint y: 86, endPoint x: 291, endPoint y: 82, distance: 58.7
click at [287, 82] on span "Nie możesz jeszcze" at bounding box center [219, 82] width 136 height 17
click at [317, 81] on span "__________" at bounding box center [330, 82] width 86 height 17
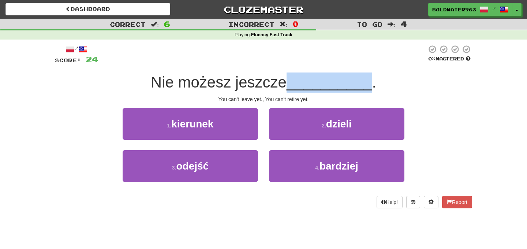
click at [317, 81] on span "__________" at bounding box center [330, 82] width 86 height 17
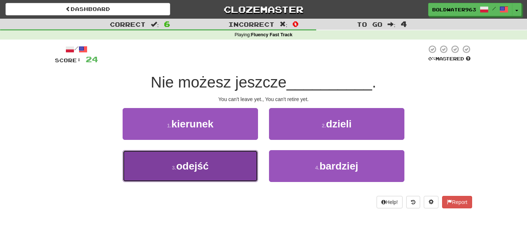
click at [228, 164] on button "3 . odejść" at bounding box center [190, 166] width 135 height 32
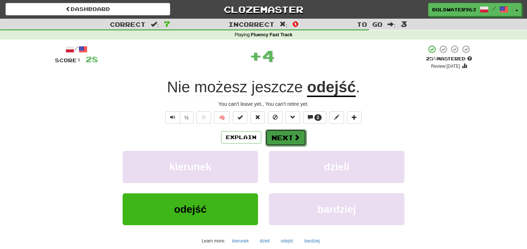
click at [283, 135] on button "Next" at bounding box center [285, 137] width 41 height 17
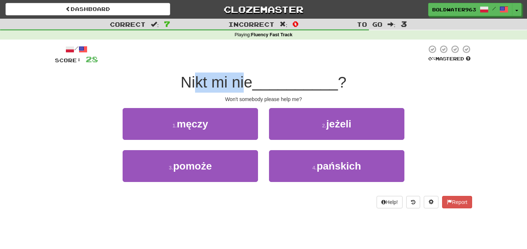
drag, startPoint x: 197, startPoint y: 82, endPoint x: 249, endPoint y: 82, distance: 52.7
click at [249, 82] on span "Nikt mi nie" at bounding box center [217, 82] width 72 height 17
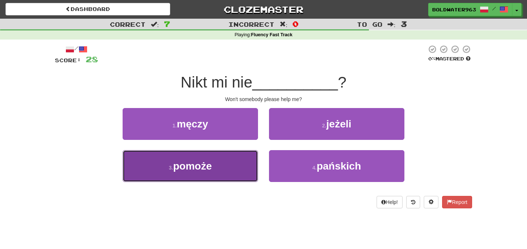
click at [228, 161] on button "3 . pomoże" at bounding box center [190, 166] width 135 height 32
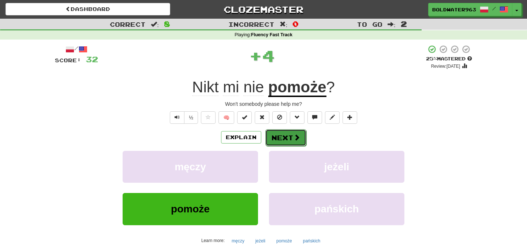
click at [291, 139] on button "Next" at bounding box center [285, 137] width 41 height 17
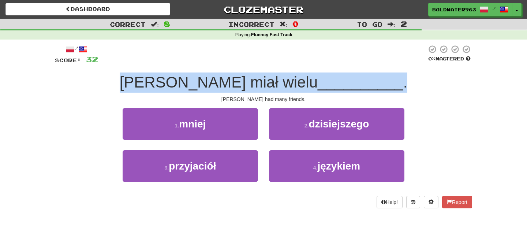
drag, startPoint x: 168, startPoint y: 83, endPoint x: 388, endPoint y: 79, distance: 219.3
click at [388, 79] on div "Tom miał wielu __________ ." at bounding box center [263, 82] width 417 height 20
drag, startPoint x: 388, startPoint y: 79, endPoint x: 110, endPoint y: 70, distance: 277.9
click at [110, 70] on div "/ Score: 32 0 % Mastered Tom miał wielu __________ . Tom had many friends. 1 . …" at bounding box center [263, 127] width 417 height 164
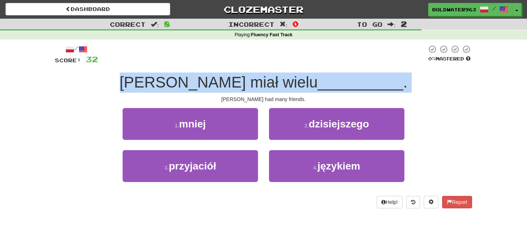
click at [110, 70] on div "/ Score: 32 0 % Mastered Tom miał wielu __________ . Tom had many friends. 1 . …" at bounding box center [263, 127] width 417 height 164
drag, startPoint x: 121, startPoint y: 83, endPoint x: 393, endPoint y: 86, distance: 272.3
click at [393, 86] on div "Tom miał wielu __________ ." at bounding box center [263, 82] width 417 height 20
drag, startPoint x: 415, startPoint y: 86, endPoint x: 123, endPoint y: 81, distance: 292.1
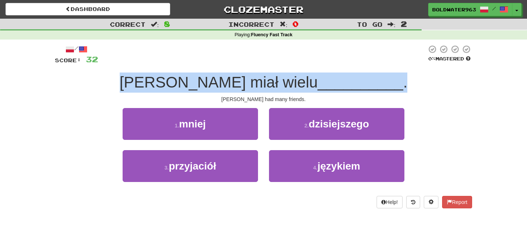
click at [123, 81] on div "Tom miał wielu __________ ." at bounding box center [263, 82] width 417 height 20
click at [275, 81] on span "Tom miał wielu" at bounding box center [219, 82] width 198 height 17
drag, startPoint x: 372, startPoint y: 83, endPoint x: 163, endPoint y: 76, distance: 208.7
click at [163, 76] on div "Tom miał wielu __________ ." at bounding box center [263, 82] width 417 height 20
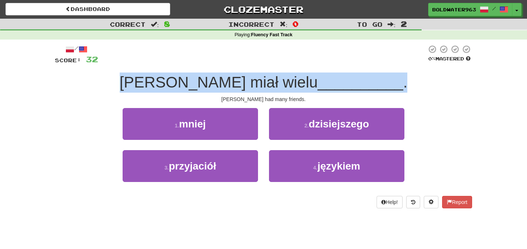
drag, startPoint x: 159, startPoint y: 81, endPoint x: 421, endPoint y: 88, distance: 262.2
click at [421, 88] on div "Tom miał wielu __________ ." at bounding box center [263, 82] width 417 height 20
drag, startPoint x: 421, startPoint y: 88, endPoint x: 129, endPoint y: 86, distance: 292.4
click at [129, 86] on div "Tom miał wielu __________ ." at bounding box center [263, 82] width 417 height 20
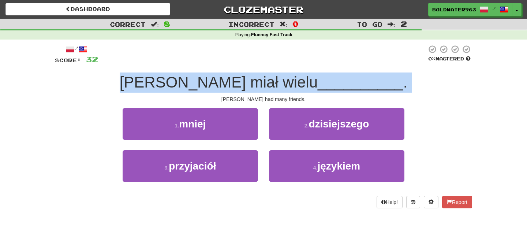
click at [129, 86] on div "Tom miał wielu __________ ." at bounding box center [263, 82] width 417 height 20
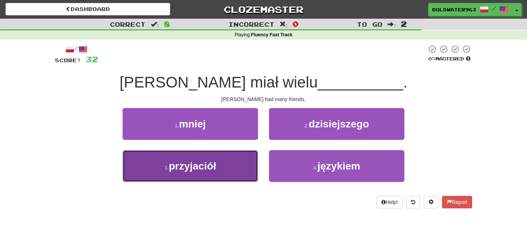
click at [230, 164] on button "3 . przyjaciół" at bounding box center [190, 166] width 135 height 32
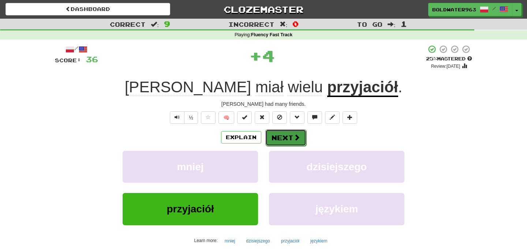
click at [290, 134] on button "Next" at bounding box center [285, 137] width 41 height 17
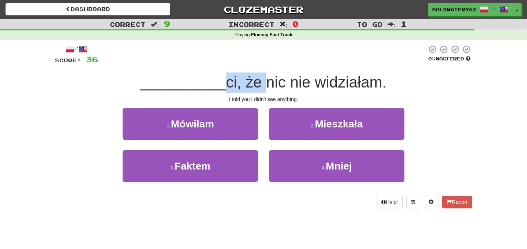
drag, startPoint x: 220, startPoint y: 83, endPoint x: 256, endPoint y: 81, distance: 36.7
click at [256, 81] on span "ci, że nic nie widziałam." at bounding box center [306, 82] width 161 height 17
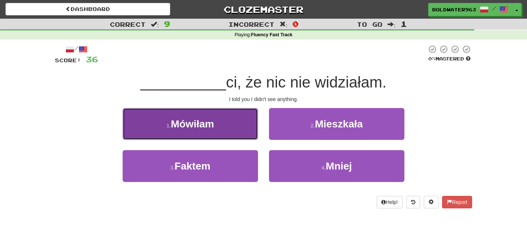
click at [241, 119] on button "1 . Mówiłam" at bounding box center [190, 124] width 135 height 32
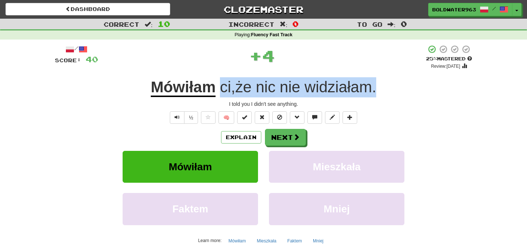
drag, startPoint x: 420, startPoint y: 89, endPoint x: 219, endPoint y: 89, distance: 201.3
click at [219, 89] on div "Mówiłam ci , że nic nie widziałam ." at bounding box center [263, 87] width 417 height 20
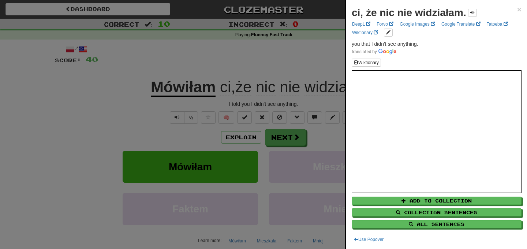
click at [315, 55] on div at bounding box center [263, 124] width 527 height 249
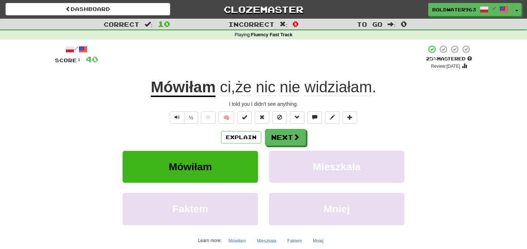
click at [296, 68] on div "+ 4" at bounding box center [262, 57] width 328 height 25
click at [283, 138] on button "Next" at bounding box center [285, 137] width 41 height 17
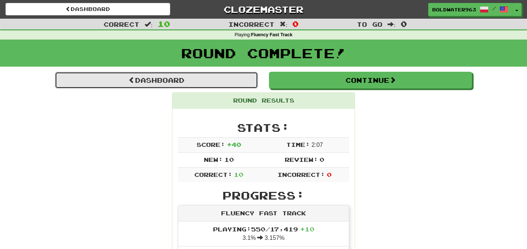
click at [236, 83] on link "Dashboard" at bounding box center [156, 80] width 203 height 17
